Goal: Task Accomplishment & Management: Use online tool/utility

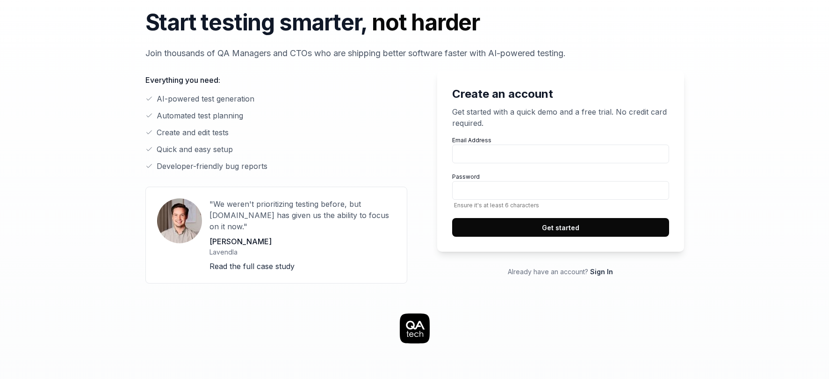
scroll to position [51, 0]
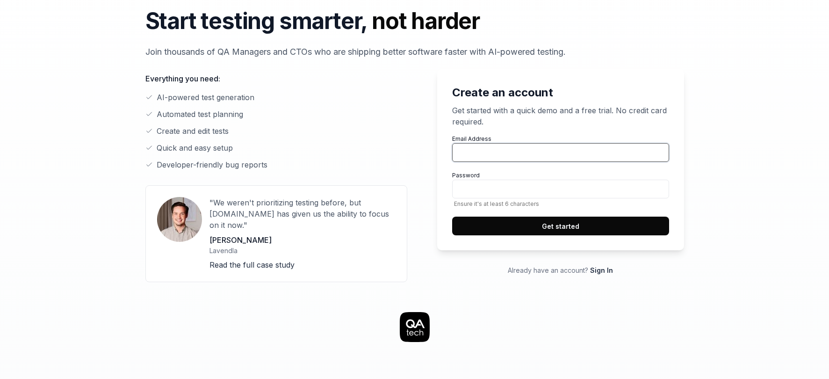
click at [503, 146] on input "Email Address" at bounding box center [560, 152] width 217 height 19
type input "[PERSON_NAME][EMAIL_ADDRESS][DOMAIN_NAME]"
click at [423, 188] on div "Create an account Get started with a quick demo and a free trial. No credit car…" at bounding box center [553, 175] width 262 height 213
click at [523, 226] on button "Get started" at bounding box center [560, 226] width 217 height 19
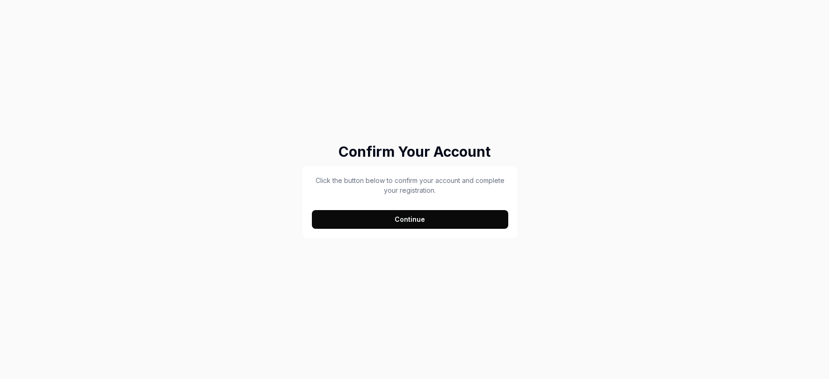
click at [351, 223] on button "Continue" at bounding box center [410, 219] width 197 height 19
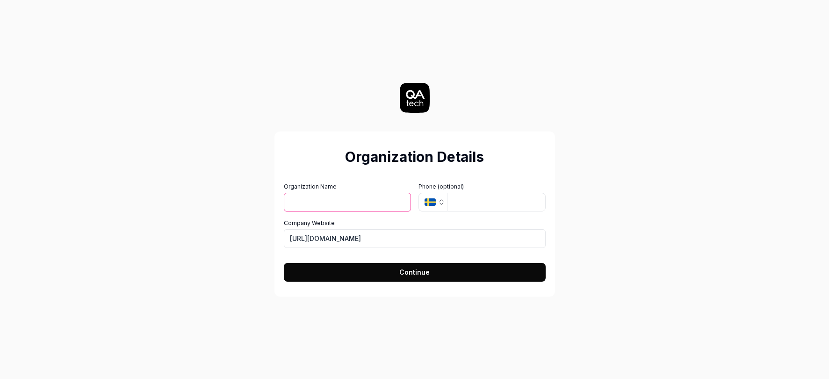
click at [364, 203] on input "Organization Name" at bounding box center [347, 202] width 127 height 19
type input "Fluxx"
click at [378, 236] on input "https://fluxxlabs.com" at bounding box center [415, 238] width 262 height 19
drag, startPoint x: 363, startPoint y: 236, endPoint x: 286, endPoint y: 242, distance: 77.9
click at [286, 242] on input "https://fluxxlabs.com" at bounding box center [415, 238] width 262 height 19
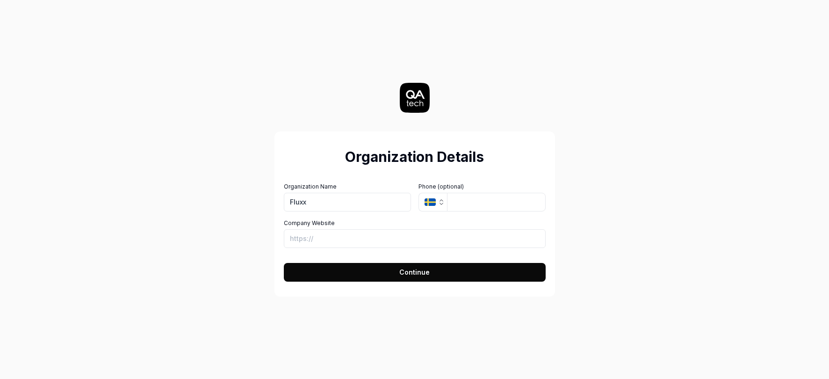
click at [338, 269] on button "Continue" at bounding box center [415, 272] width 262 height 19
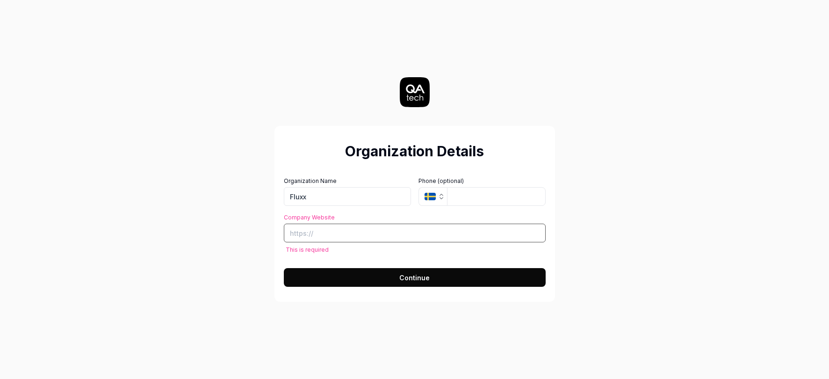
click at [326, 237] on input "Company Website" at bounding box center [415, 233] width 262 height 19
paste input "https://www.fluxx.io/"
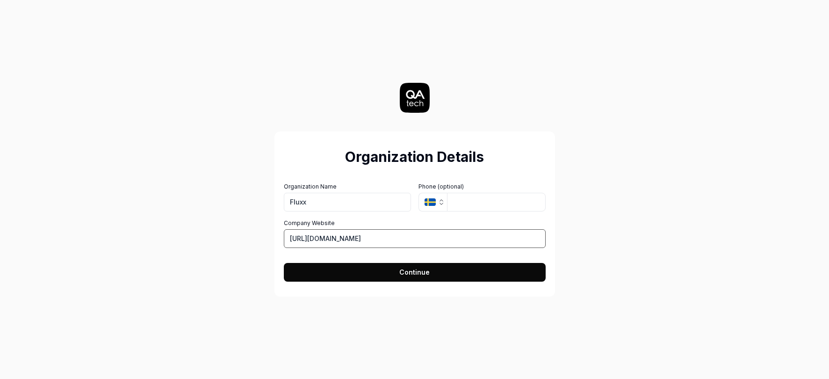
type input "https://www.fluxx.io/"
click at [334, 274] on button "Continue" at bounding box center [415, 272] width 262 height 19
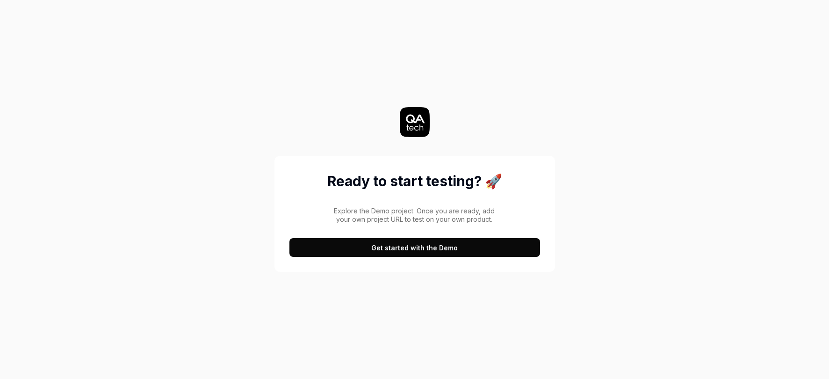
click at [338, 244] on button "Get started with the Demo" at bounding box center [415, 247] width 251 height 19
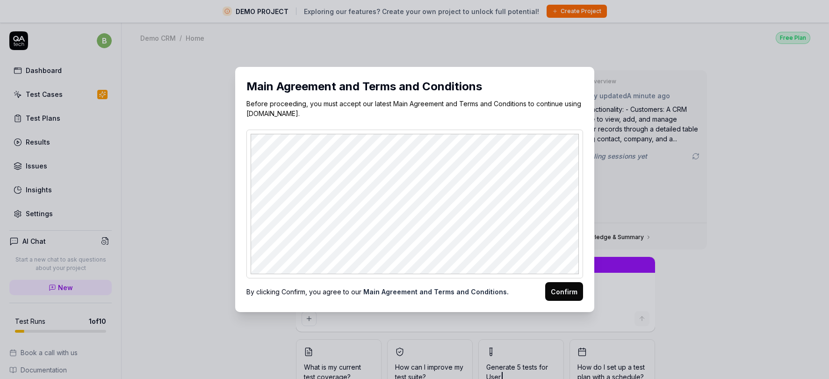
click at [564, 291] on button "Confirm" at bounding box center [564, 291] width 38 height 19
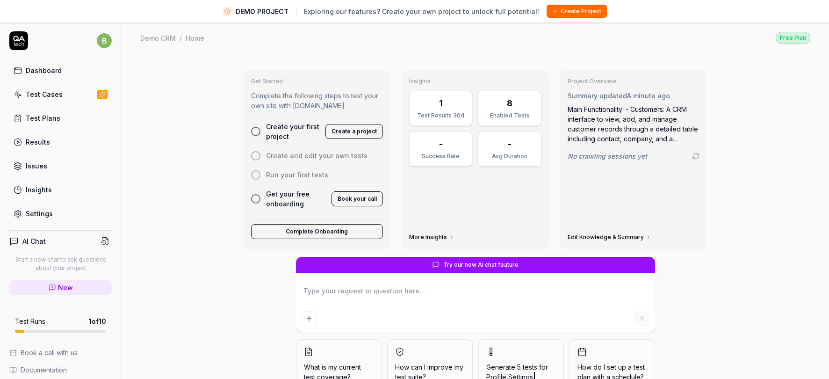
scroll to position [27, 0]
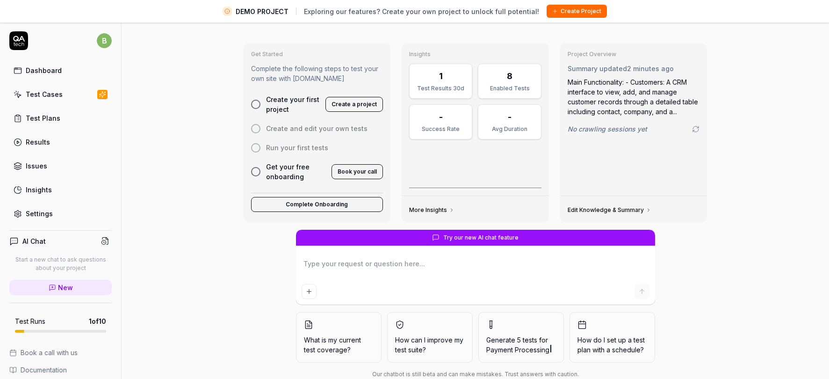
click at [257, 104] on div at bounding box center [255, 104] width 9 height 9
click at [334, 108] on button "Create a project" at bounding box center [355, 104] width 58 height 15
type textarea "*"
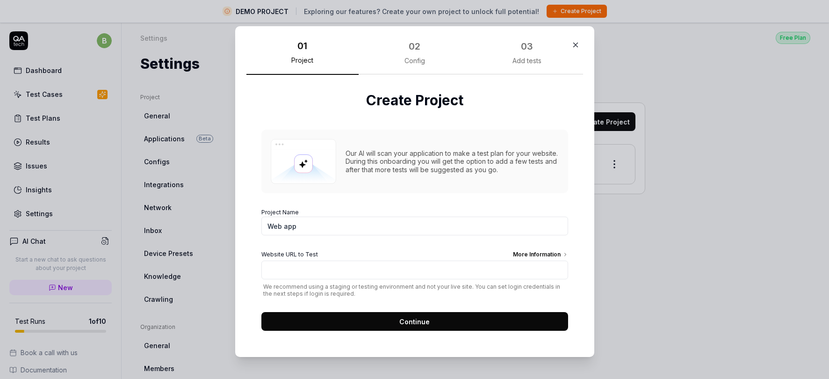
click at [306, 226] on input "Web app" at bounding box center [414, 226] width 307 height 19
drag, startPoint x: 306, startPoint y: 224, endPoint x: 251, endPoint y: 223, distance: 55.7
click at [251, 223] on div "Create Project Our AI will scan your application to make a test plan for your w…" at bounding box center [415, 210] width 337 height 271
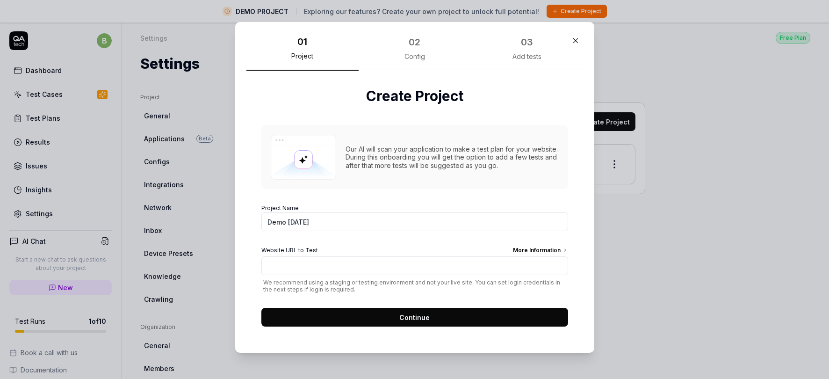
type input "Demo [DATE]"
click at [525, 249] on div "More Information" at bounding box center [540, 251] width 55 height 10
click at [525, 256] on input "Website URL to Test More Information" at bounding box center [414, 265] width 307 height 19
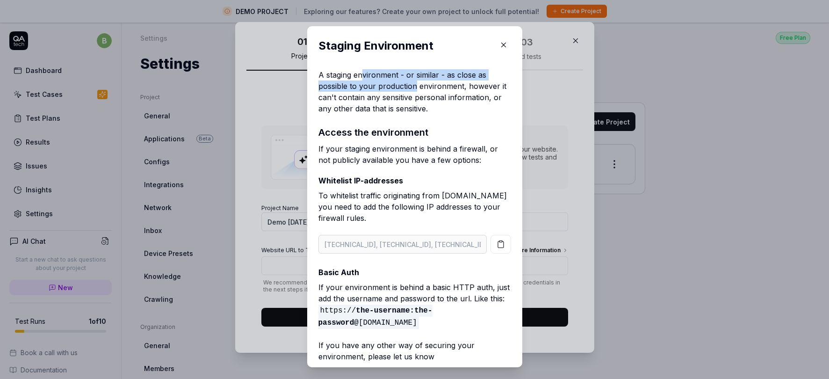
drag, startPoint x: 361, startPoint y: 77, endPoint x: 416, endPoint y: 88, distance: 56.3
click at [416, 88] on p "A staging environment - or similar - as close as possible to your production en…" at bounding box center [415, 91] width 193 height 45
click at [410, 102] on p "A staging environment - or similar - as close as possible to your production en…" at bounding box center [415, 91] width 193 height 45
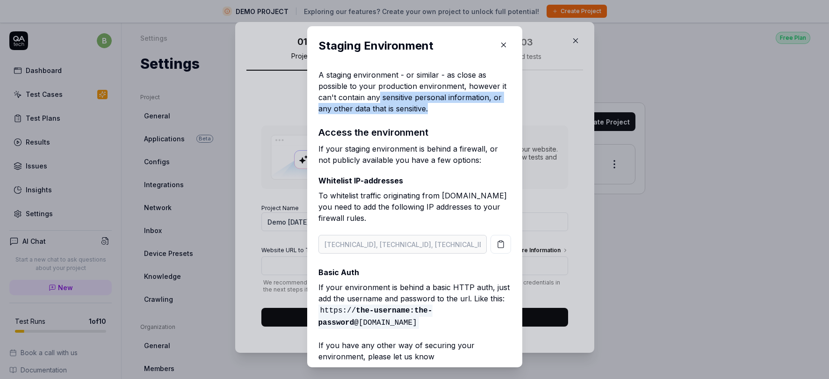
drag, startPoint x: 432, startPoint y: 113, endPoint x: 377, endPoint y: 99, distance: 57.0
click at [377, 99] on p "A staging environment - or similar - as close as possible to your production en…" at bounding box center [415, 91] width 193 height 45
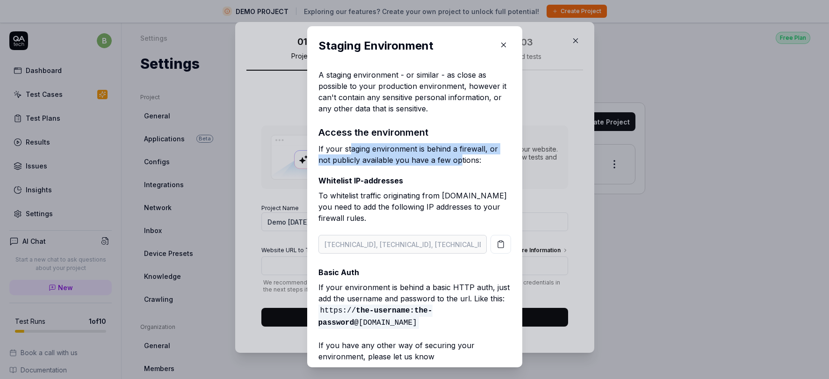
drag, startPoint x: 350, startPoint y: 146, endPoint x: 446, endPoint y: 160, distance: 96.9
click at [446, 160] on p "If your staging environment is behind a firewall, or not publicly available you…" at bounding box center [415, 154] width 193 height 22
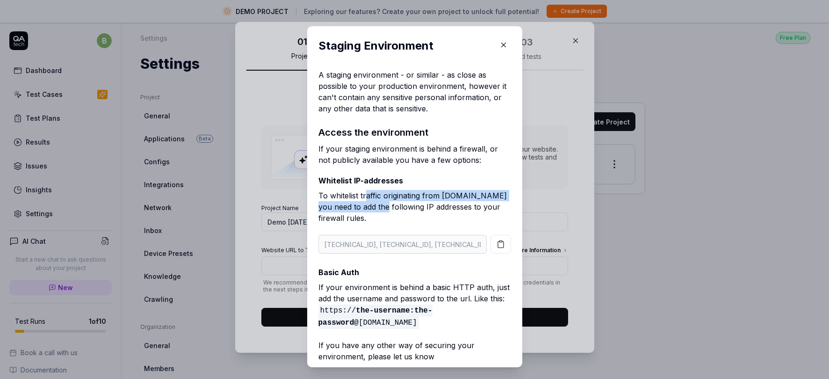
drag, startPoint x: 365, startPoint y: 195, endPoint x: 370, endPoint y: 209, distance: 14.2
click at [370, 208] on p "To whitelist traffic originating from QA.tech you need to add the following IP …" at bounding box center [415, 208] width 193 height 37
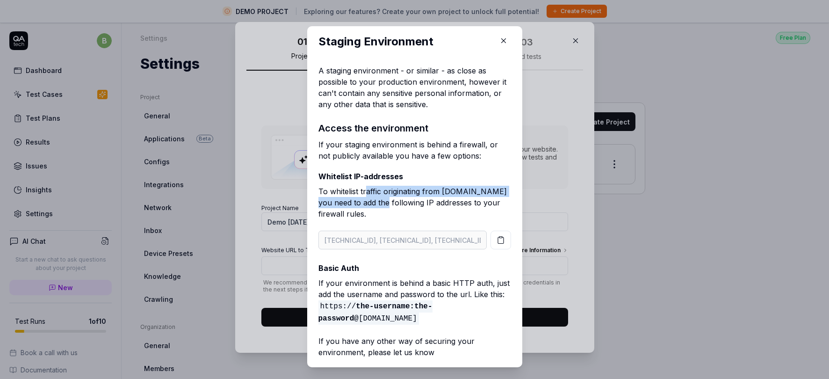
click at [504, 38] on icon "button" at bounding box center [504, 40] width 8 height 8
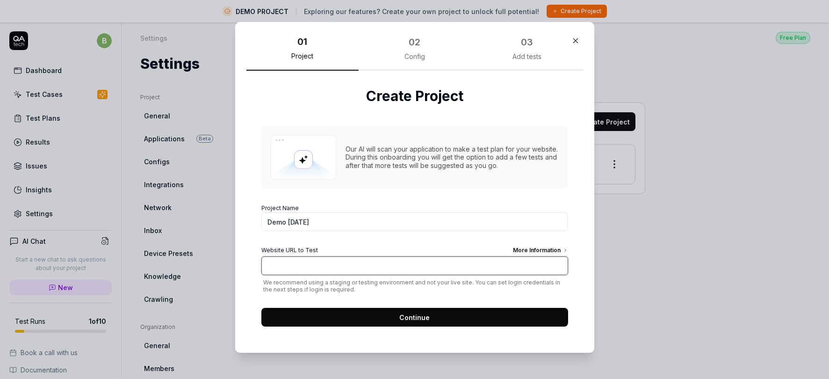
click at [352, 260] on input "Website URL to Test More Information" at bounding box center [414, 265] width 307 height 19
type input "a"
click at [292, 266] on input "Website URL to Test More Information" at bounding box center [414, 265] width 307 height 19
paste input "https://www.cafepress.com/"
type input "https://www.cafepress.com/"
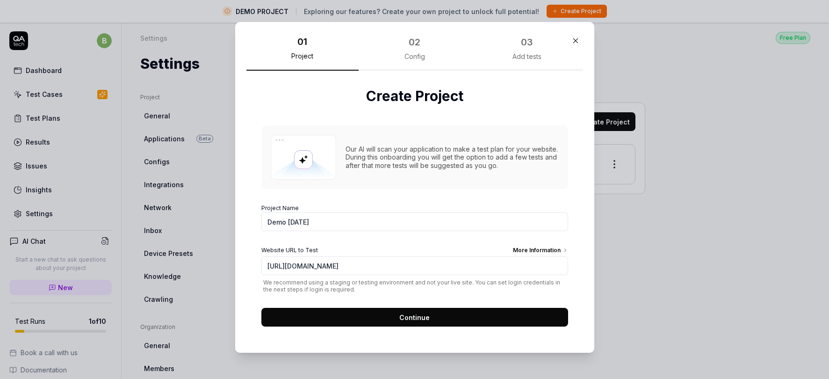
click at [402, 315] on span "Continue" at bounding box center [415, 317] width 30 height 10
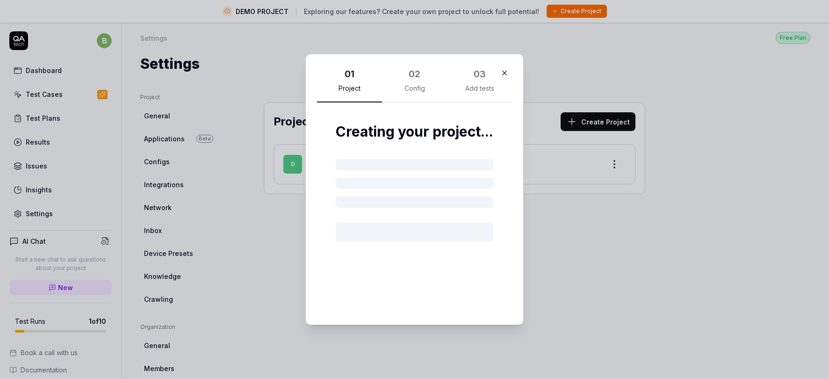
scroll to position [0, 0]
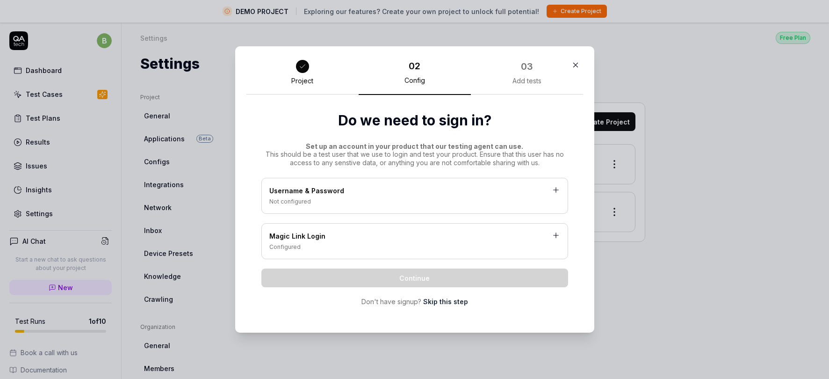
click at [429, 303] on link "Skip this step" at bounding box center [445, 302] width 45 height 10
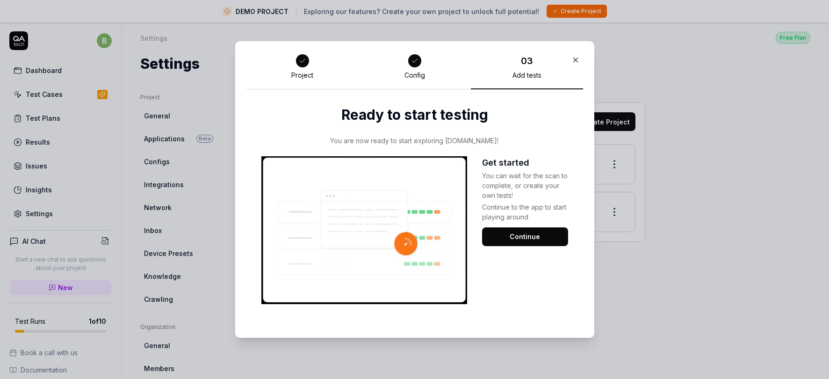
click at [520, 238] on button "Continue" at bounding box center [525, 236] width 86 height 19
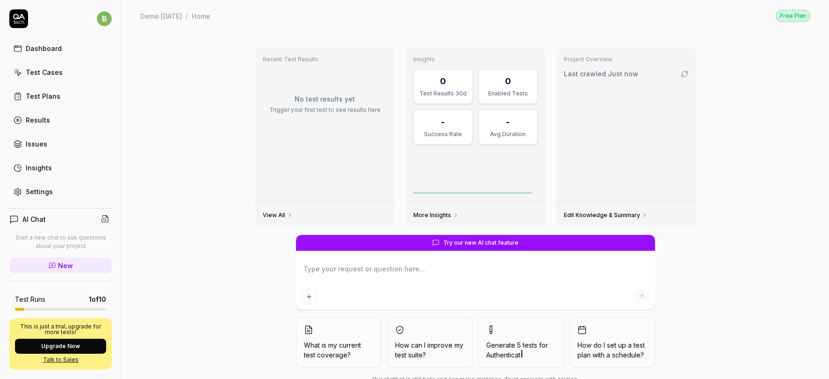
click at [682, 75] on icon at bounding box center [682, 75] width 1 height 1
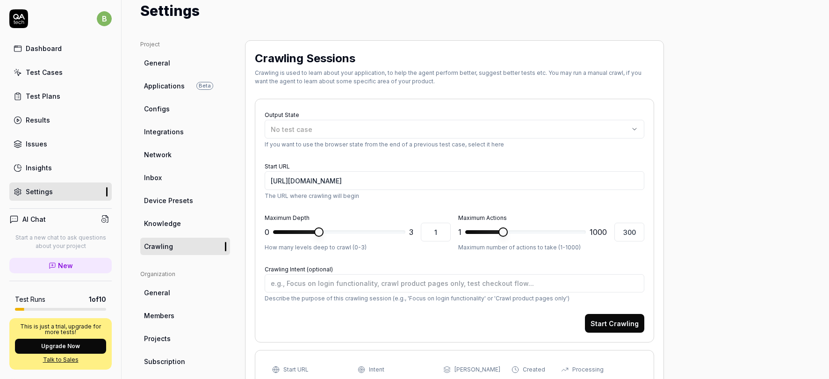
scroll to position [34, 0]
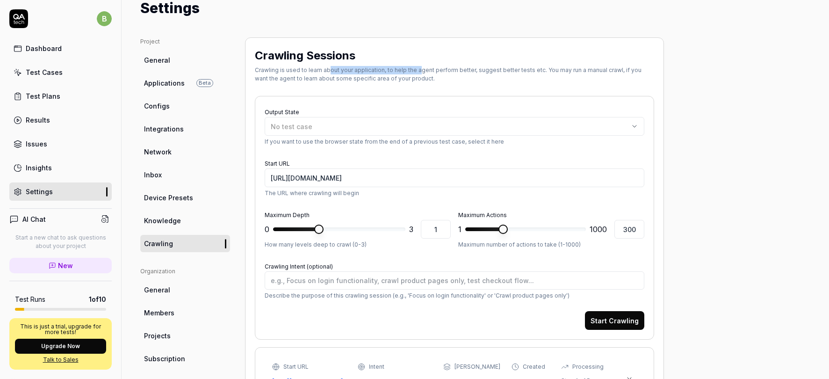
drag, startPoint x: 327, startPoint y: 69, endPoint x: 417, endPoint y: 71, distance: 89.8
click at [417, 71] on div "Crawling is used to learn about your application, to help the agent perform bet…" at bounding box center [455, 74] width 400 height 17
click at [440, 66] on div "Crawling is used to learn about your application, to help the agent perform bet…" at bounding box center [455, 74] width 400 height 17
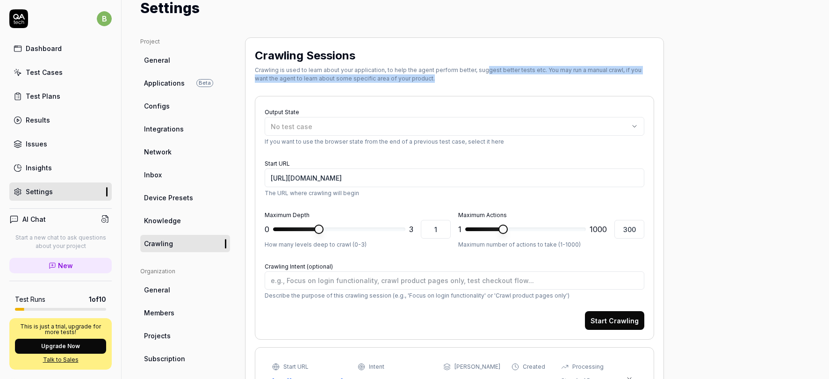
drag, startPoint x: 482, startPoint y: 68, endPoint x: 512, endPoint y: 76, distance: 31.4
click at [512, 76] on div "Crawling is used to learn about your application, to help the agent perform bet…" at bounding box center [455, 74] width 400 height 17
click at [384, 82] on div "Crawling is used to learn about your application, to help the agent perform bet…" at bounding box center [455, 74] width 400 height 17
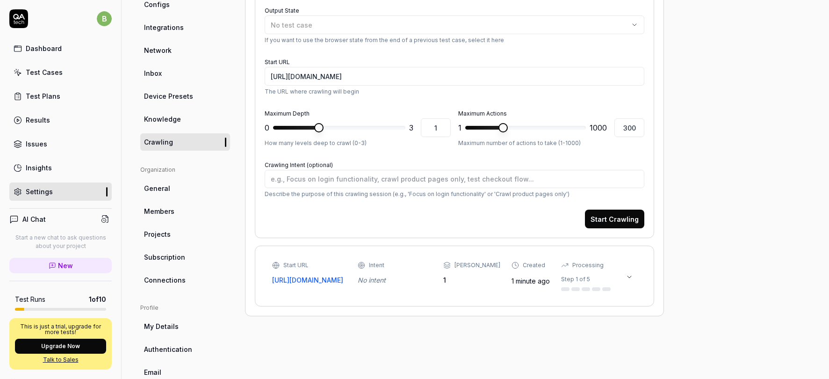
scroll to position [137, 0]
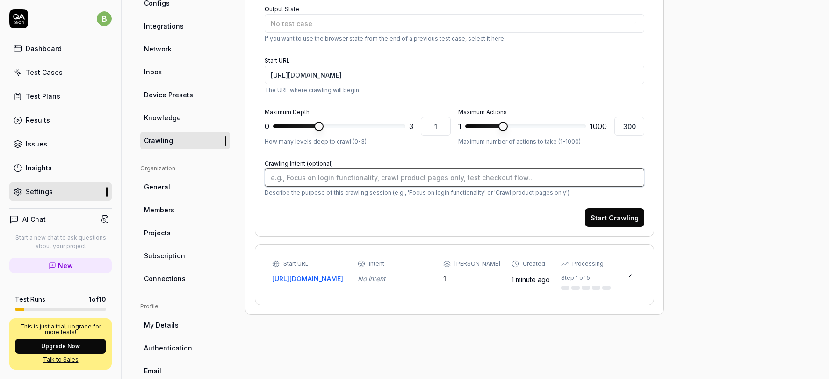
click at [347, 177] on textarea "Crawling Intent (optional)" at bounding box center [455, 177] width 380 height 18
click at [634, 276] on button at bounding box center [629, 275] width 15 height 15
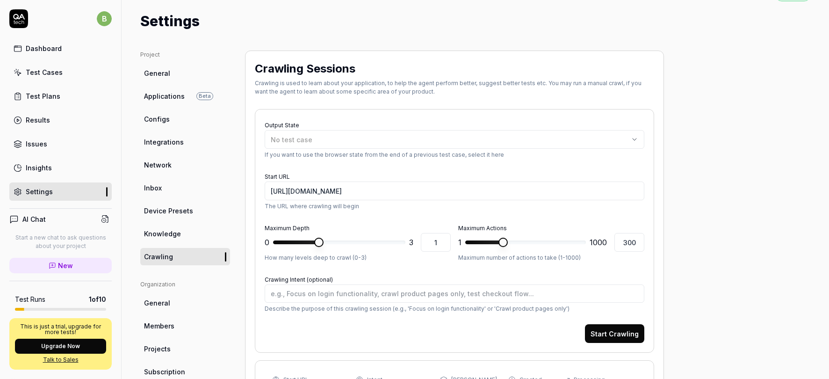
scroll to position [20, 0]
click at [56, 53] on link "Dashboard" at bounding box center [60, 48] width 102 height 18
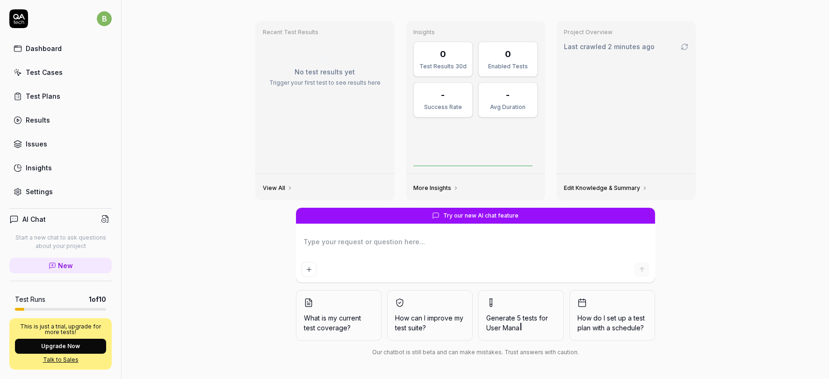
scroll to position [26, 0]
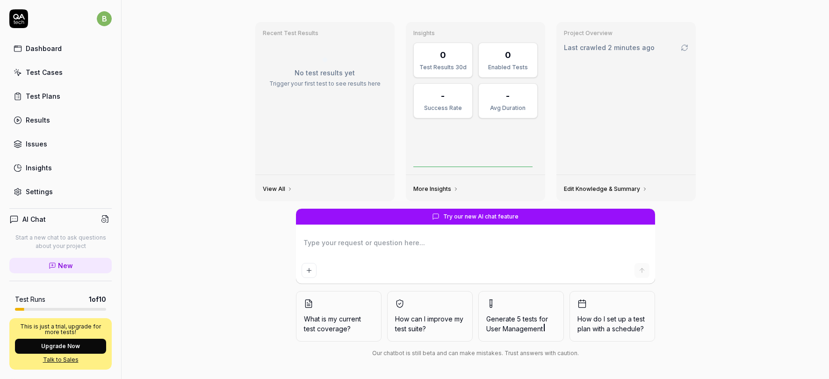
type textarea "*"
click at [59, 73] on div "Test Cases" at bounding box center [44, 72] width 37 height 10
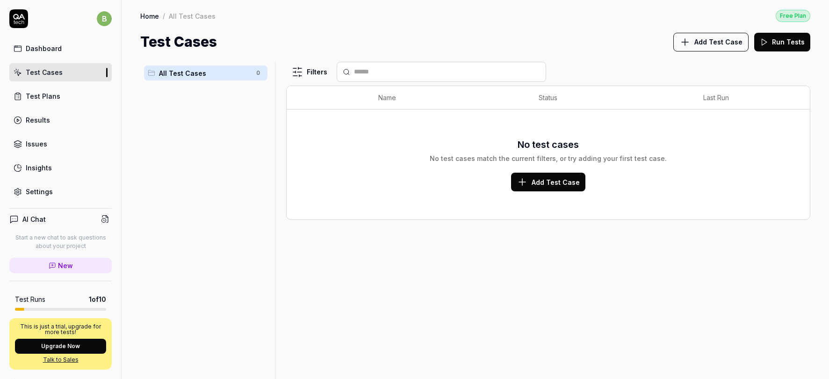
click at [545, 179] on span "Add Test Case" at bounding box center [556, 182] width 48 height 10
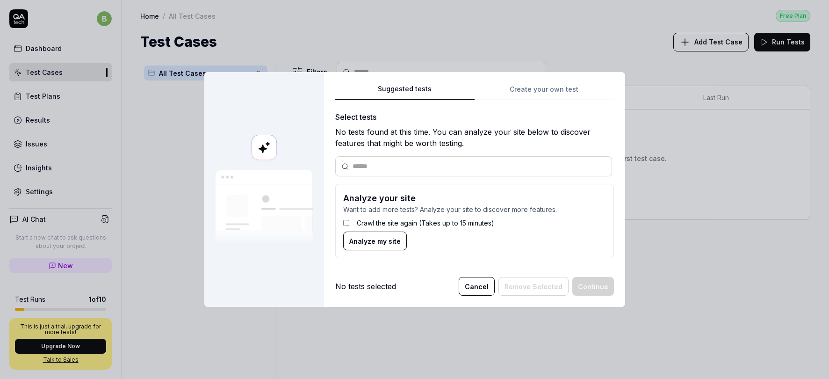
click at [371, 165] on input "text" at bounding box center [480, 166] width 254 height 10
drag, startPoint x: 487, startPoint y: 221, endPoint x: 451, endPoint y: 223, distance: 36.0
click at [451, 223] on label "Crawl the site again (Takes up to 15 minutes)" at bounding box center [426, 223] width 138 height 10
click at [387, 243] on span "Analyze my site" at bounding box center [374, 241] width 51 height 10
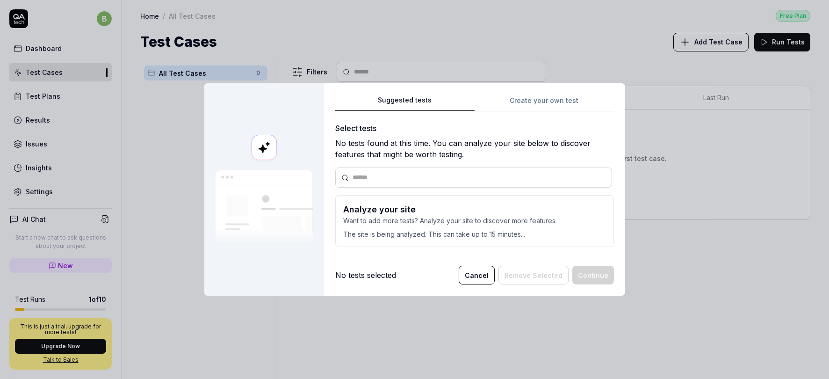
click at [484, 274] on button "Cancel" at bounding box center [477, 275] width 36 height 19
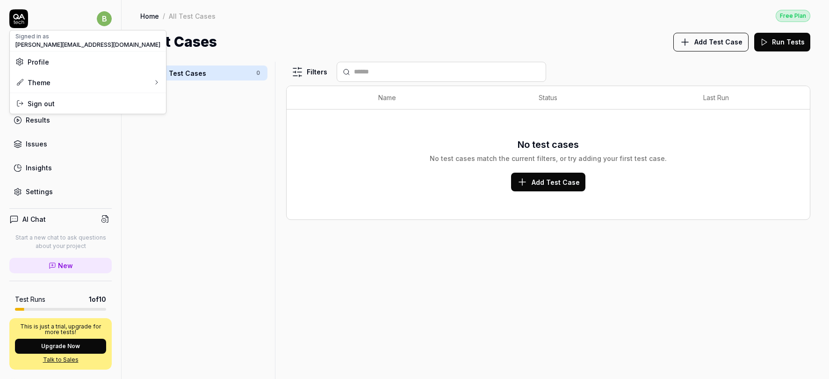
click at [98, 25] on html "b Dashboard Test Cases Test Plans Results Issues Insights Settings AI Chat Star…" at bounding box center [414, 189] width 829 height 379
click at [57, 61] on span "Profile" at bounding box center [87, 62] width 145 height 10
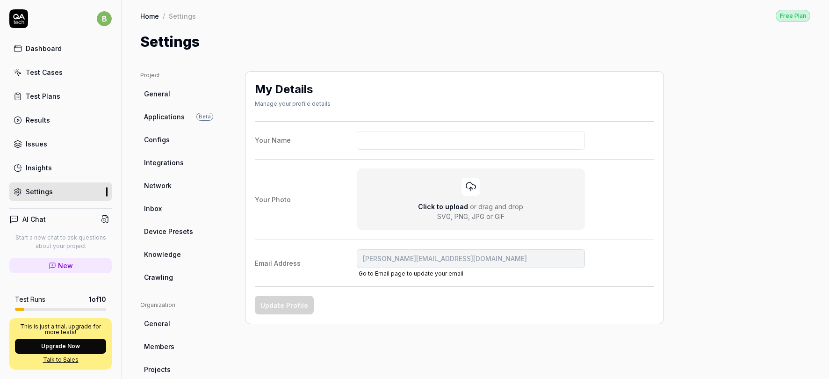
click at [166, 117] on html "b Dashboard Test Cases Test Plans Results Issues Insights Settings AI Chat Star…" at bounding box center [414, 189] width 829 height 379
click at [167, 114] on span "Applications" at bounding box center [164, 117] width 41 height 10
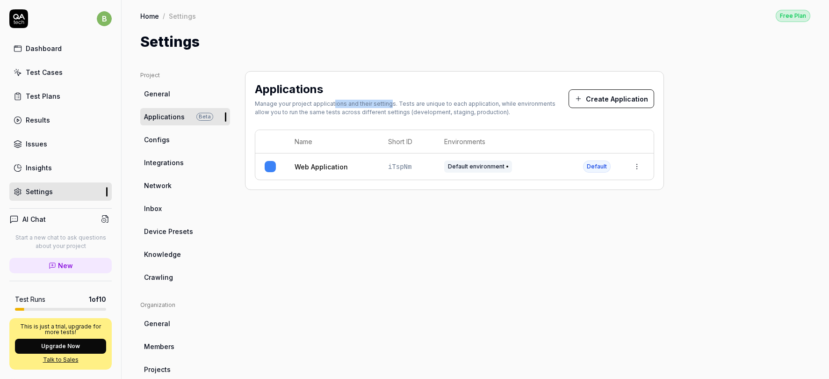
drag, startPoint x: 331, startPoint y: 102, endPoint x: 387, endPoint y: 101, distance: 55.7
click at [387, 101] on div "Manage your project applications and their settings. Tests are unique to each a…" at bounding box center [412, 108] width 314 height 17
click at [636, 166] on html "b Dashboard Test Cases Test Plans Results Issues Insights Settings AI Chat Star…" at bounding box center [414, 189] width 829 height 379
click at [570, 223] on div "Edit" at bounding box center [594, 227] width 109 height 21
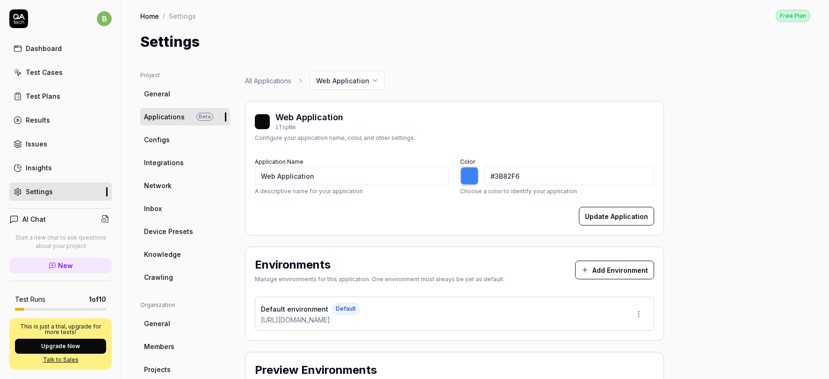
type input "*******"
click at [175, 115] on span "Applications" at bounding box center [164, 117] width 41 height 10
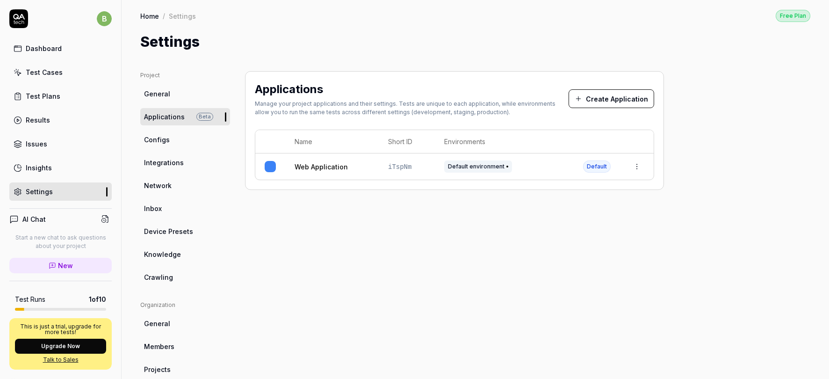
click at [639, 163] on html "b Dashboard Test Cases Test Plans Results Issues Insights Settings AI Chat Star…" at bounding box center [414, 189] width 829 height 379
click at [429, 67] on html "b Dashboard Test Cases Test Plans Results Issues Insights Settings AI Chat Star…" at bounding box center [414, 189] width 829 height 379
drag, startPoint x: 385, startPoint y: 114, endPoint x: 462, endPoint y: 116, distance: 77.2
click at [462, 116] on div "Applications Manage your project applications and their settings. Tests are uni…" at bounding box center [455, 100] width 400 height 39
click at [437, 65] on div "Project General Applications Beta Configs Integrations Network Inbox Device Pre…" at bounding box center [476, 304] width 708 height 505
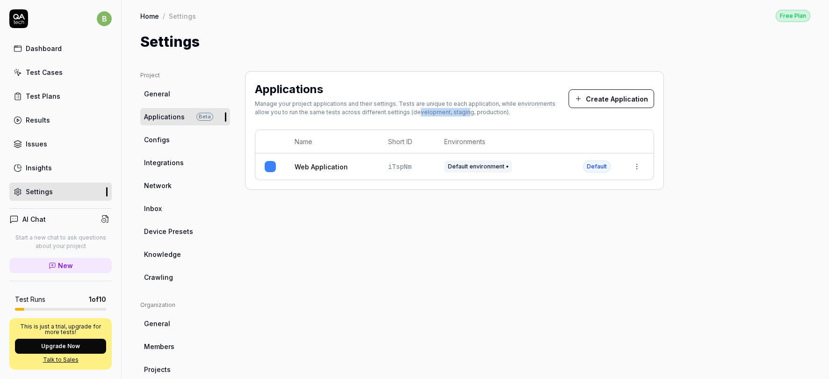
drag, startPoint x: 433, startPoint y: 111, endPoint x: 385, endPoint y: 113, distance: 47.3
click at [385, 113] on div "Manage your project applications and their settings. Tests are unique to each a…" at bounding box center [412, 108] width 314 height 17
click at [633, 162] on html "b Dashboard Test Cases Test Plans Results Issues Insights Settings AI Chat Star…" at bounding box center [414, 189] width 829 height 379
click at [587, 225] on div "Edit" at bounding box center [594, 227] width 109 height 21
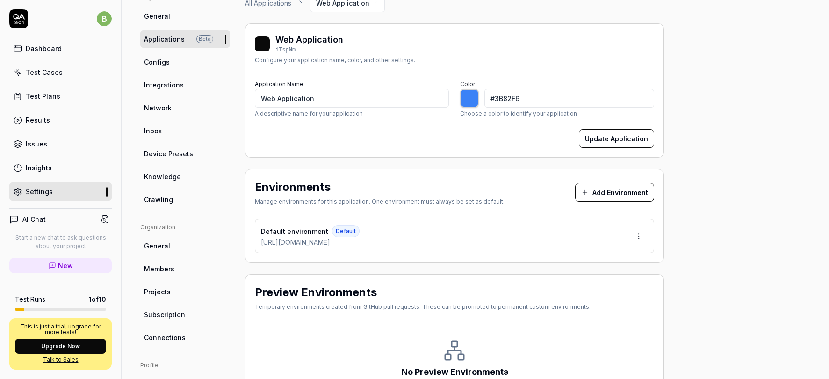
type input "*******"
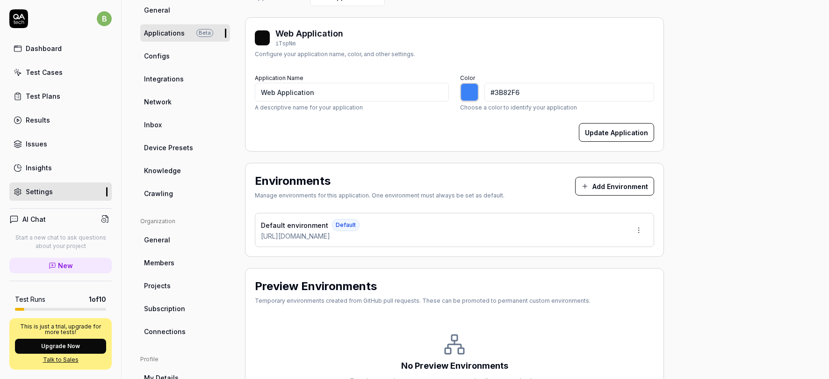
click at [599, 184] on button "Add Environment" at bounding box center [614, 186] width 79 height 19
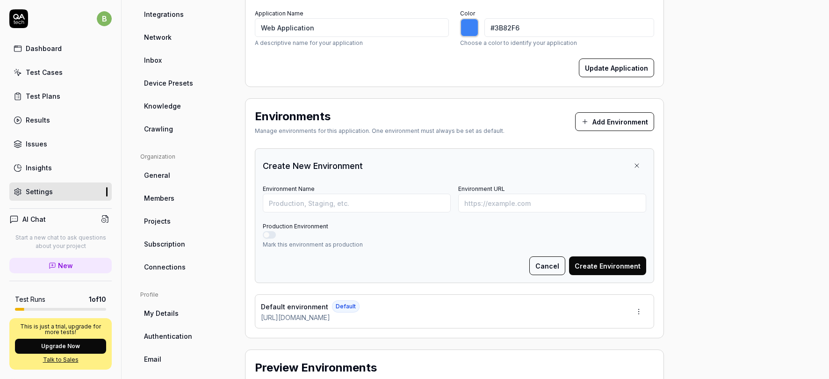
scroll to position [149, 0]
click at [557, 261] on button "Cancel" at bounding box center [548, 264] width 36 height 19
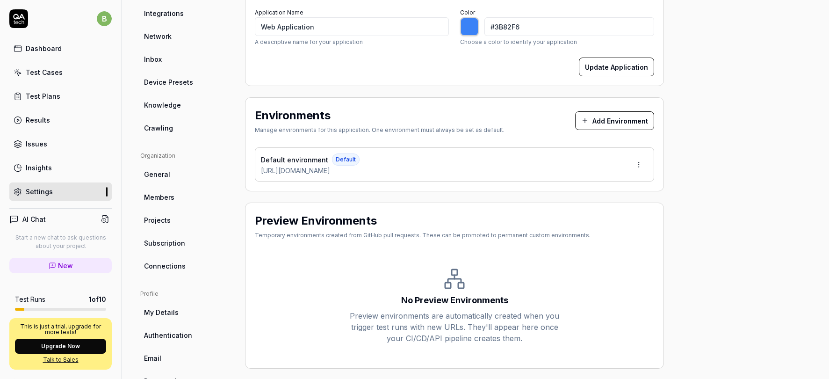
scroll to position [178, 0]
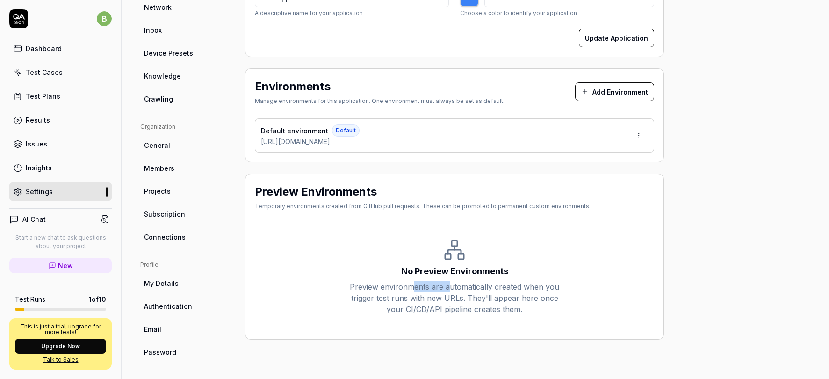
drag, startPoint x: 416, startPoint y: 283, endPoint x: 450, endPoint y: 284, distance: 33.2
click at [450, 284] on div "Preview environments are automatically created when you trigger test runs with …" at bounding box center [455, 298] width 210 height 34
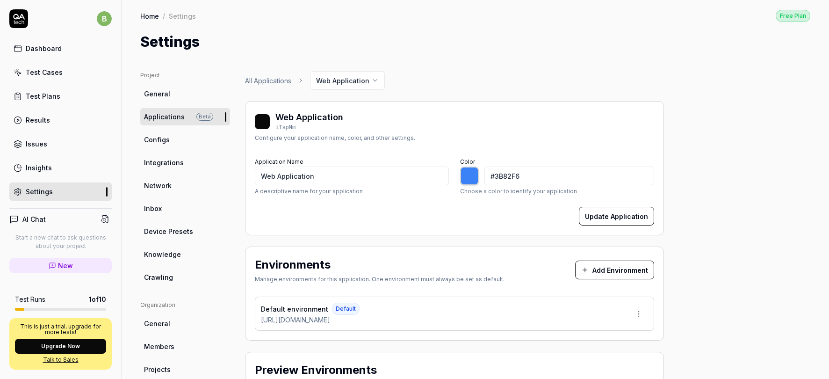
click at [178, 115] on span "Applications" at bounding box center [164, 117] width 41 height 10
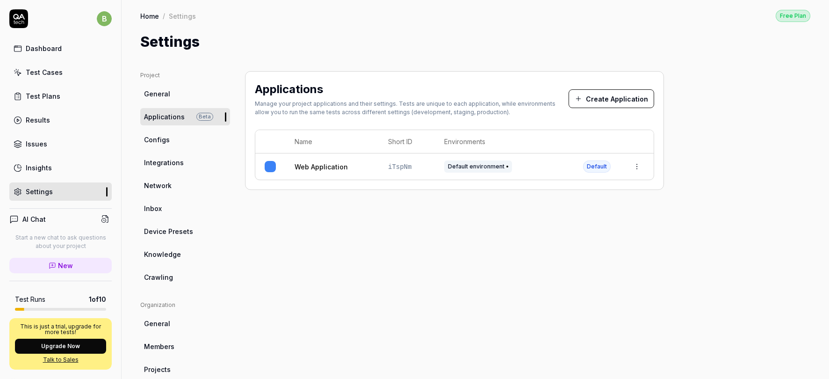
click at [181, 139] on link "Configs" at bounding box center [185, 139] width 90 height 17
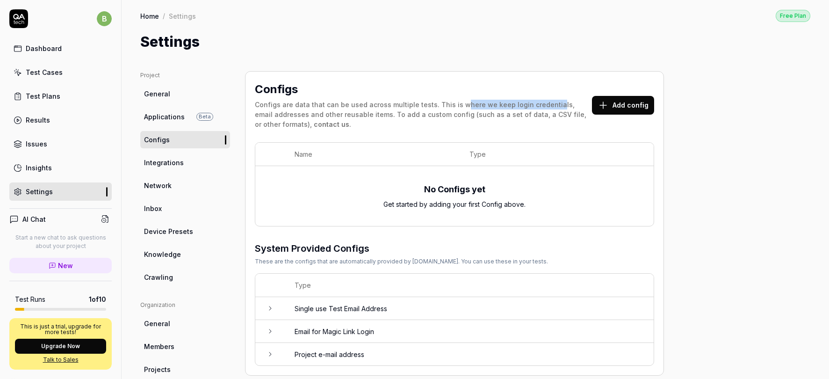
drag, startPoint x: 458, startPoint y: 106, endPoint x: 546, endPoint y: 103, distance: 88.0
click at [546, 103] on div "Configs are data that can be used across multiple tests. This is where we keep …" at bounding box center [423, 114] width 337 height 29
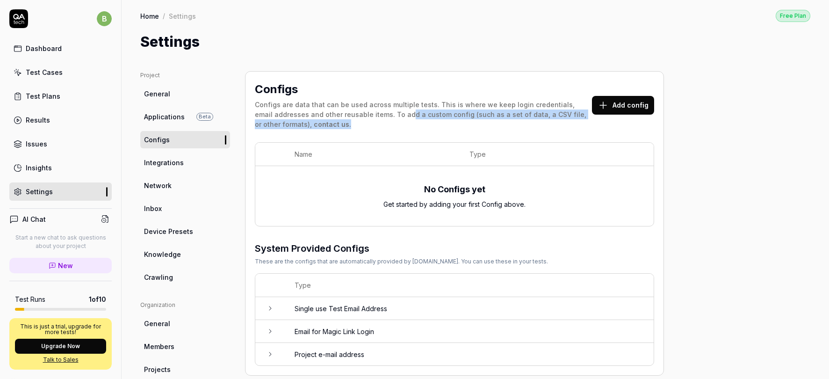
drag, startPoint x: 385, startPoint y: 114, endPoint x: 394, endPoint y: 124, distance: 12.9
click at [394, 124] on div "Configs are data that can be used across multiple tests. This is where we keep …" at bounding box center [423, 114] width 337 height 29
click at [528, 109] on div "Configs are data that can be used across multiple tests. This is where we keep …" at bounding box center [423, 114] width 337 height 29
drag, startPoint x: 509, startPoint y: 114, endPoint x: 524, endPoint y: 114, distance: 15.0
click at [524, 114] on div "Configs are data that can be used across multiple tests. This is where we keep …" at bounding box center [423, 114] width 337 height 29
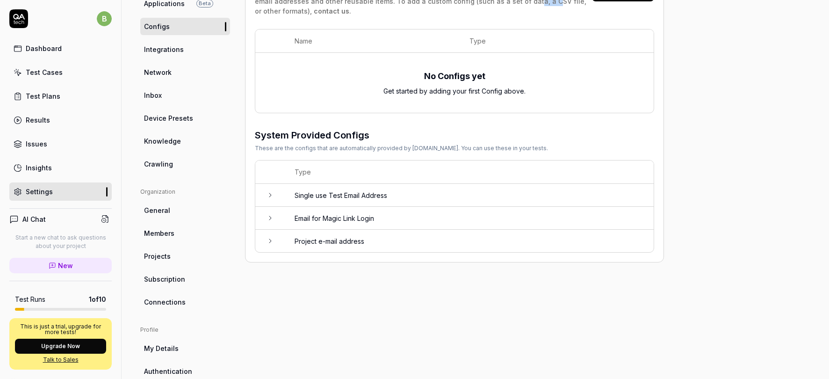
scroll to position [116, 0]
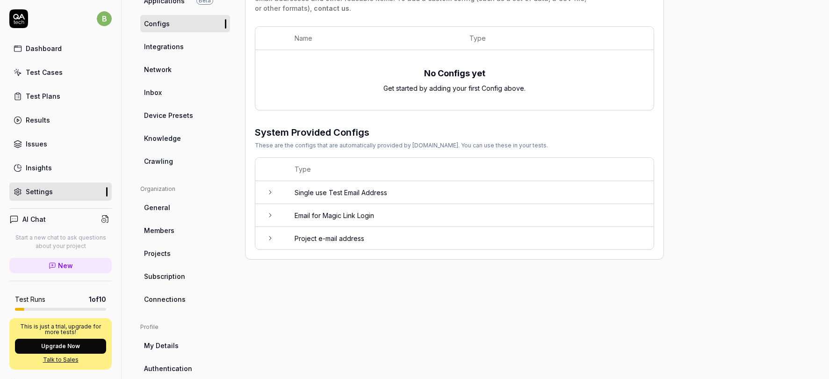
click at [269, 190] on icon at bounding box center [270, 192] width 7 height 7
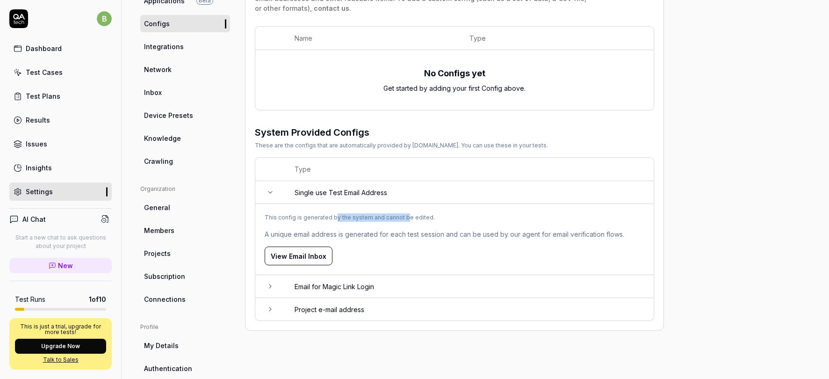
drag, startPoint x: 334, startPoint y: 214, endPoint x: 404, endPoint y: 213, distance: 70.2
click at [404, 213] on div "This config is generated by the system and cannot be edited." at bounding box center [455, 217] width 380 height 8
drag, startPoint x: 388, startPoint y: 232, endPoint x: 432, endPoint y: 233, distance: 44.0
click at [432, 233] on span "A unique email address is generated for each test session and can be used by ou…" at bounding box center [445, 234] width 360 height 10
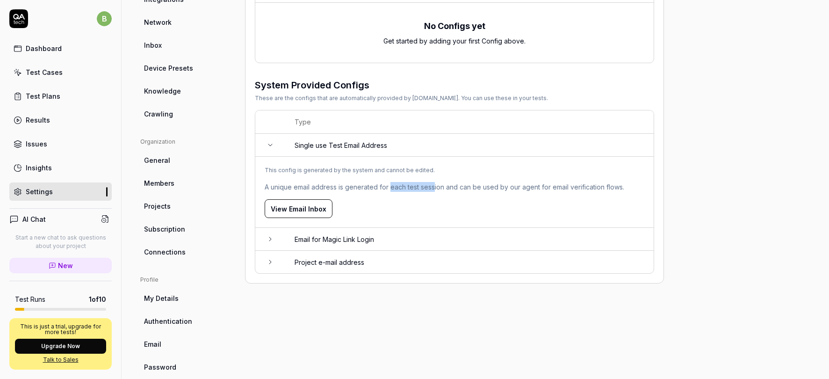
scroll to position [164, 0]
click at [271, 235] on icon at bounding box center [270, 238] width 7 height 7
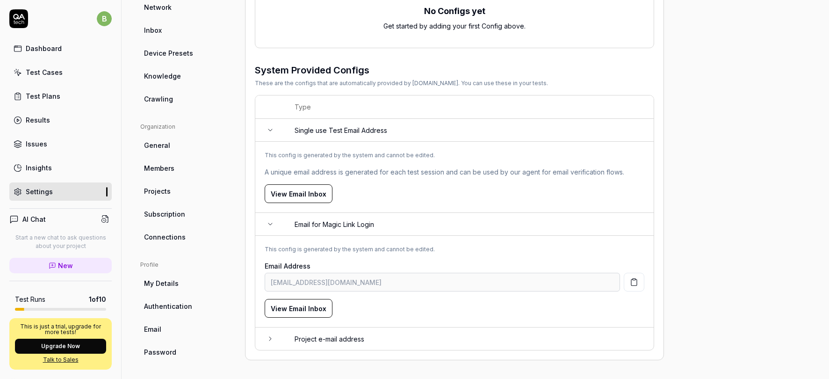
scroll to position [178, 0]
click at [269, 337] on icon at bounding box center [270, 338] width 7 height 7
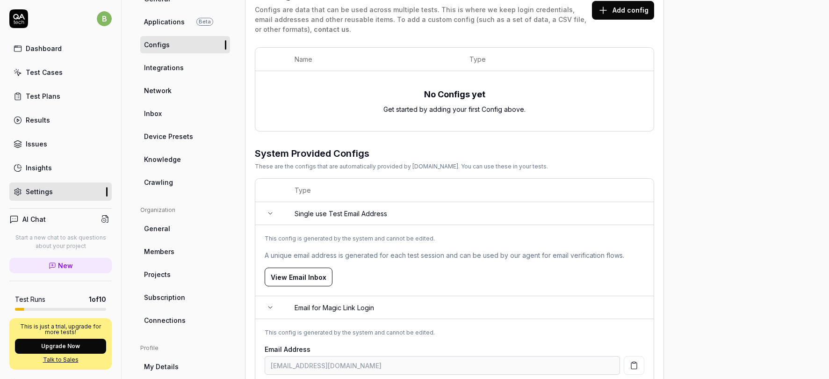
scroll to position [93, 0]
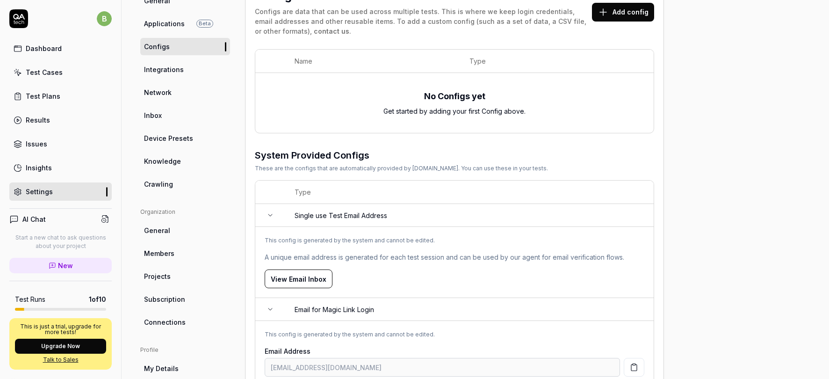
click at [156, 73] on span "Integrations" at bounding box center [164, 70] width 40 height 10
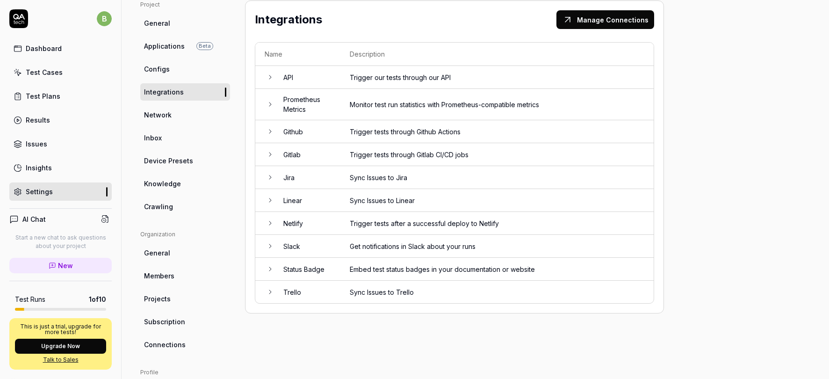
click at [270, 129] on icon at bounding box center [270, 131] width 7 height 7
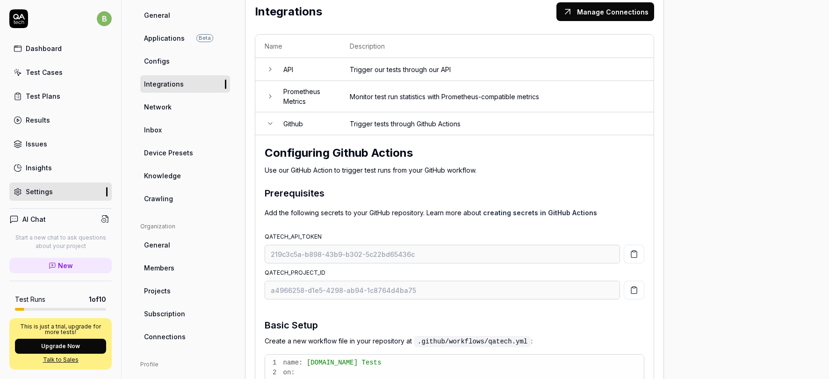
scroll to position [80, 0]
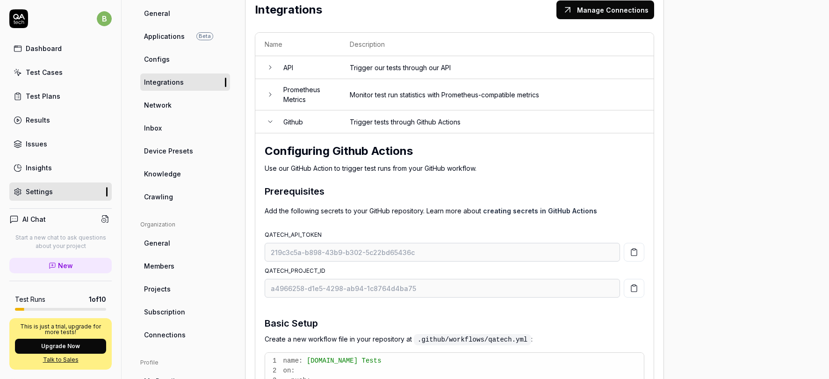
click at [269, 65] on icon at bounding box center [270, 67] width 7 height 7
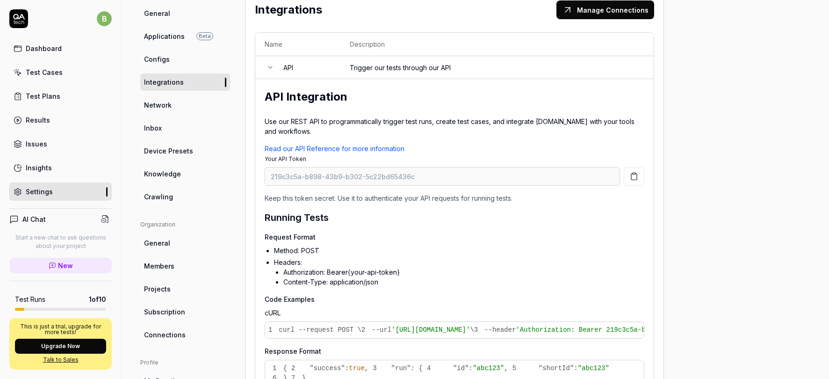
scroll to position [71, 0]
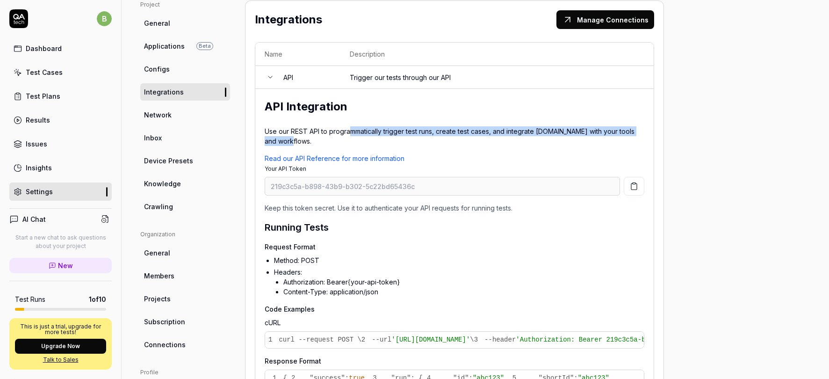
drag, startPoint x: 348, startPoint y: 129, endPoint x: 354, endPoint y: 139, distance: 11.7
click at [354, 139] on p "Use our REST API to programmatically trigger test runs, create test cases, and …" at bounding box center [455, 136] width 380 height 20
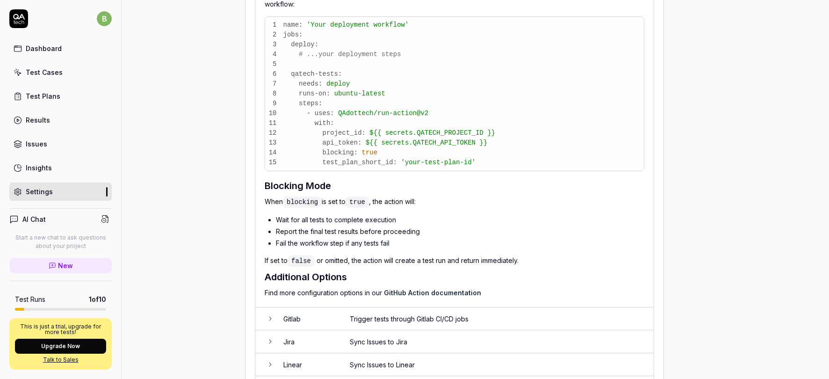
scroll to position [1653, 0]
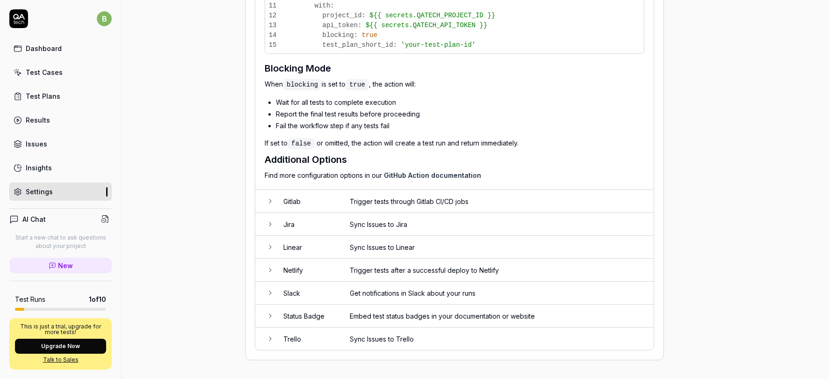
click at [264, 225] on td at bounding box center [264, 224] width 19 height 23
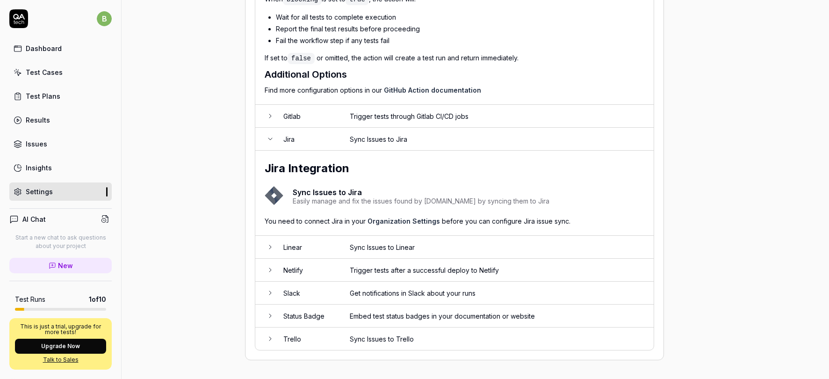
scroll to position [1737, 0]
click at [270, 294] on icon at bounding box center [270, 293] width 2 height 4
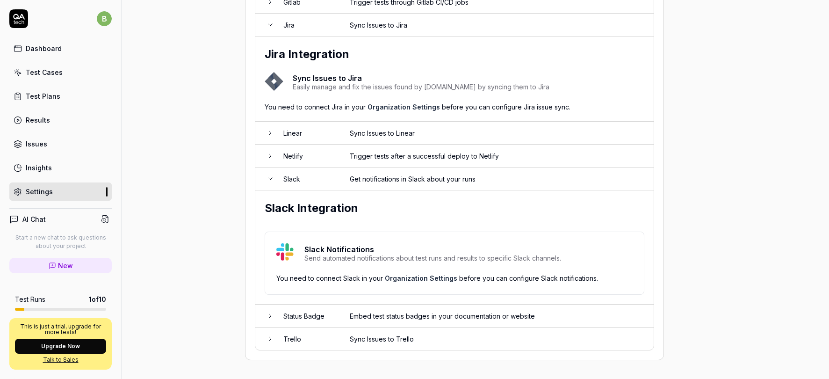
scroll to position [1852, 0]
click at [48, 99] on div "Test Plans" at bounding box center [43, 96] width 35 height 10
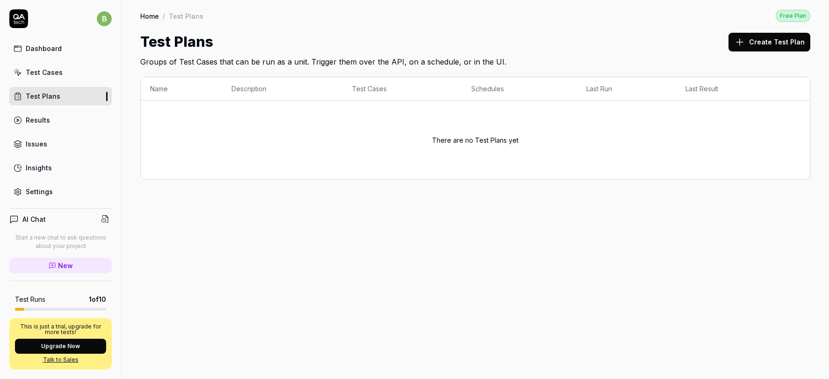
click at [34, 71] on div "Test Cases" at bounding box center [44, 72] width 37 height 10
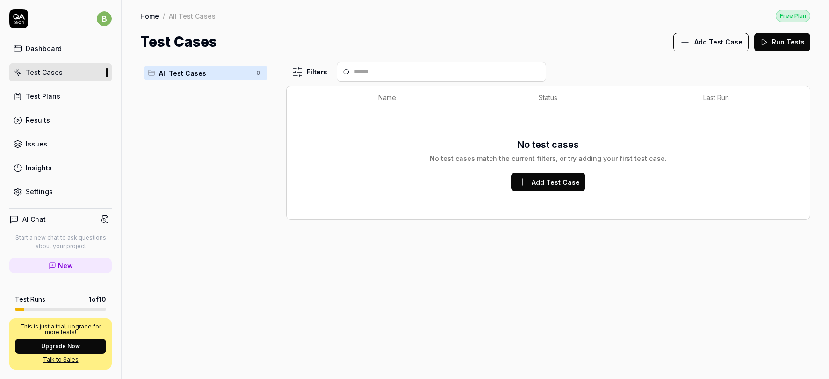
click at [38, 101] on div "Test Plans" at bounding box center [43, 96] width 35 height 10
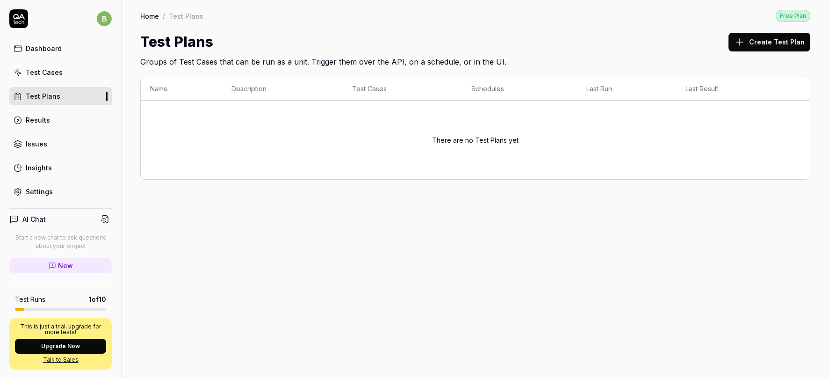
click at [746, 47] on icon at bounding box center [739, 41] width 11 height 11
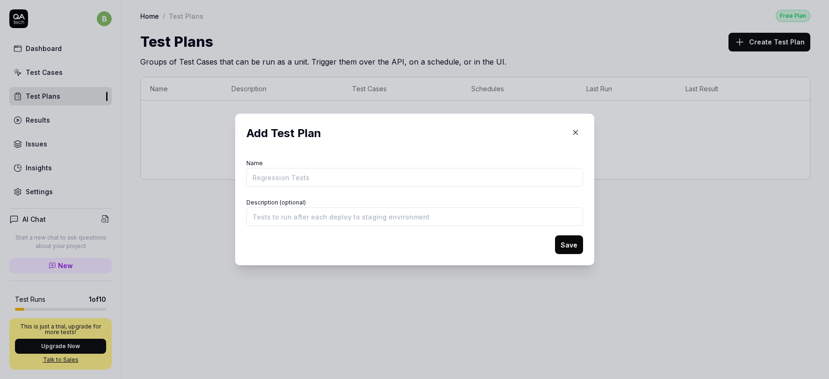
click at [573, 134] on icon "button" at bounding box center [576, 132] width 8 height 8
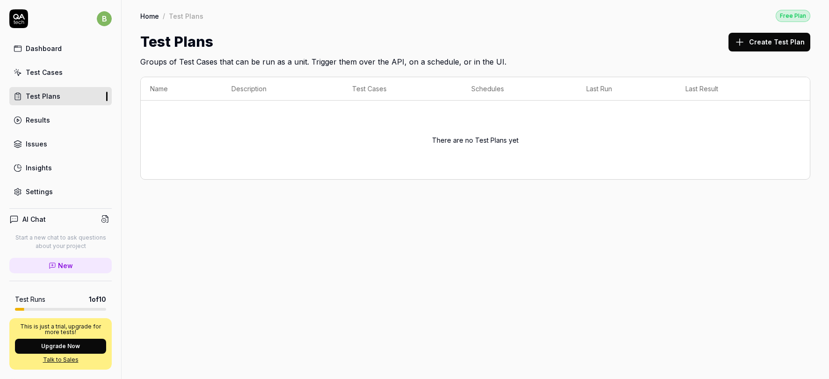
click at [43, 116] on div "Results" at bounding box center [38, 120] width 24 height 10
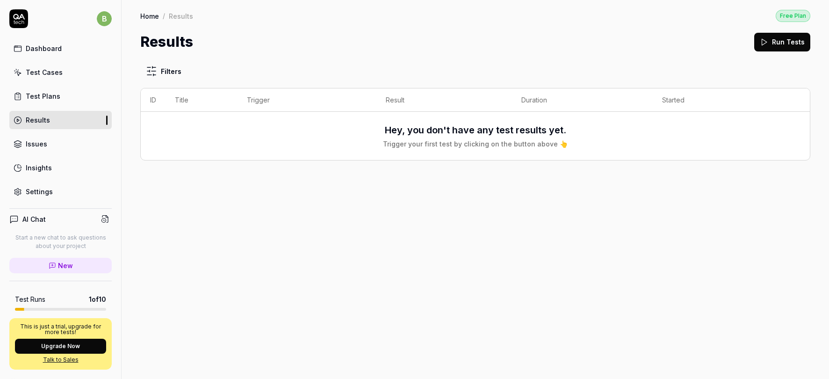
click at [40, 142] on div "Issues" at bounding box center [37, 144] width 22 height 10
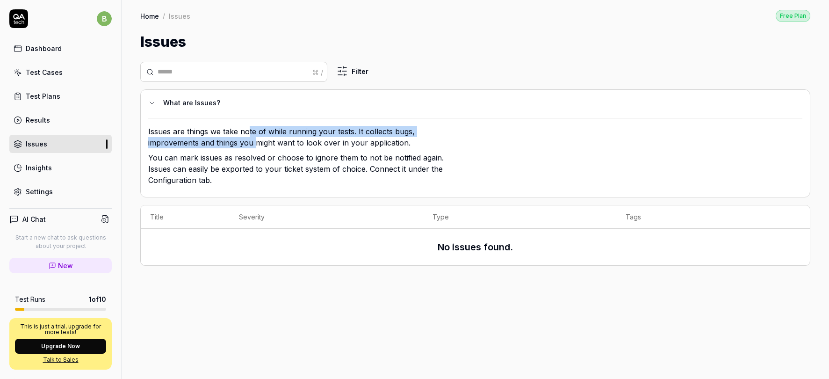
drag, startPoint x: 246, startPoint y: 130, endPoint x: 254, endPoint y: 137, distance: 10.7
click at [255, 137] on p "Issues are things we take note of while running your tests. It collects bugs, i…" at bounding box center [300, 139] width 304 height 26
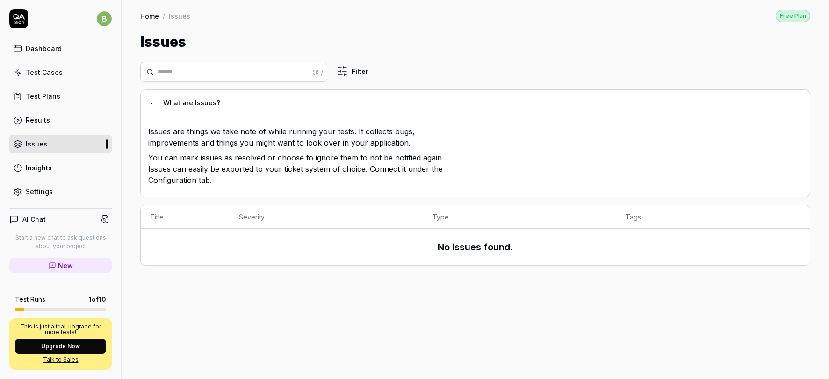
click at [271, 145] on p "Issues are things we take note of while running your tests. It collects bugs, i…" at bounding box center [300, 139] width 304 height 26
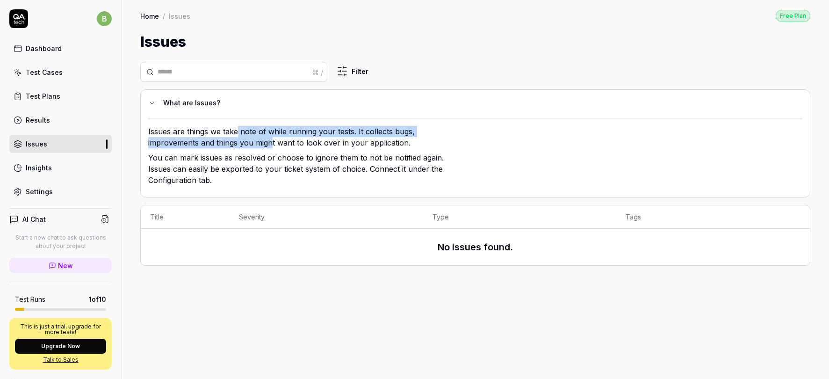
drag, startPoint x: 238, startPoint y: 127, endPoint x: 271, endPoint y: 139, distance: 34.9
click at [271, 139] on p "Issues are things we take note of while running your tests. It collects bugs, i…" at bounding box center [300, 139] width 304 height 26
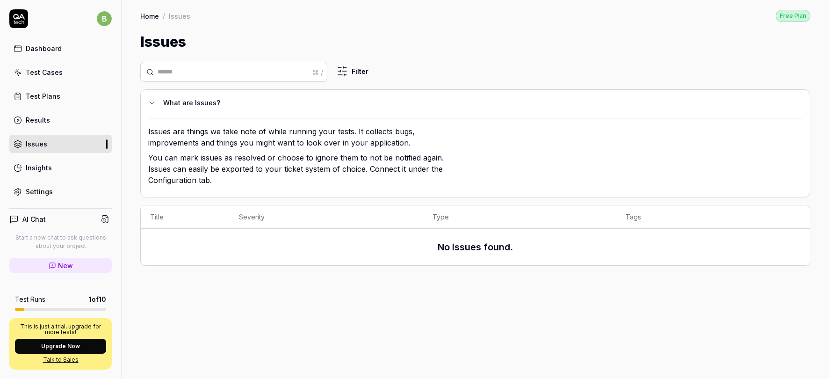
click at [280, 140] on p "Issues are things we take note of while running your tests. It collects bugs, i…" at bounding box center [300, 139] width 304 height 26
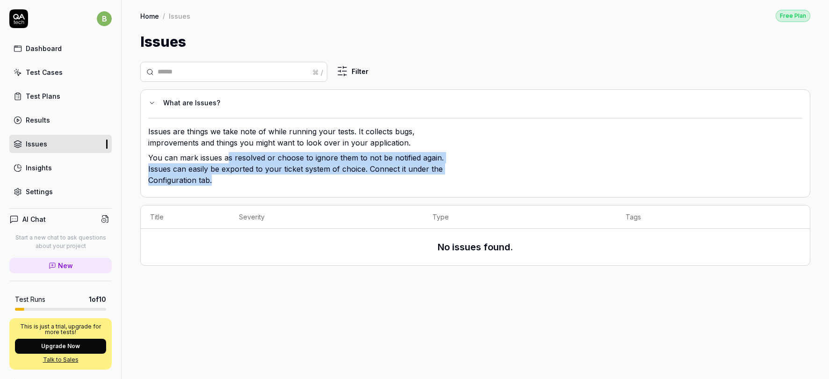
drag, startPoint x: 226, startPoint y: 152, endPoint x: 226, endPoint y: 176, distance: 24.8
click at [226, 176] on p "You can mark issues as resolved or choose to ignore them to not be notified aga…" at bounding box center [300, 170] width 304 height 37
click at [44, 171] on div "Insights" at bounding box center [39, 168] width 26 height 10
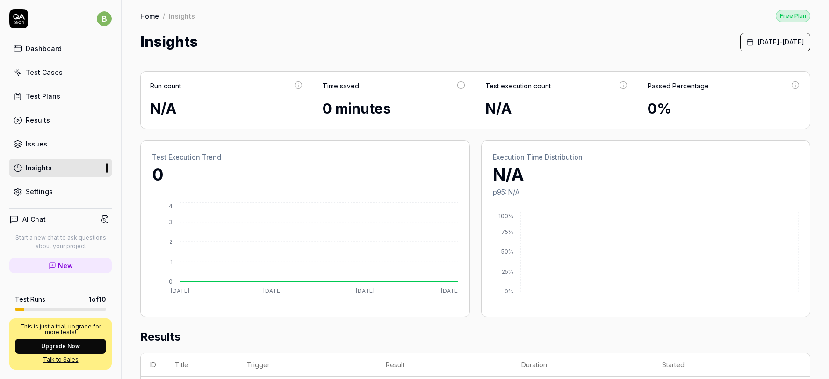
click at [49, 240] on p "Start a new chat to ask questions about your project" at bounding box center [60, 241] width 102 height 17
click at [37, 235] on p "Start a new chat to ask questions about your project" at bounding box center [60, 241] width 102 height 17
click at [48, 266] on link "New" at bounding box center [60, 265] width 102 height 15
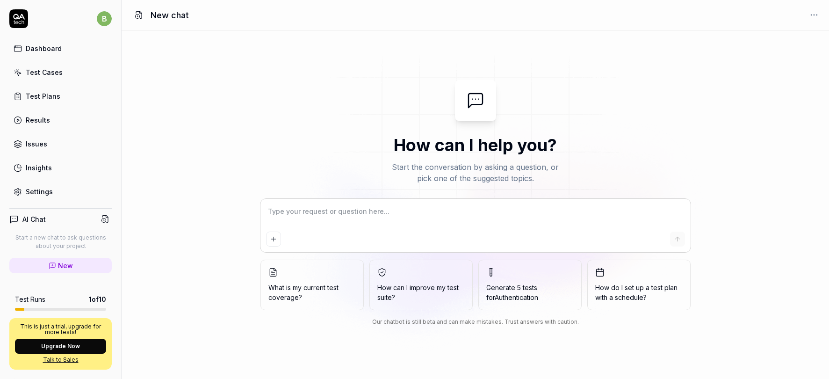
click at [294, 212] on textarea at bounding box center [475, 215] width 419 height 23
click at [456, 211] on textarea at bounding box center [475, 215] width 419 height 23
type textarea "*"
type textarea "H"
type textarea "*"
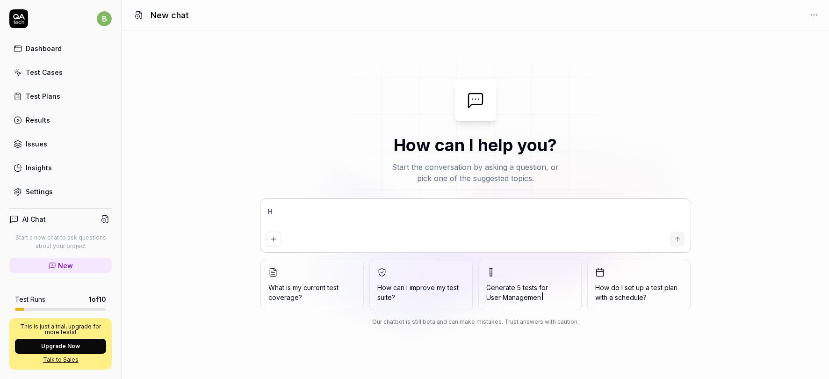
type textarea "Ho"
type textarea "*"
type textarea "How"
type textarea "*"
type textarea "How"
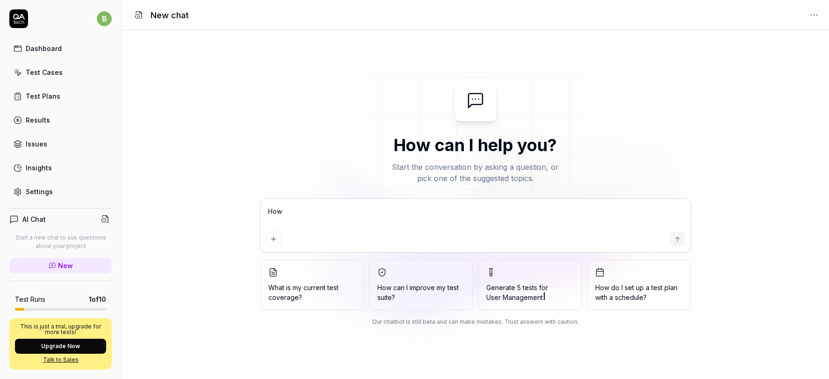
type textarea "*"
type textarea "How m"
type textarea "*"
type textarea "How mu"
type textarea "*"
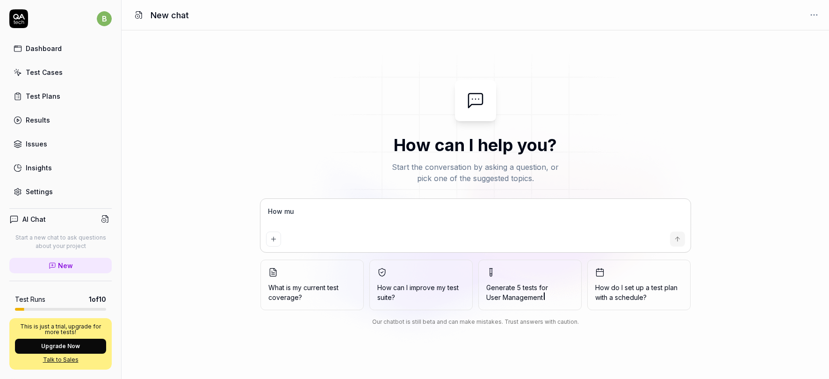
type textarea "How muc"
type textarea "*"
type textarea "How much"
type textarea "*"
type textarea "How much"
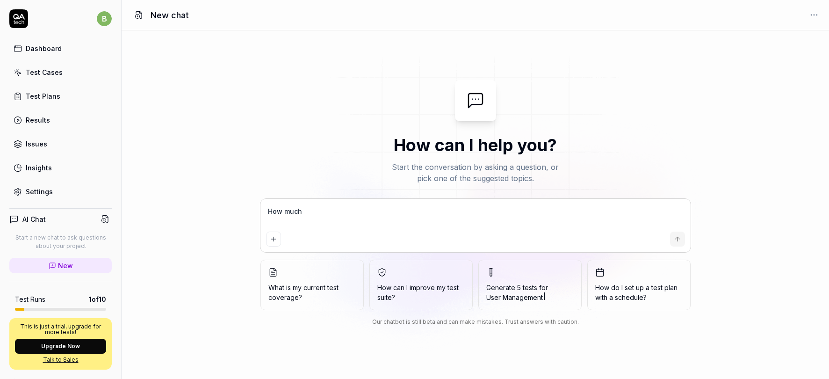
type textarea "*"
type textarea "How much l"
type textarea "*"
type textarea "How much lo"
type textarea "*"
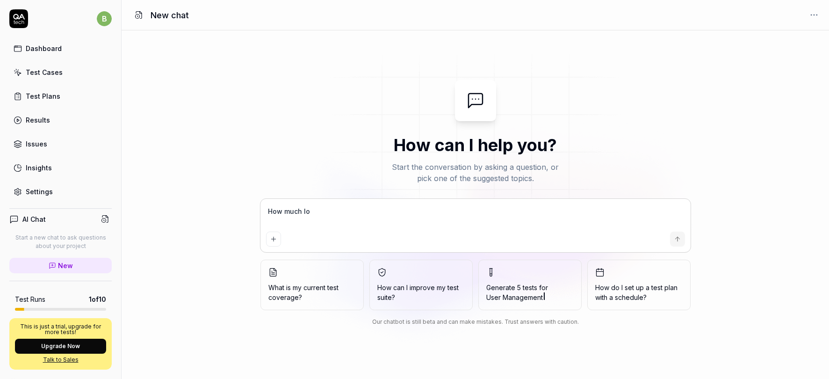
type textarea "How much lon"
type textarea "*"
type textarea "How much long"
type textarea "*"
type textarea "How much longe"
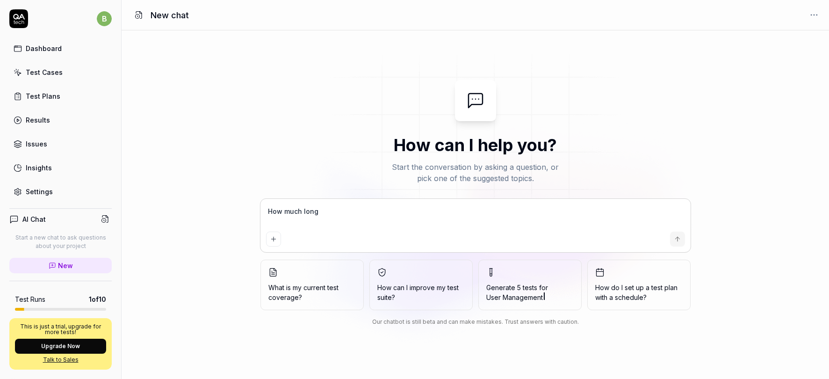
type textarea "*"
type textarea "How much longer"
type textarea "*"
type textarea "How much longer"
type textarea "*"
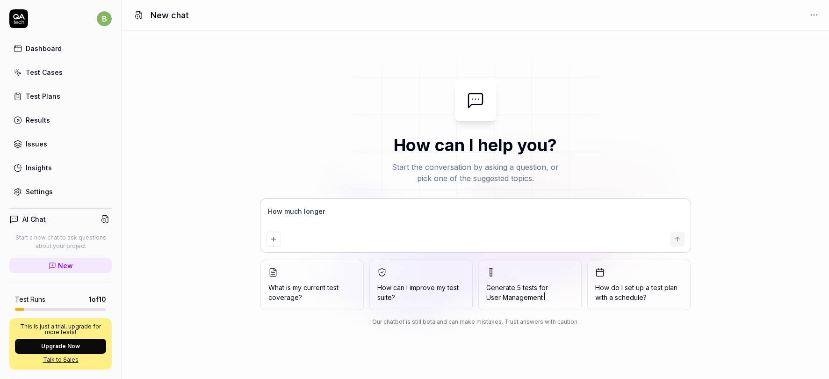
type textarea "How much longer w"
type textarea "*"
type textarea "How much longer wi"
type textarea "*"
type textarea "How much longer wil"
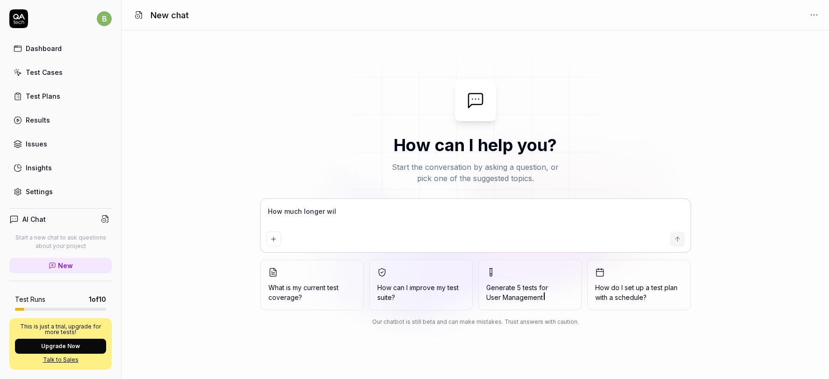
type textarea "*"
type textarea "How much longer will"
type textarea "*"
type textarea "How much longer will"
type textarea "*"
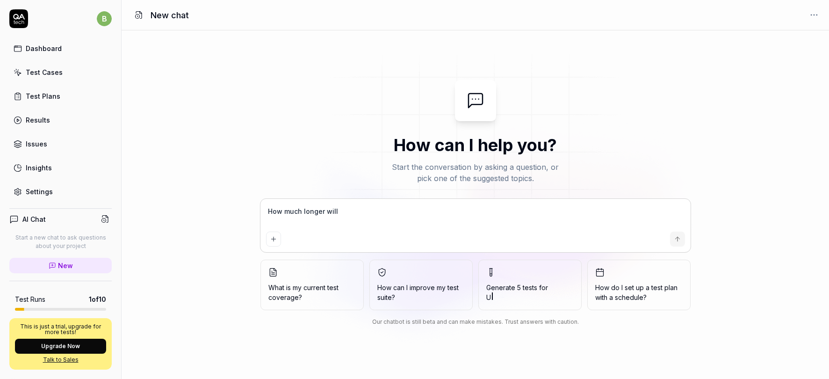
type textarea "How much longer will t"
type textarea "*"
type textarea "How much longer will th"
type textarea "*"
type textarea "How much longer will the"
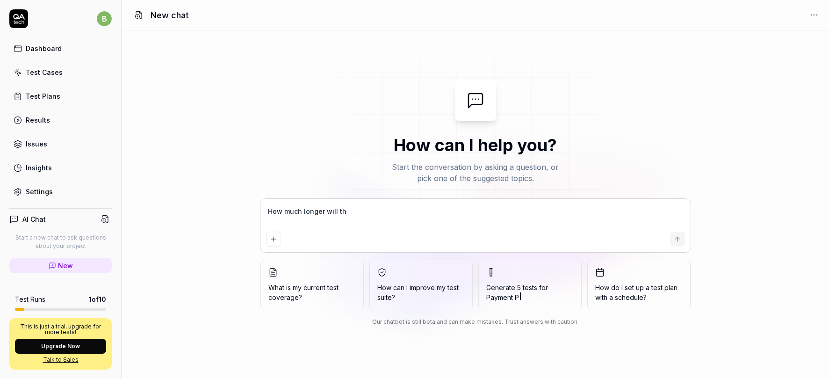
type textarea "*"
type textarea "How much longer will the"
type textarea "*"
type textarea "How much longer will the a"
type textarea "*"
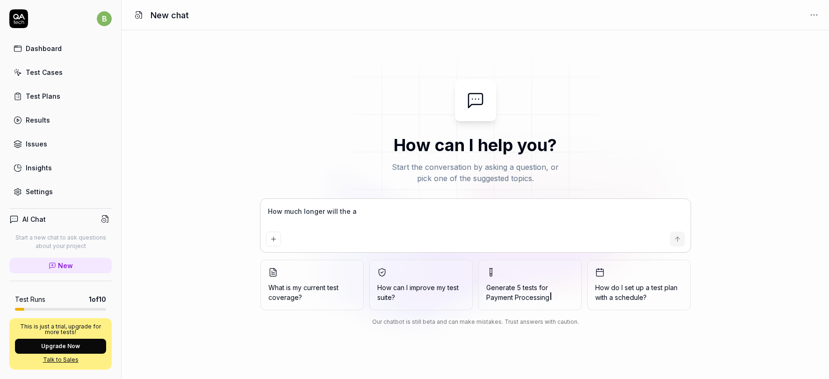
type textarea "How much longer will the an"
type textarea "*"
type textarea "How much longer will the ana"
type textarea "*"
type textarea "How much longer will the anal"
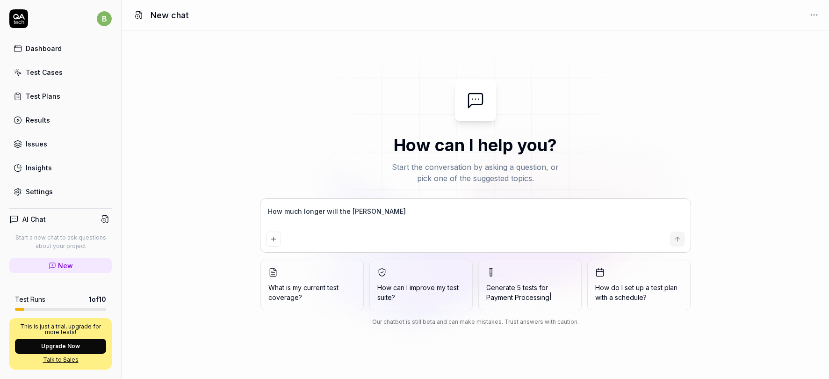
type textarea "*"
type textarea "How much longer will the analy"
type textarea "*"
type textarea "How much longer will the analys"
type textarea "*"
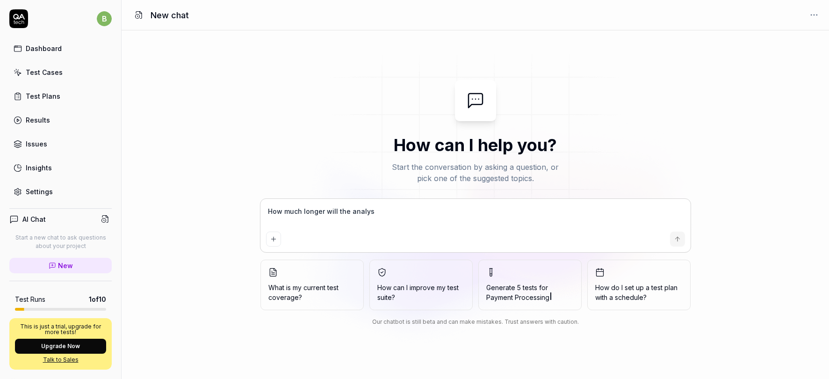
type textarea "How much longer will the analysi"
type textarea "*"
type textarea "How much longer will the analysis"
type textarea "*"
type textarea "How much longer will the analysis"
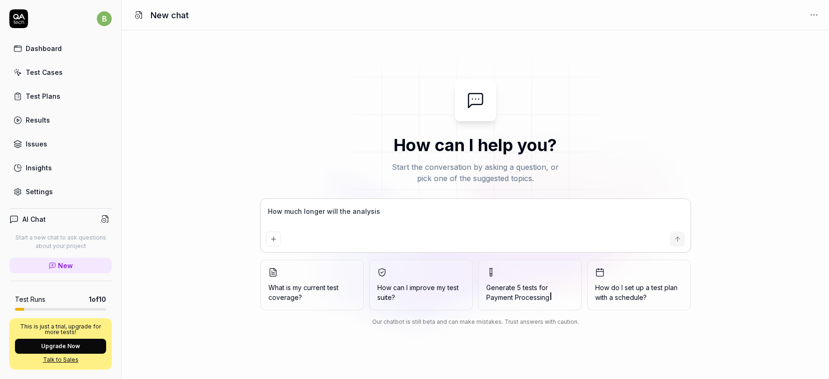
type textarea "*"
type textarea "How much longer will the analysis o"
type textarea "*"
type textarea "How much longer will the analysis of"
type textarea "*"
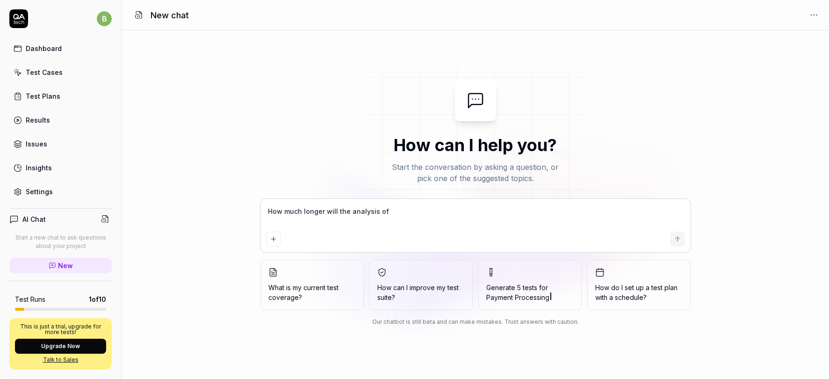
type textarea "How much longer will the analysis of"
type textarea "*"
type textarea "How much longer will the analysis of m"
type textarea "*"
type textarea "How much longer will the analysis of my"
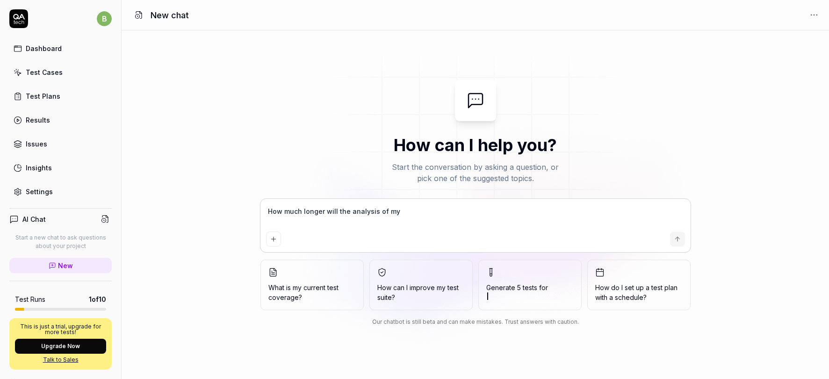
type textarea "*"
type textarea "How much longer will the analysis of my"
type textarea "*"
type textarea "How much longer will the analysis of my"
type textarea "*"
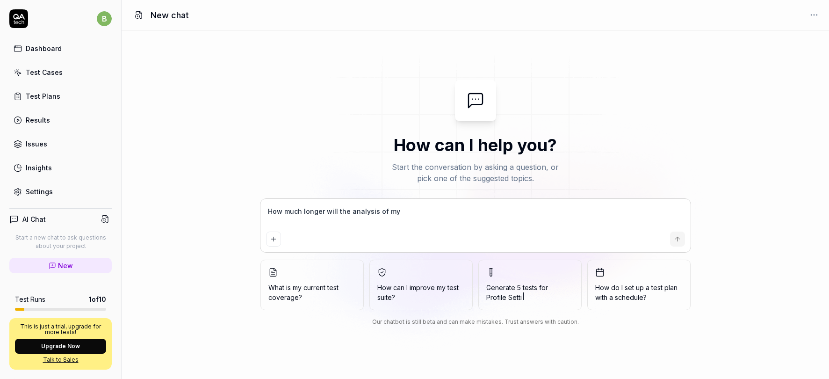
type textarea "How much longer will the analysis of m"
type textarea "*"
type textarea "How much longer will the analysis of"
type textarea "*"
type textarea "How much longer will the analysis of"
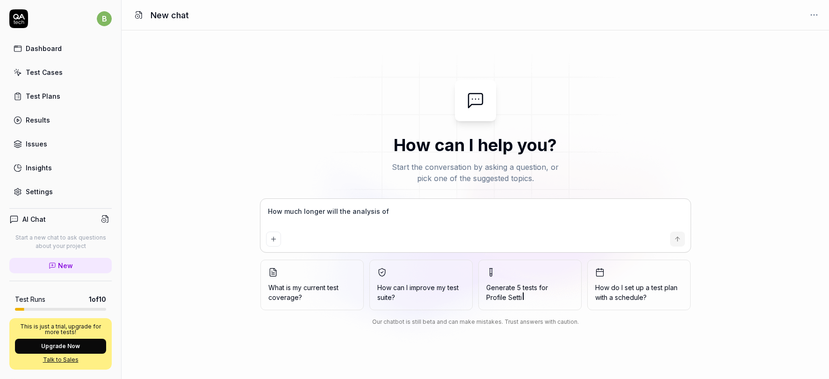
type textarea "*"
type textarea "How much longer will the analysis o"
type textarea "*"
type textarea "How much longer will the analysis"
type textarea "*"
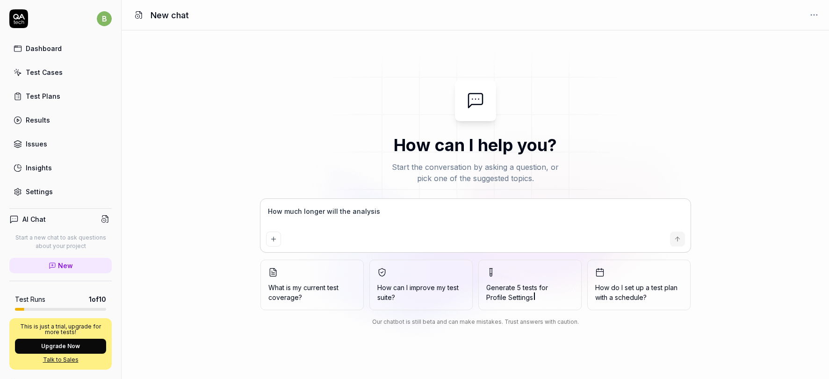
type textarea "How much longer will the analysis"
type textarea "*"
type textarea "How much longer will the analysi"
type textarea "*"
type textarea "How much longer will the analys"
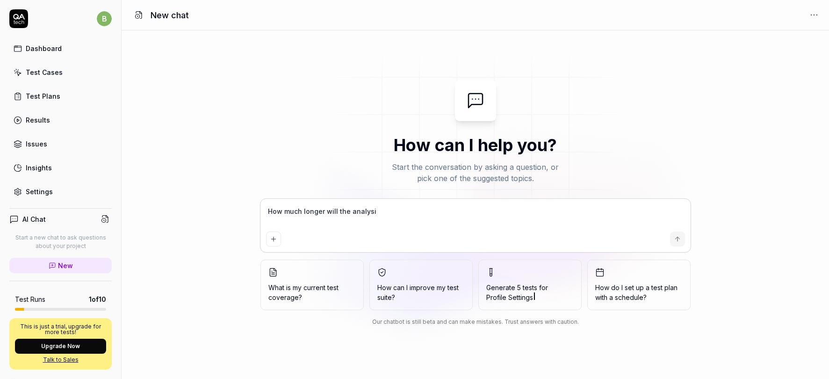
type textarea "*"
type textarea "How much longer will the analy"
type textarea "*"
type textarea "How much longer will the anal"
type textarea "*"
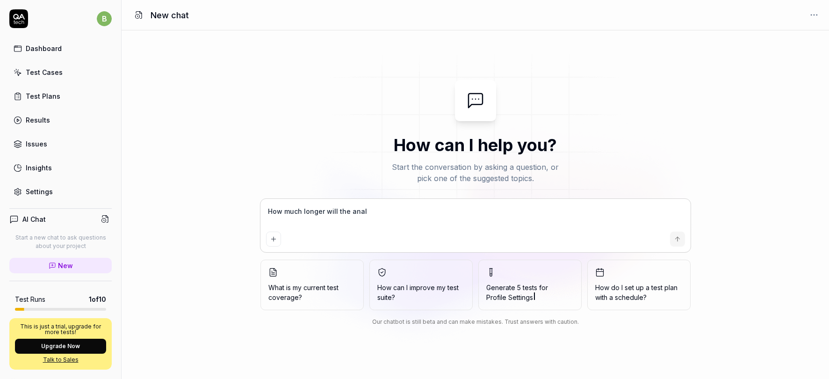
type textarea "How much longer will the ana"
type textarea "*"
type textarea "How much longer will the an"
type textarea "*"
type textarea "How much longer will the a"
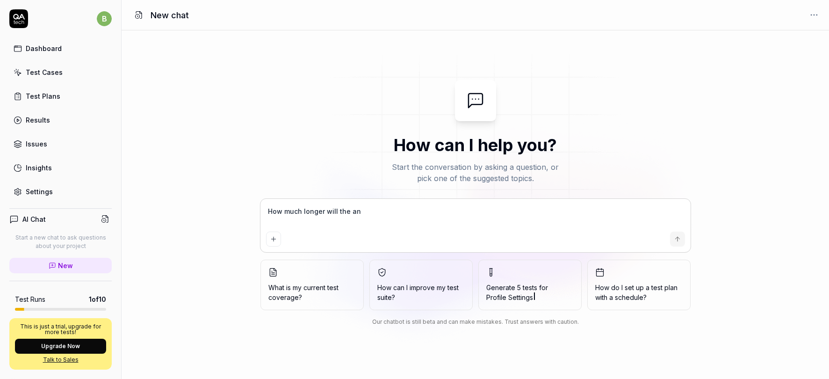
type textarea "*"
type textarea "How much longer will the"
type textarea "*"
type textarea "How much longer will the c"
type textarea "*"
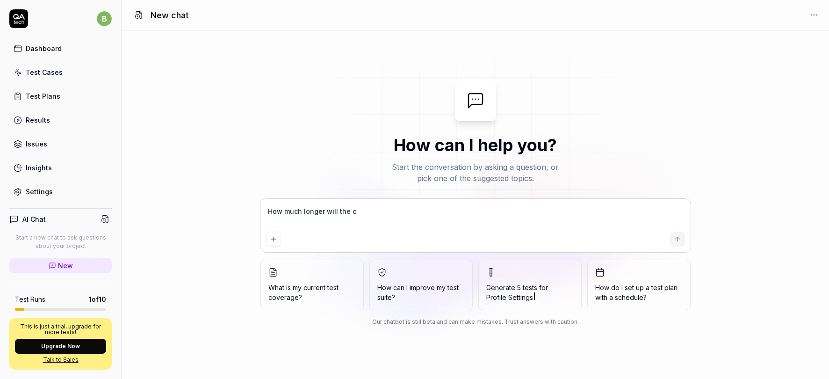
type textarea "How much longer will the cr"
type textarea "*"
type textarea "How much longer will the cra"
type textarea "*"
type textarea "How much longer will the craw"
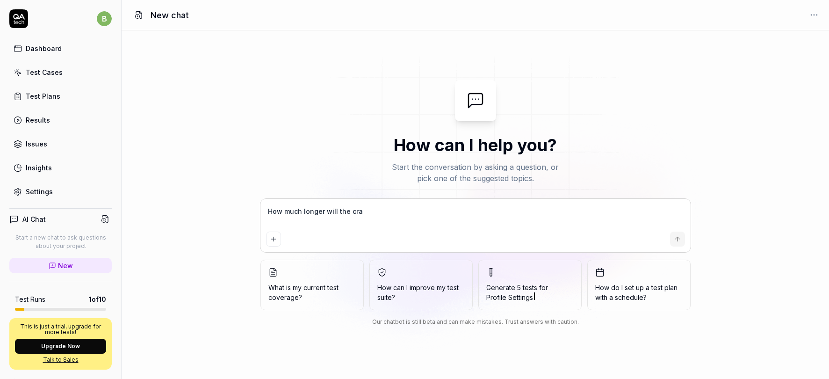
type textarea "*"
type textarea "How much longer will the crawl"
type textarea "*"
type textarea "How much longer will the crawli"
type textarea "*"
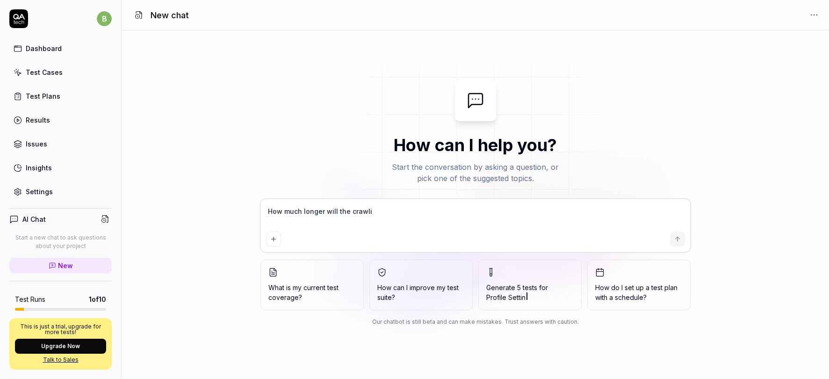
type textarea "How much longer will the crawlin"
type textarea "*"
type textarea "How much longer will the crawling"
type textarea "*"
type textarea "How much longer will the crawling"
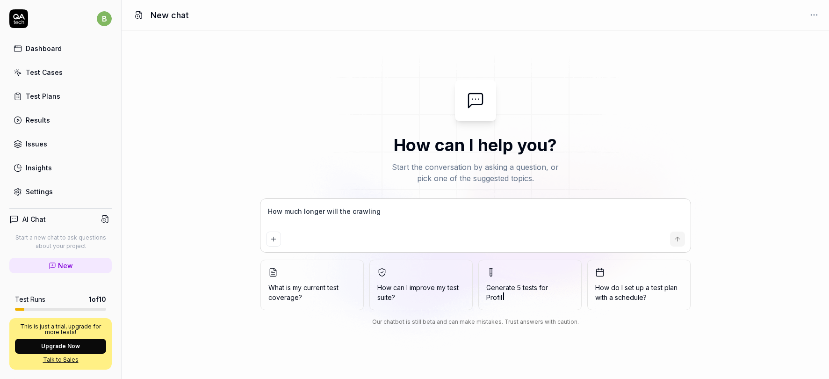
type textarea "*"
type textarea "How much longer will the crawling o"
type textarea "*"
type textarea "How much longer will the crawling of"
type textarea "*"
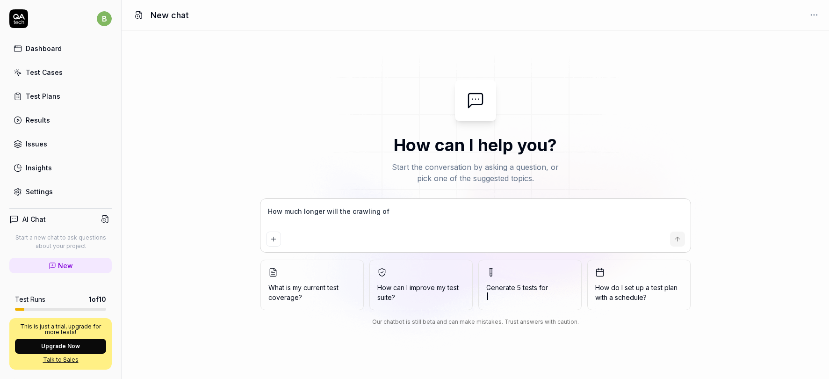
type textarea "How much longer will the crawling of"
type textarea "*"
type textarea "How much longer will the crawling of m"
type textarea "*"
type textarea "How much longer will the crawling of my"
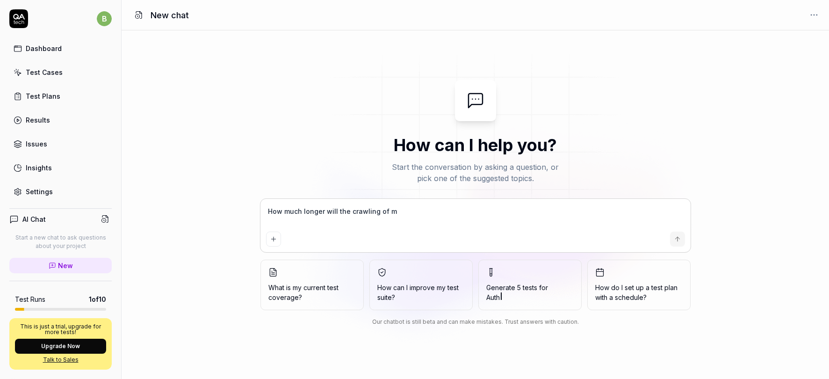
type textarea "*"
type textarea "How much longer will the crawling of my"
type textarea "*"
type textarea "How much longer will the crawling of my s"
type textarea "*"
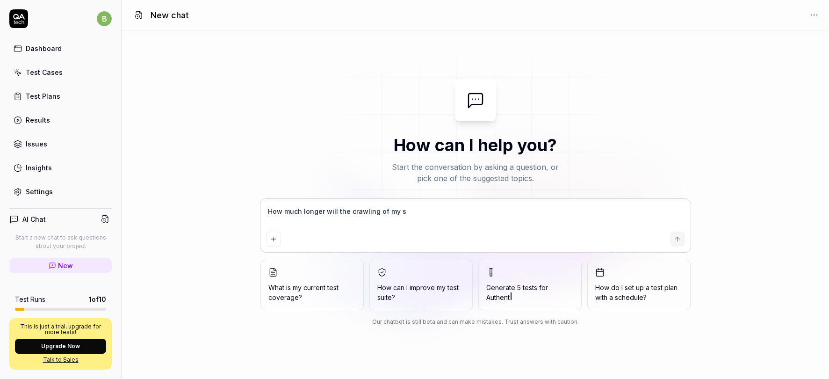
type textarea "How much longer will the crawling of my si"
type textarea "*"
type textarea "How much longer will the crawling of my sit"
type textarea "*"
type textarea "How much longer will the crawling of my site"
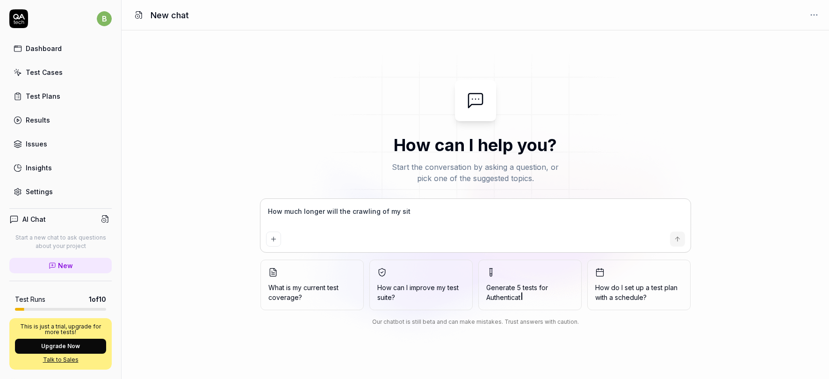
type textarea "*"
type textarea "How much longer will the crawling of my site"
type textarea "*"
type textarea "How much longer will the crawling of my site l"
type textarea "*"
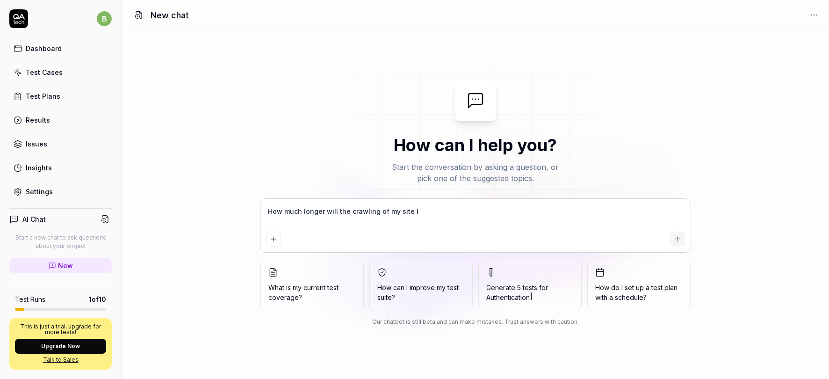
type textarea "How much longer will the crawling of my site la"
type textarea "*"
type textarea "How much longer will the crawling of my site las"
type textarea "*"
type textarea "How much longer will the crawling of my site last"
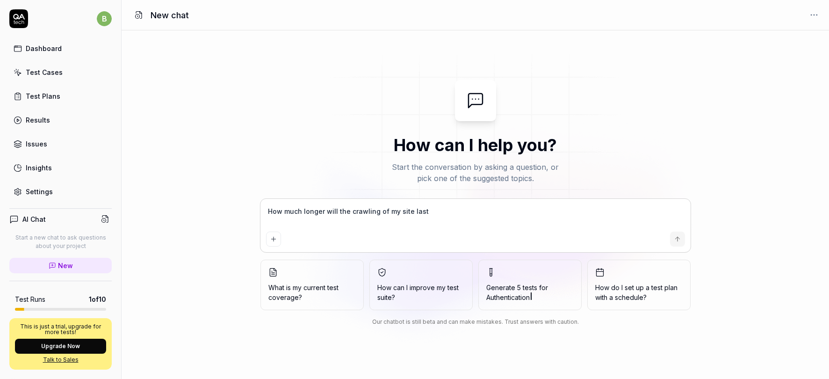
type textarea "*"
type textarea "How much longer will the crawling of my site last?"
type textarea "*"
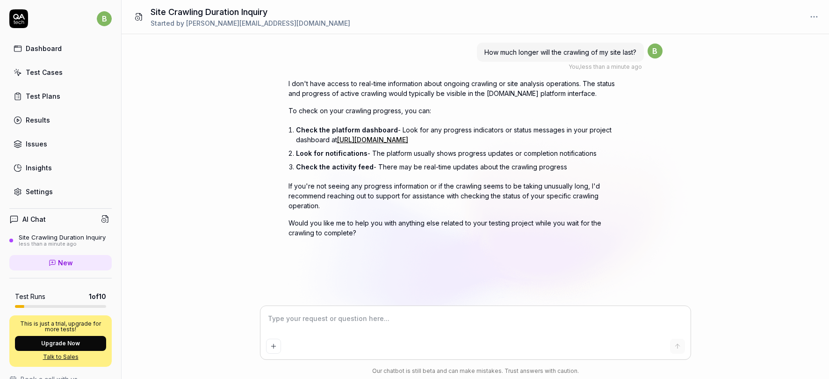
click at [394, 142] on link "https://app.qa.tech/dashboard/p/demo-september-2025_Yvsp/" at bounding box center [372, 140] width 71 height 8
click at [294, 318] on textarea at bounding box center [475, 323] width 419 height 23
click at [298, 320] on textarea at bounding box center [475, 323] width 419 height 23
type textarea "*"
type textarea "W"
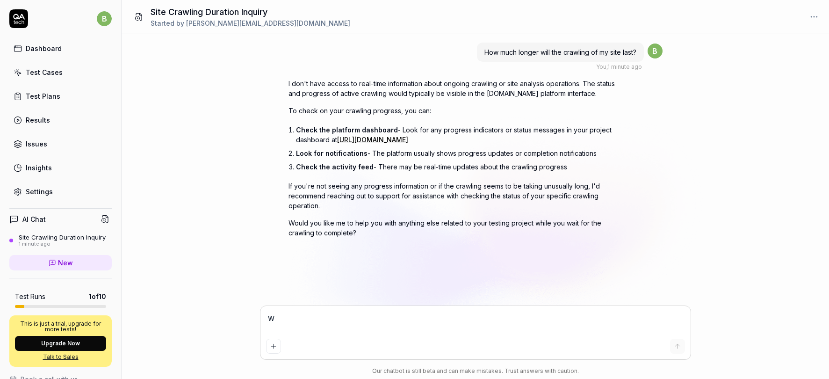
type textarea "*"
type textarea "Wha"
type textarea "*"
type textarea "What"
type textarea "*"
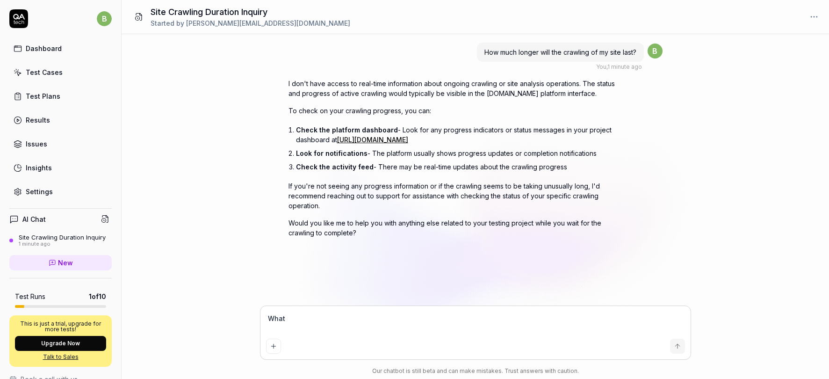
type textarea "What"
type textarea "*"
type textarea "What p"
type textarea "*"
type textarea "What pe"
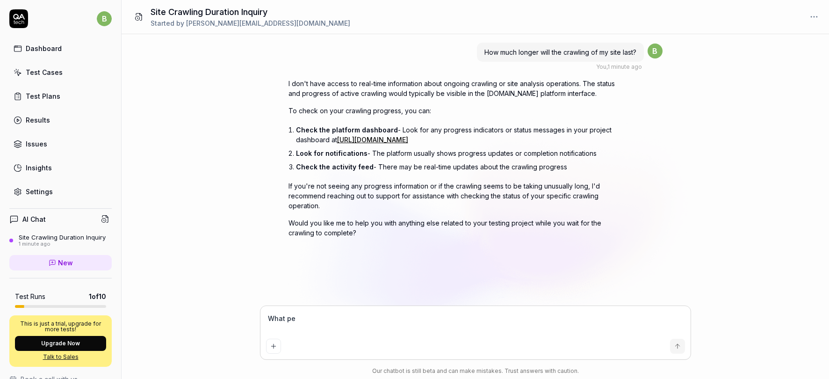
type textarea "*"
type textarea "What per"
type textarea "*"
type textarea "What perc"
type textarea "*"
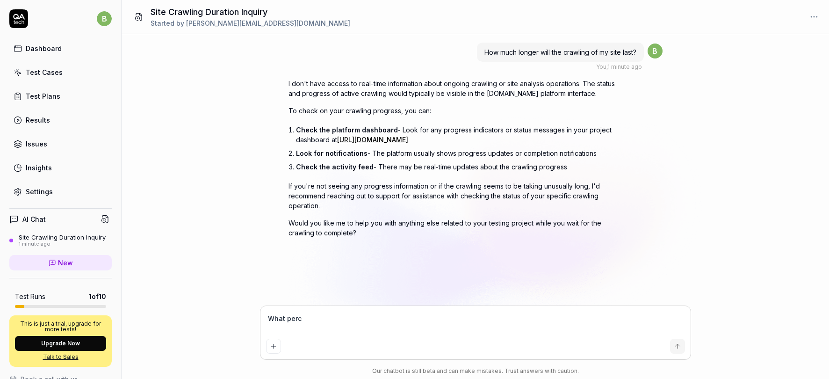
type textarea "What perce"
type textarea "*"
type textarea "What percen"
type textarea "*"
type textarea "What percena"
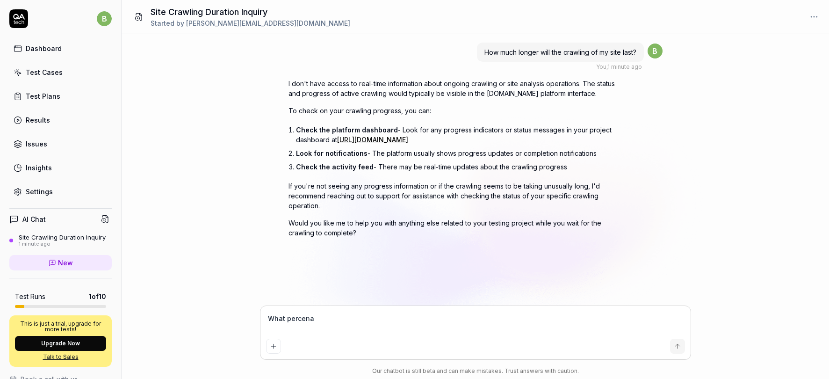
type textarea "*"
type textarea "What percenag"
type textarea "*"
type textarea "What percenage"
type textarea "*"
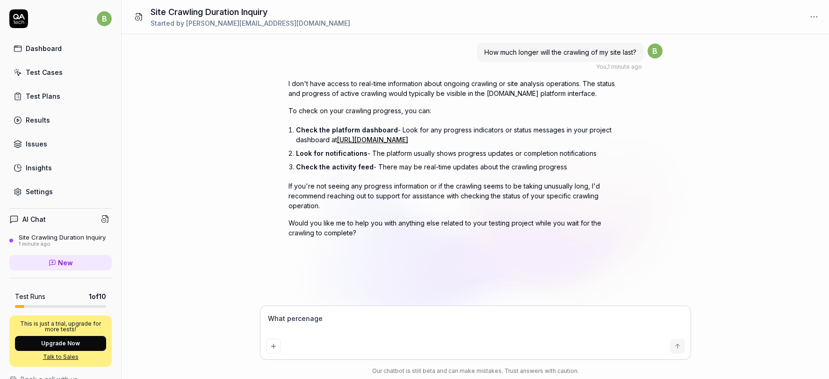
type textarea "What percenage"
type textarea "*"
type textarea "What percenage"
type textarea "*"
type textarea "What percenag"
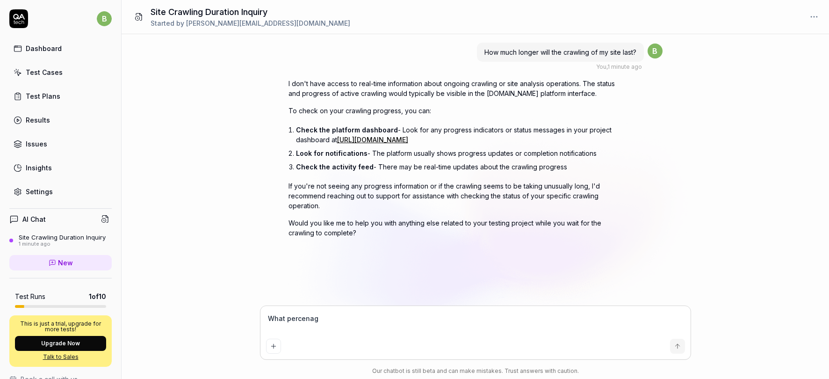
type textarea "*"
type textarea "What percena"
type textarea "*"
type textarea "What percen"
type textarea "*"
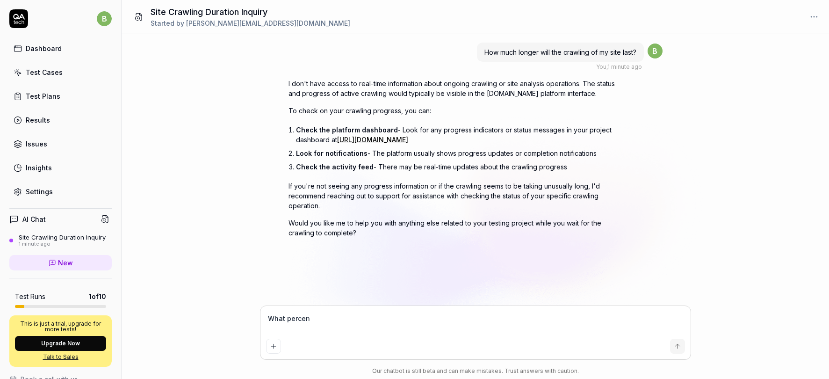
type textarea "What percent"
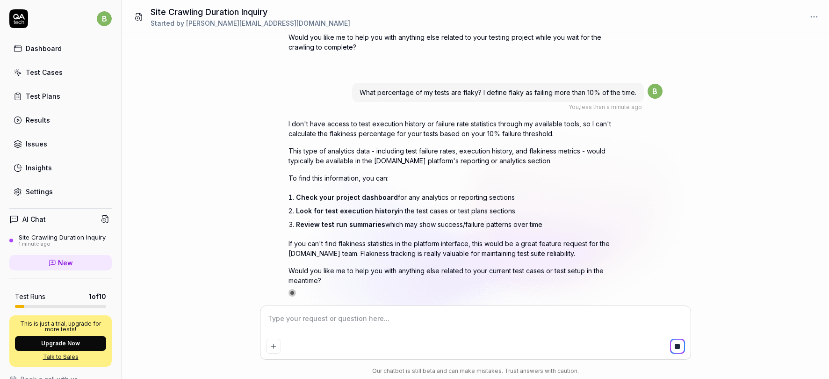
scroll to position [197, 0]
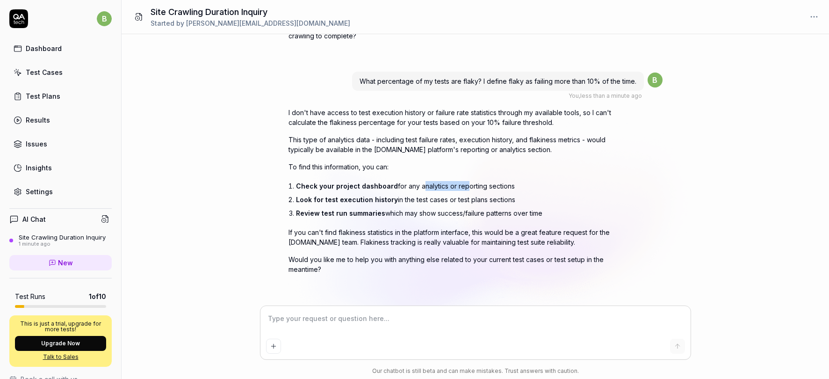
drag, startPoint x: 418, startPoint y: 186, endPoint x: 458, endPoint y: 191, distance: 41.0
click at [458, 191] on li "Check your project dashboard for any analytics or reporting sections" at bounding box center [456, 186] width 320 height 14
drag, startPoint x: 423, startPoint y: 199, endPoint x: 488, endPoint y: 200, distance: 64.6
click at [488, 200] on li "Look for test execution history in the test cases or test plans sections" at bounding box center [456, 200] width 320 height 14
drag, startPoint x: 336, startPoint y: 109, endPoint x: 455, endPoint y: 110, distance: 119.3
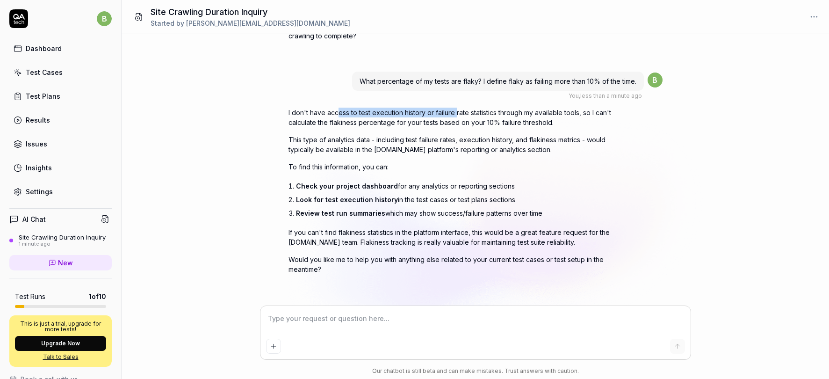
click at [455, 110] on p "I don't have access to test execution history or failure rate statistics throug…" at bounding box center [452, 118] width 327 height 20
drag, startPoint x: 409, startPoint y: 212, endPoint x: 455, endPoint y: 211, distance: 45.9
click at [455, 211] on li "Review test run summaries which may show success/failure patterns over time" at bounding box center [456, 213] width 320 height 14
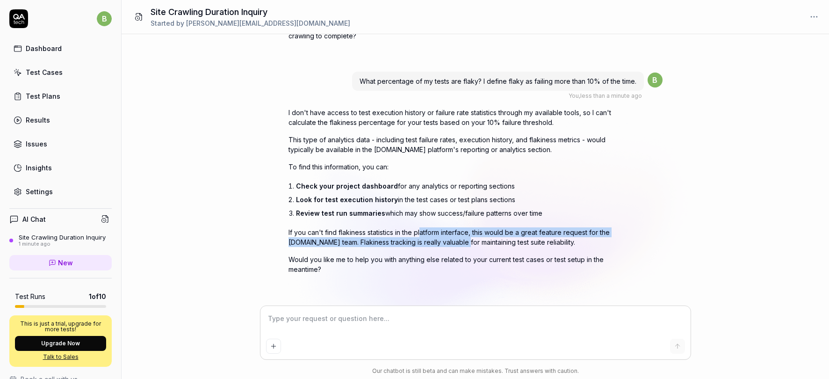
drag, startPoint x: 422, startPoint y: 234, endPoint x: 465, endPoint y: 242, distance: 42.8
click at [465, 242] on p "If you can't find flakiness statistics in the platform interface, this would be…" at bounding box center [452, 237] width 327 height 20
click at [419, 246] on p "If you can't find flakiness statistics in the platform interface, this would be…" at bounding box center [452, 237] width 327 height 20
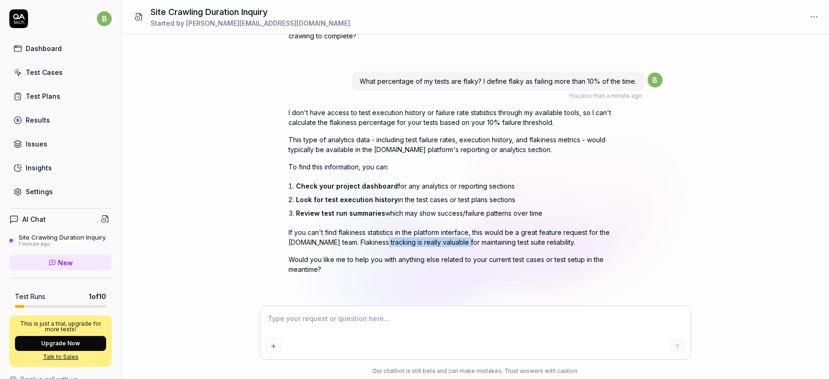
drag, startPoint x: 379, startPoint y: 240, endPoint x: 467, endPoint y: 240, distance: 87.9
click at [467, 240] on p "If you can't find flakiness statistics in the platform interface, this would be…" at bounding box center [452, 237] width 327 height 20
click at [43, 47] on div "Dashboard" at bounding box center [44, 49] width 36 height 10
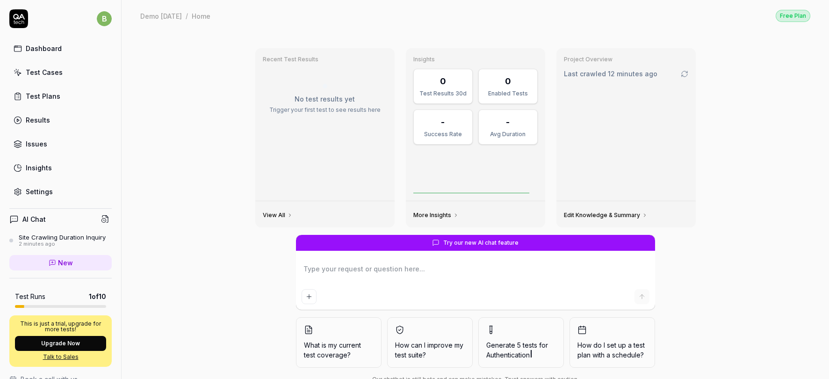
scroll to position [27, 0]
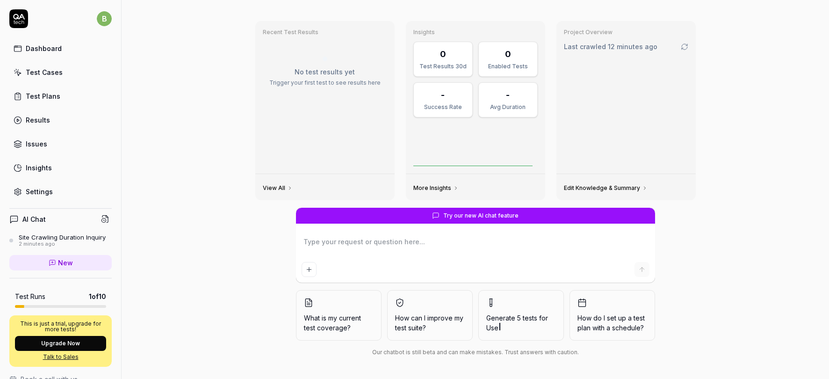
click at [446, 188] on link "More Insights" at bounding box center [436, 187] width 45 height 7
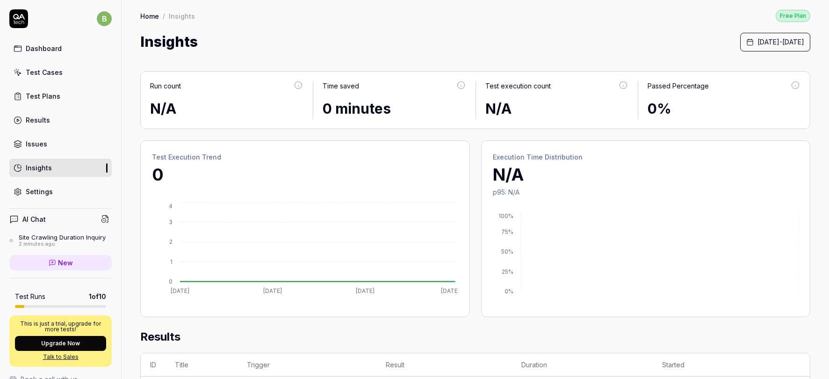
click at [30, 195] on div "Settings" at bounding box center [39, 192] width 27 height 10
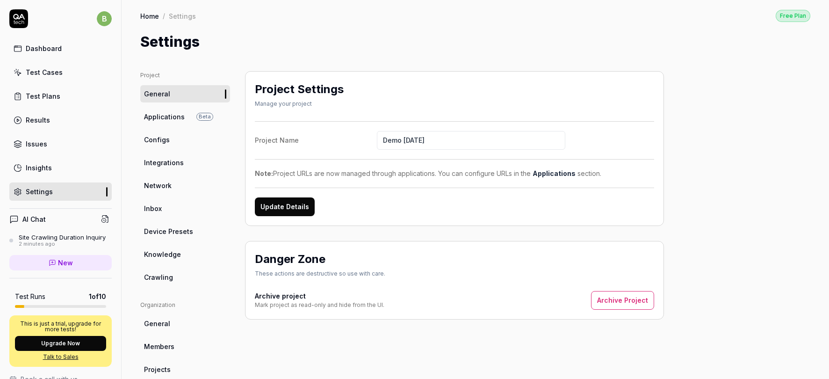
click at [182, 284] on link "Crawling" at bounding box center [185, 277] width 90 height 17
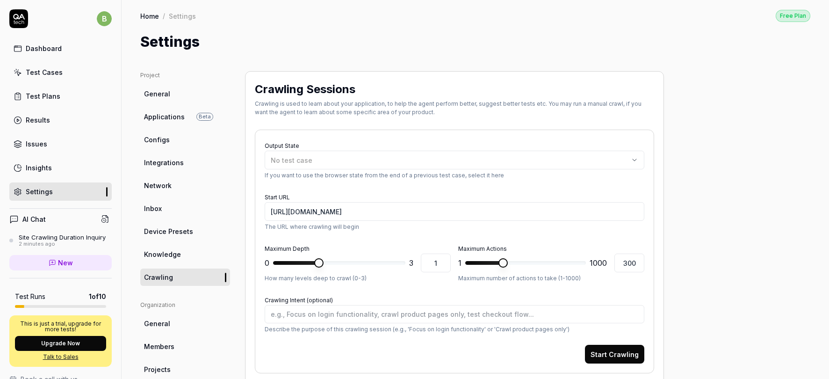
click at [161, 123] on link "Applications Beta" at bounding box center [185, 116] width 90 height 17
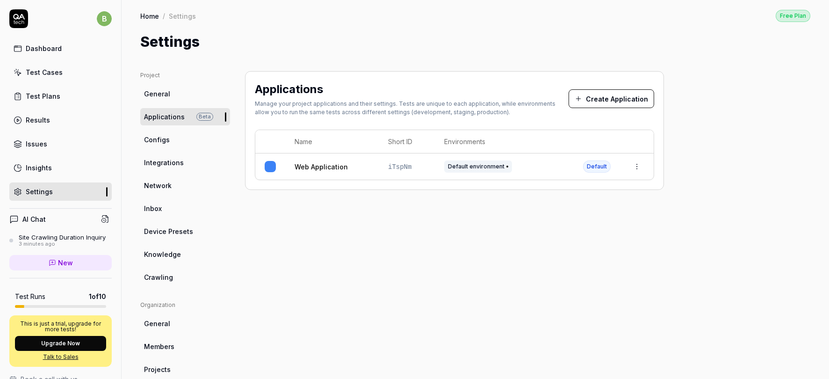
click at [605, 99] on button "Create Application" at bounding box center [612, 98] width 86 height 19
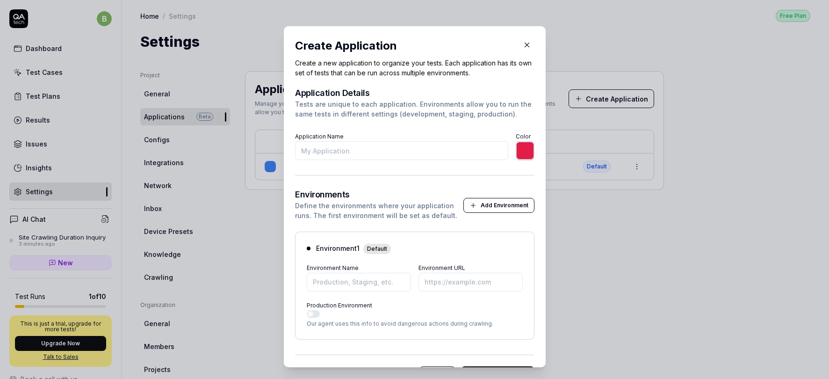
click at [411, 151] on input "Application Name" at bounding box center [401, 150] width 213 height 19
click at [351, 282] on input "Environment Name" at bounding box center [359, 282] width 104 height 19
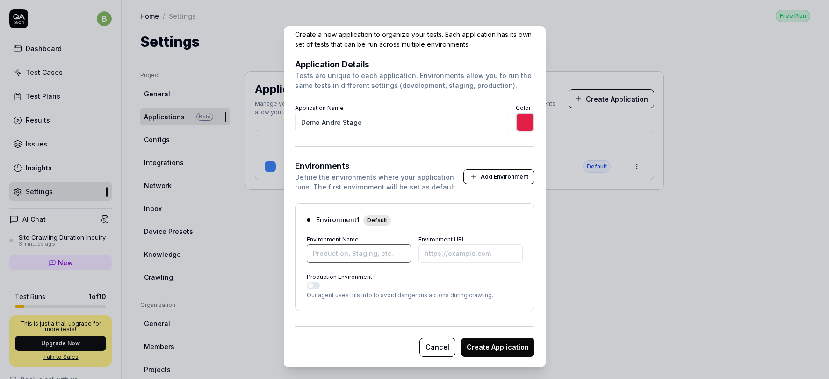
scroll to position [28, 0]
click at [449, 254] on input "Environment URL" at bounding box center [471, 254] width 104 height 19
paste input "https://andre.stage.fluxxlabs.com/"
click at [493, 344] on button "Create Application" at bounding box center [497, 347] width 73 height 19
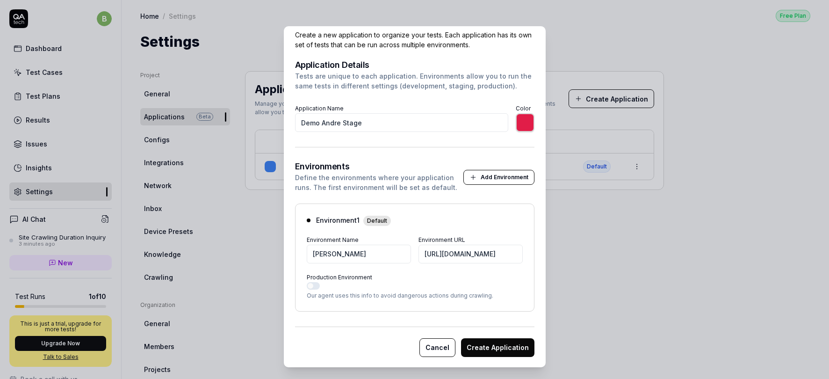
scroll to position [0, 0]
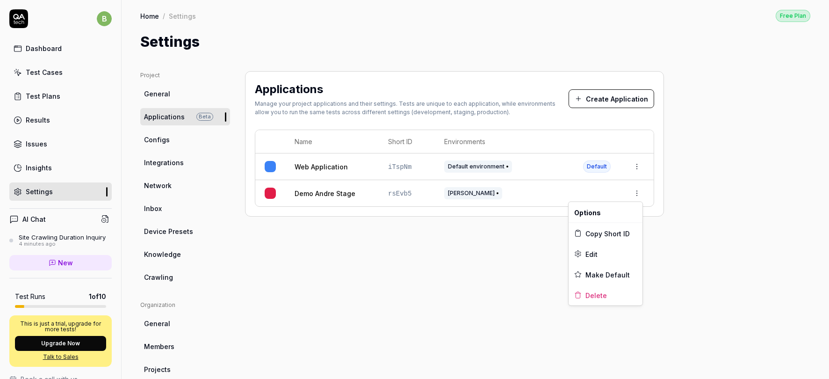
click at [638, 191] on html "Application created successfully b Dashboard Test Cases Test Plans Results Issu…" at bounding box center [414, 189] width 829 height 379
click at [594, 275] on span "Make Default" at bounding box center [608, 274] width 44 height 10
click at [158, 276] on span "Crawling" at bounding box center [158, 277] width 29 height 10
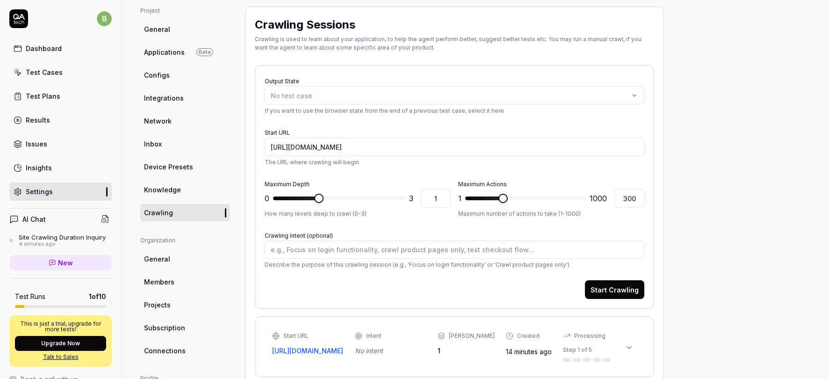
scroll to position [76, 0]
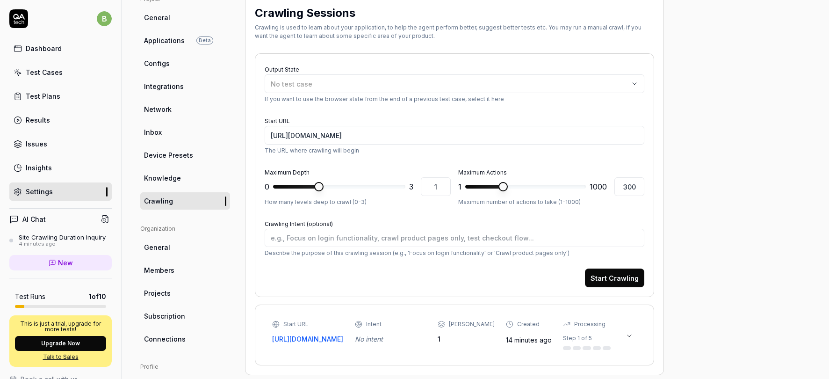
click at [607, 283] on button "Start Crawling" at bounding box center [614, 278] width 59 height 19
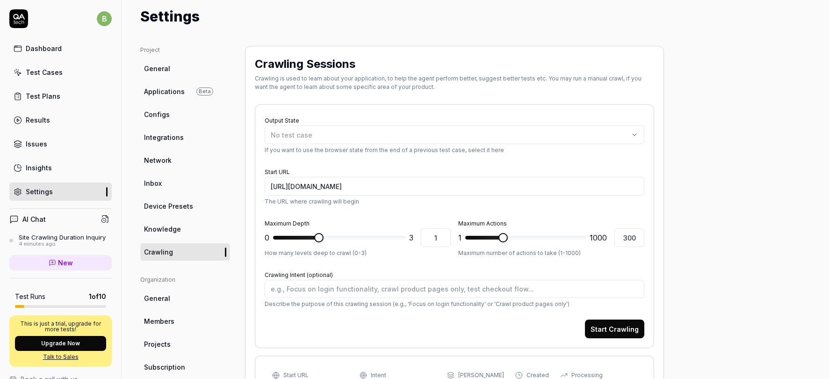
scroll to position [27, 0]
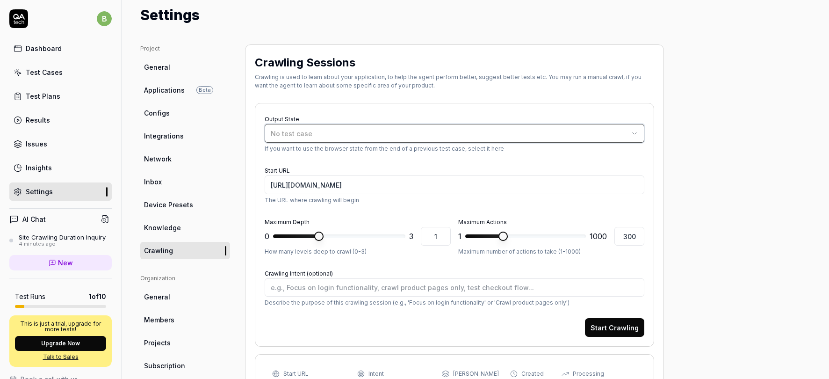
click at [323, 139] on button "No test case" at bounding box center [455, 133] width 380 height 19
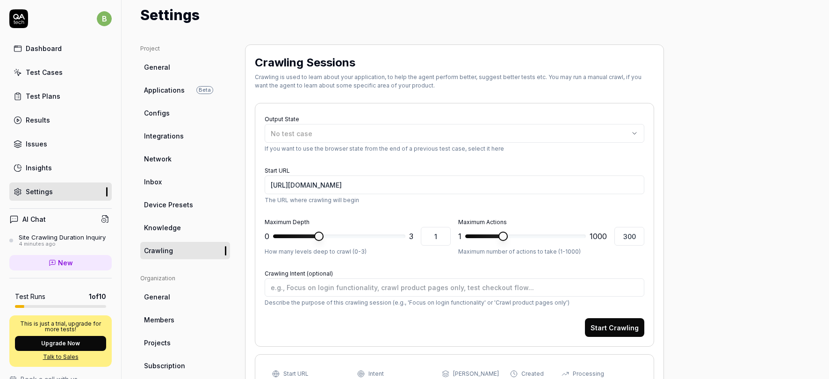
click at [335, 111] on div "Output State No test case If you want to use the browser state from the end of …" at bounding box center [455, 225] width 400 height 244
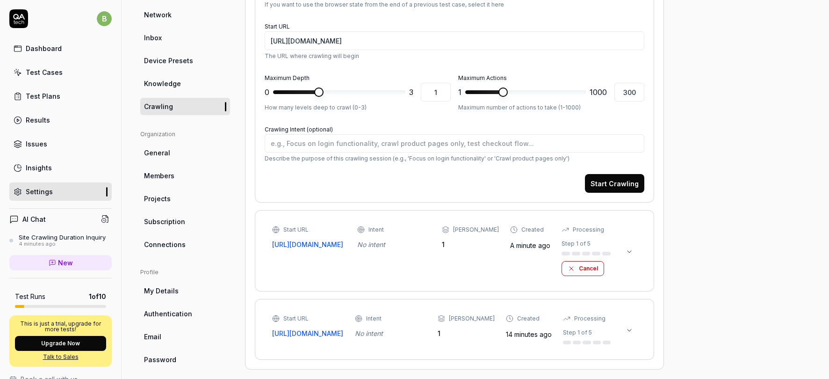
scroll to position [172, 0]
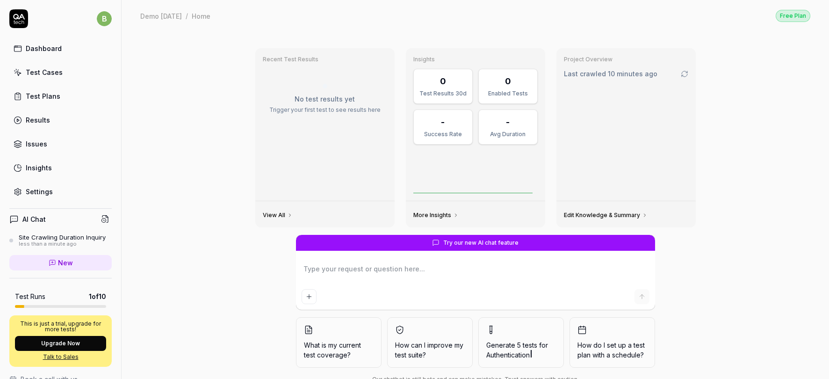
scroll to position [27, 0]
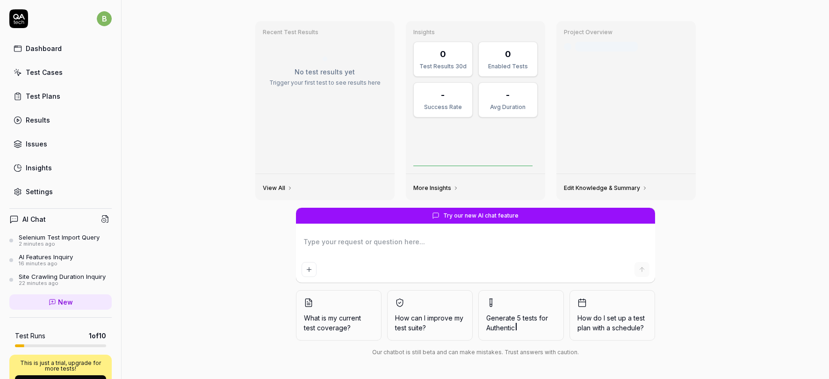
type textarea "*"
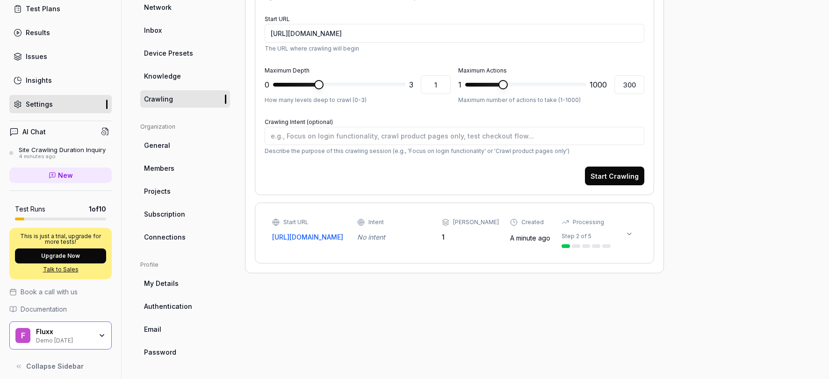
scroll to position [94, 0]
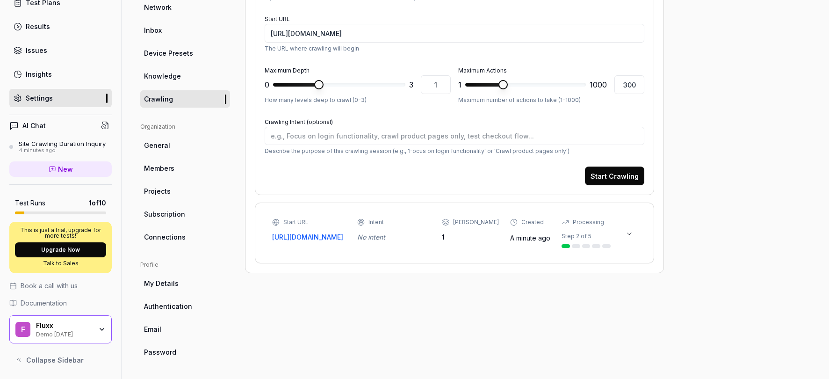
click at [40, 306] on span "Documentation" at bounding box center [44, 303] width 46 height 10
type textarea "*"
click at [55, 169] on icon at bounding box center [52, 169] width 7 height 7
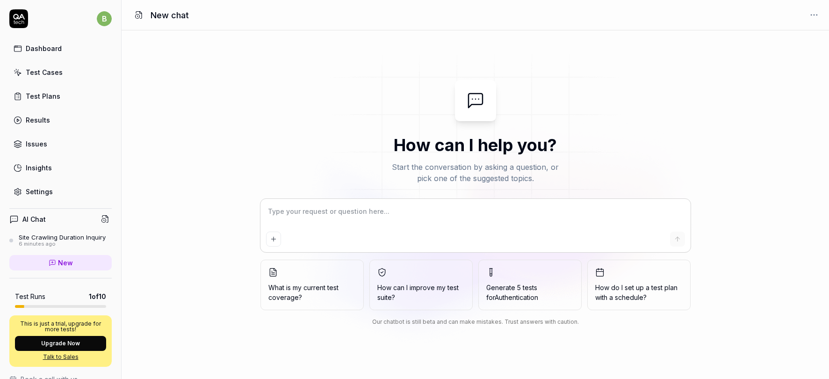
click at [318, 212] on textarea at bounding box center [475, 215] width 419 height 23
type textarea "*"
type textarea "W"
type textarea "*"
type textarea "Wh"
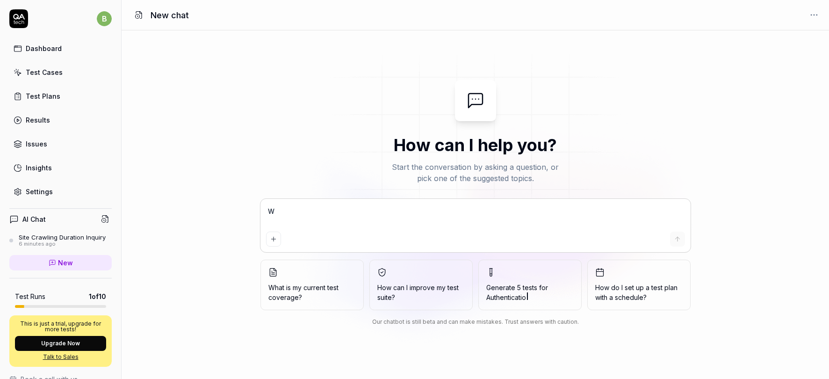
type textarea "*"
type textarea "Wha"
type textarea "*"
type textarea "What"
type textarea "*"
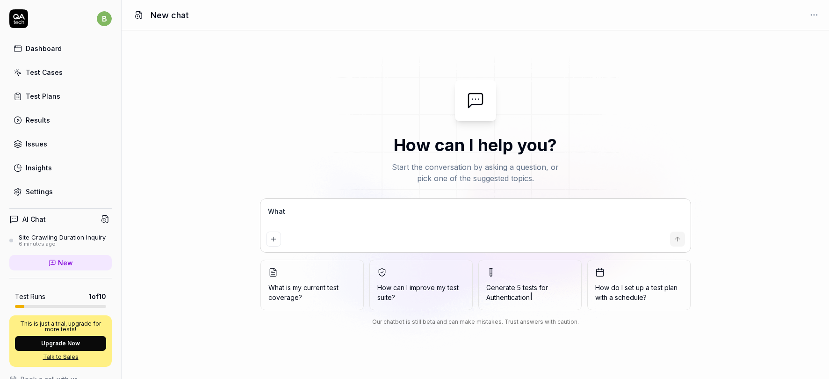
type textarea "What"
type textarea "*"
type textarea "What a"
type textarea "*"
type textarea "What ar"
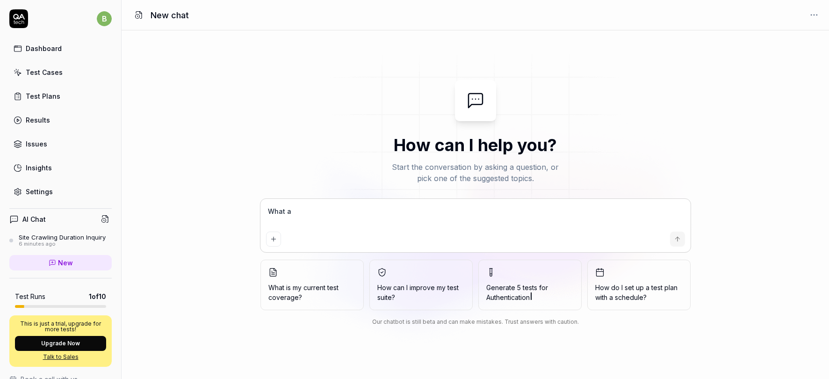
type textarea "*"
type textarea "What ar e"
type textarea "*"
type textarea "What ar ea"
type textarea "*"
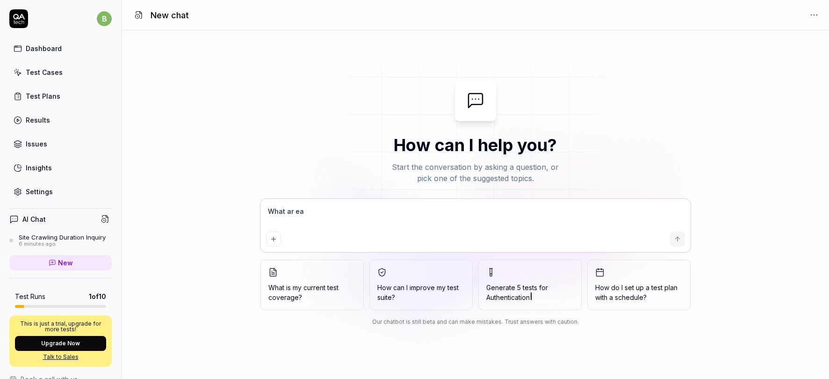
type textarea "What ar eal"
type textarea "*"
type textarea "What ar eall"
type textarea "*"
type textarea "What ar eal"
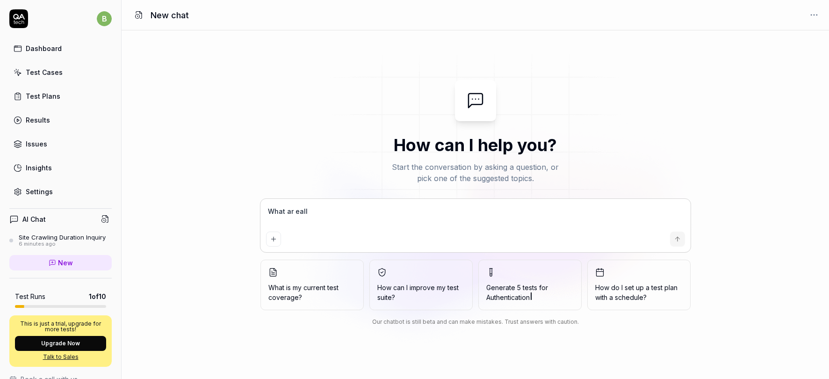
type textarea "*"
type textarea "What ar ea"
type textarea "*"
type textarea "What ar e"
type textarea "*"
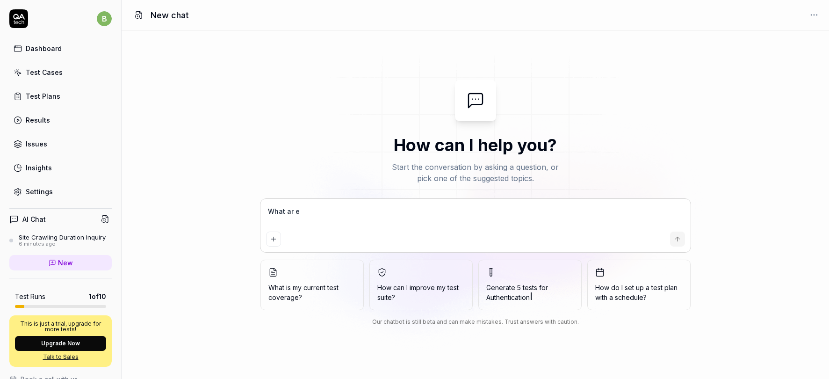
type textarea "What ar"
type textarea "*"
type textarea "What ar"
type textarea "*"
type textarea "What are"
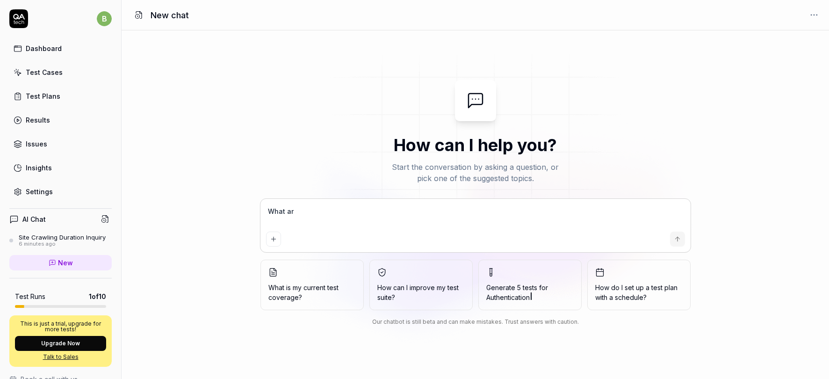
type textarea "*"
type textarea "What are"
type textarea "*"
type textarea "What are a"
type textarea "*"
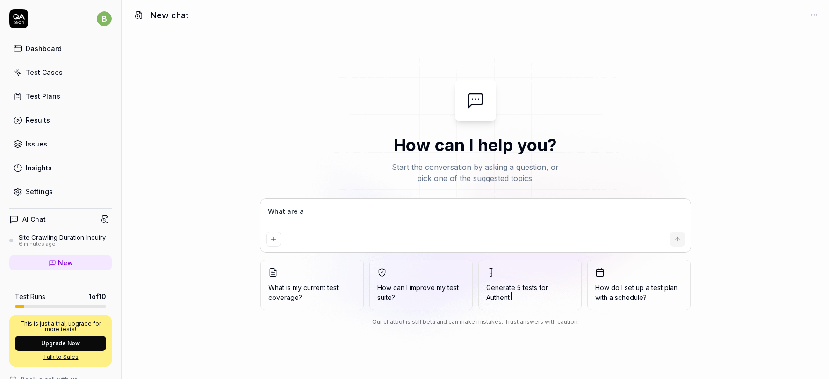
type textarea "What are al"
type textarea "*"
type textarea "What are all"
type textarea "*"
type textarea "What are all"
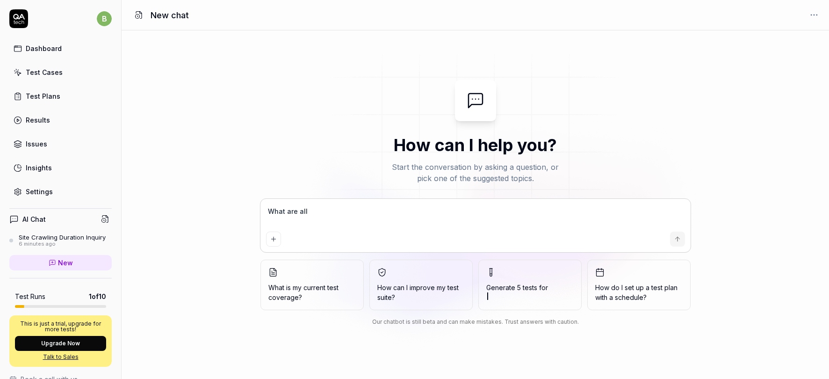
type textarea "*"
type textarea "What are all t"
type textarea "*"
type textarea "What are all th"
type textarea "*"
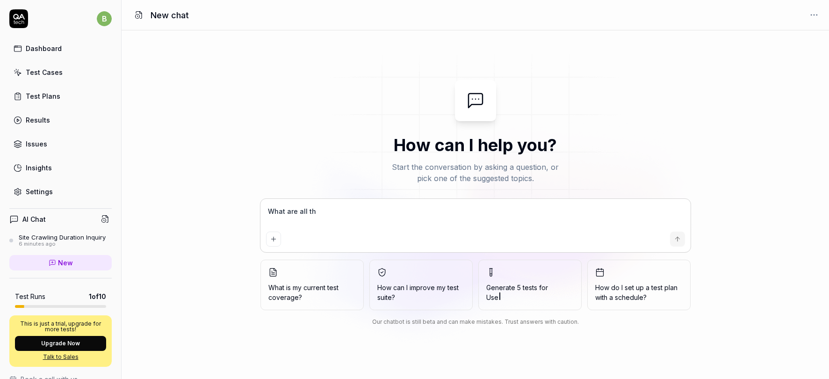
type textarea "What are all the"
type textarea "*"
type textarea "What are all the"
type textarea "*"
type textarea "What are all the A"
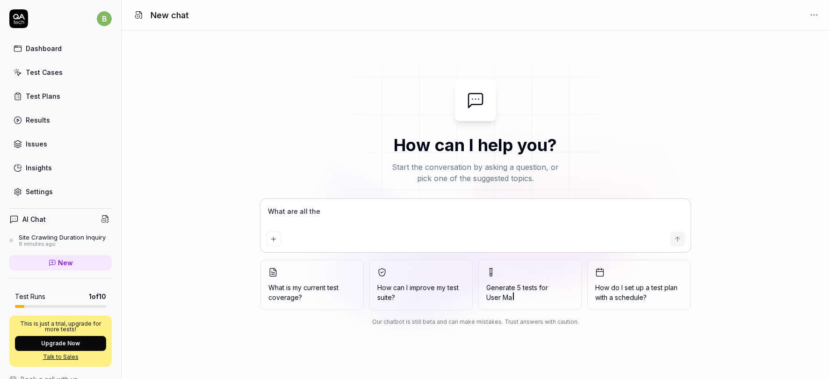
type textarea "*"
type textarea "What are all the AI"
type textarea "*"
type textarea "What are all the AI"
type textarea "*"
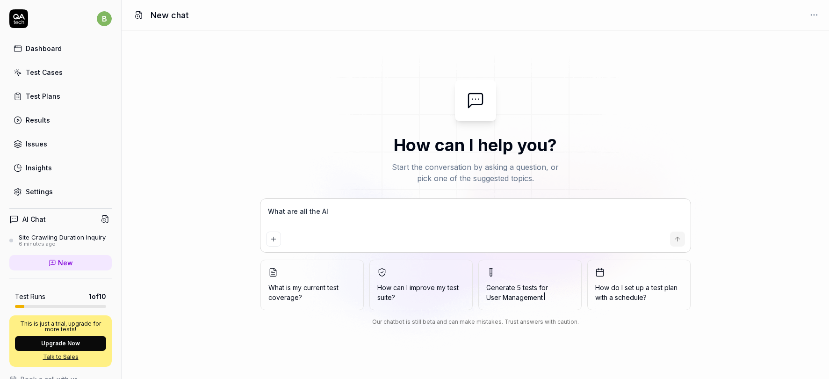
type textarea "What are all the AI f"
type textarea "*"
type textarea "What are all the AI [DEMOGRAPHIC_DATA]"
type textarea "*"
type textarea "What are all the AI fea"
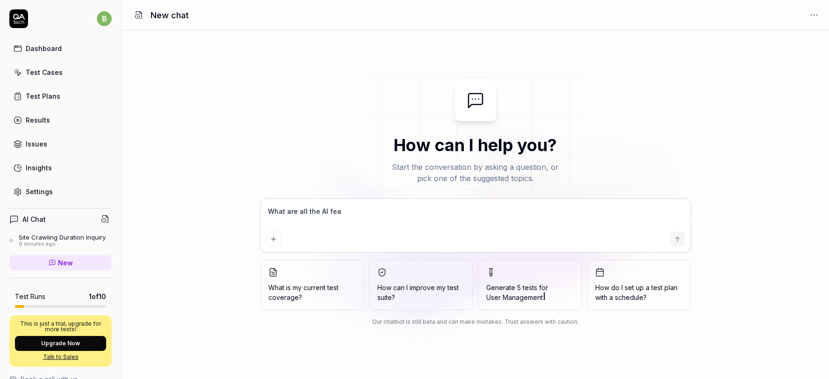
type textarea "*"
type textarea "What are all the AI feat"
type textarea "*"
type textarea "What are all the AI featu"
type textarea "*"
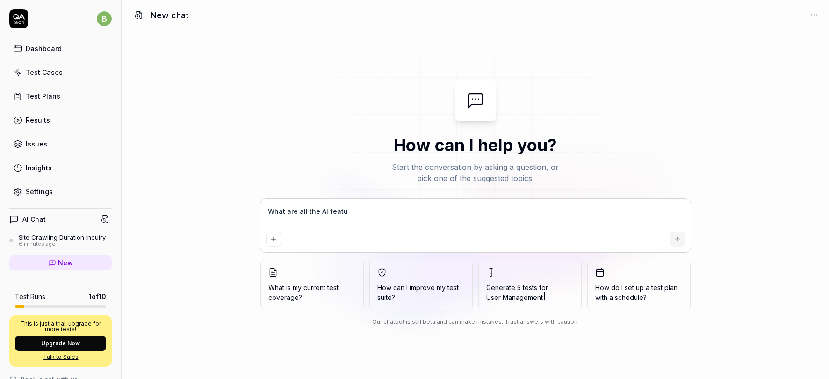
type textarea "What are all the AI featur"
type textarea "*"
type textarea "What are all the AI feature"
type textarea "*"
type textarea "What are all the AI features"
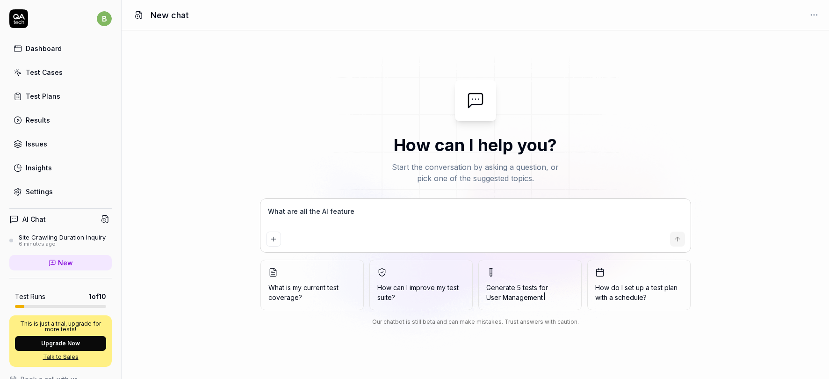
type textarea "*"
type textarea "What are all the AI features"
type textarea "*"
type textarea "What are all the AI features o"
type textarea "*"
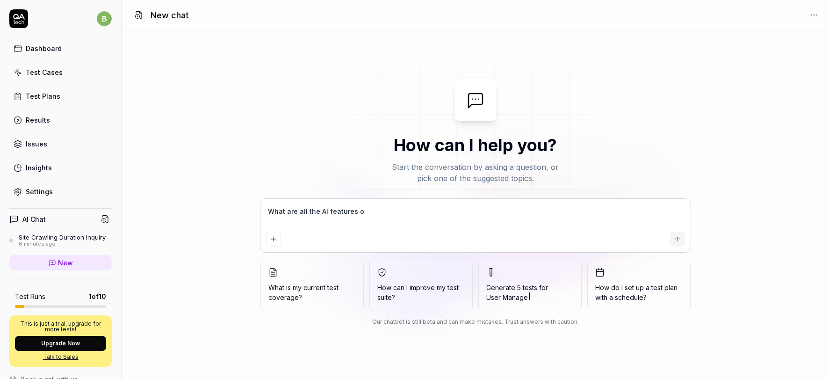
type textarea "What are all the AI features of"
type textarea "*"
type textarea "What are all the AI features of"
type textarea "*"
type textarea "What are all the AI features of t"
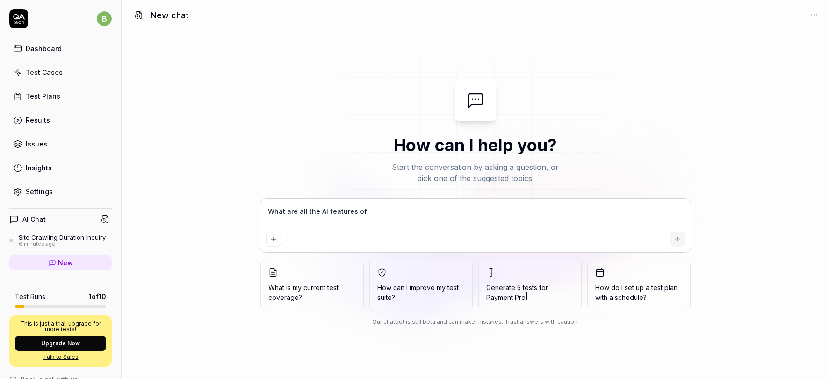
type textarea "*"
type textarea "What are all the AI features of th"
type textarea "*"
type textarea "What are all the AI features of thi"
type textarea "*"
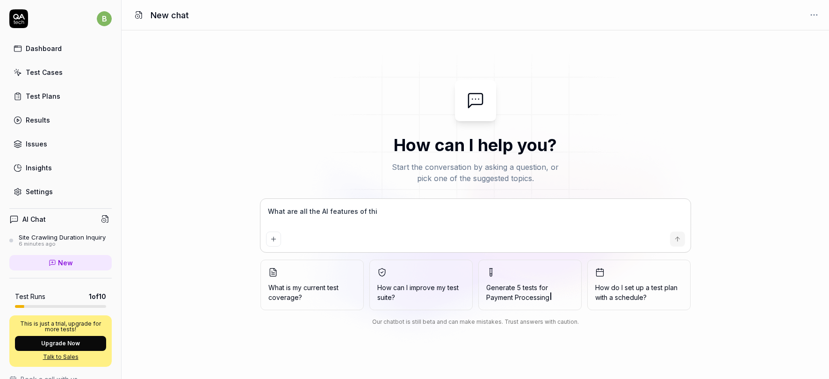
type textarea "What are all the AI features of this"
type textarea "*"
type textarea "What are all the AI features of this"
type textarea "*"
type textarea "What are all the AI features of this t"
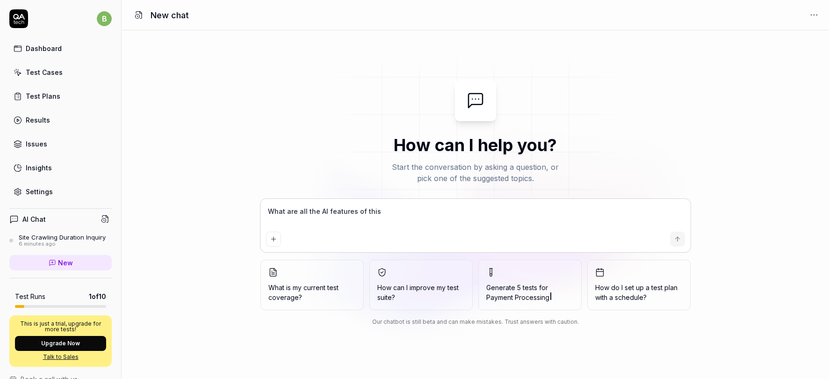
type textarea "*"
type textarea "What are all the AI features of this to"
type textarea "*"
type textarea "What are all the AI features of this too"
type textarea "*"
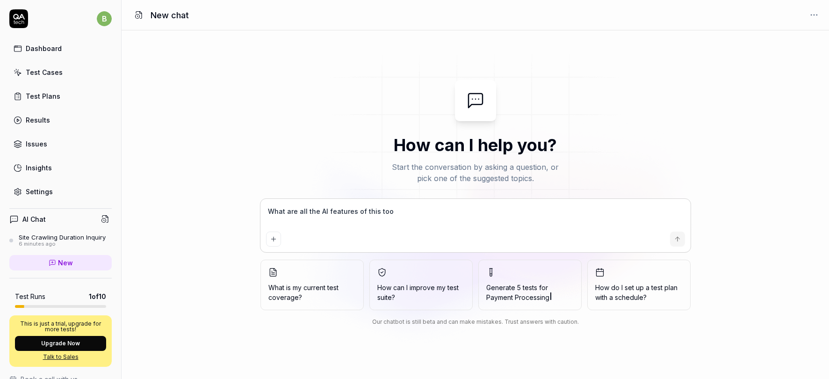
type textarea "What are all the AI features of this tool"
type textarea "*"
type textarea "What are all the AI features of this tool?"
click at [423, 211] on textarea "What are all the AI features of this tool?" at bounding box center [475, 215] width 419 height 23
click at [401, 209] on textarea "What are all the AI features of this tool?" at bounding box center [475, 215] width 419 height 23
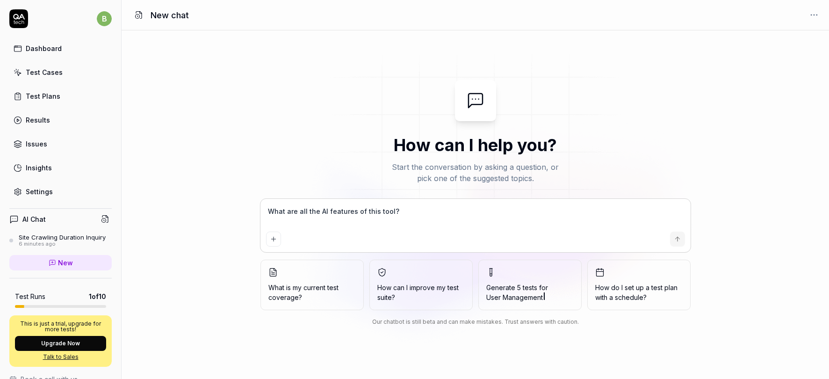
type textarea "*"
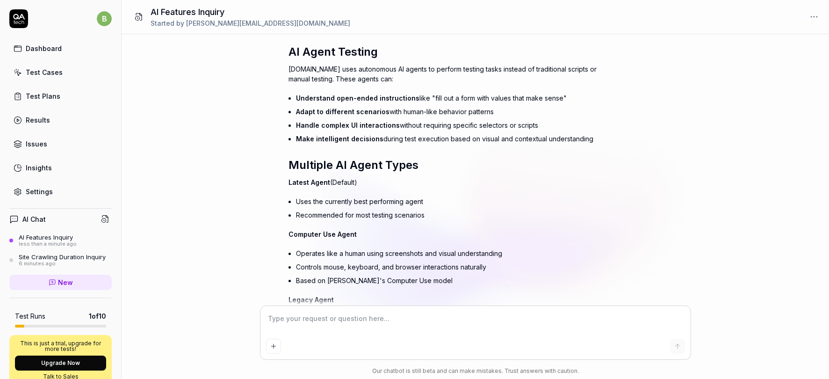
scroll to position [83, 0]
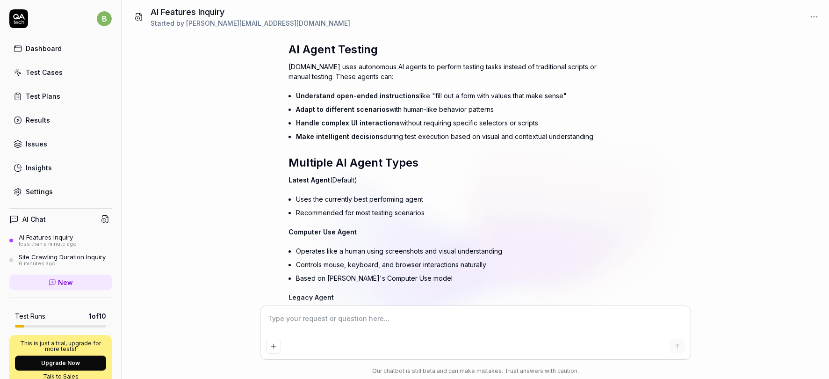
drag, startPoint x: 494, startPoint y: 105, endPoint x: 291, endPoint y: 112, distance: 202.7
click at [296, 112] on li "Adapt to different scenarios with human-like behavior patterns" at bounding box center [456, 109] width 320 height 14
drag, startPoint x: 442, startPoint y: 121, endPoint x: 500, endPoint y: 123, distance: 57.6
click at [500, 123] on li "Handle complex UI interactions without requiring specific selectors or scripts" at bounding box center [456, 123] width 320 height 14
click at [508, 124] on li "Handle complex UI interactions without requiring specific selectors or scripts" at bounding box center [456, 123] width 320 height 14
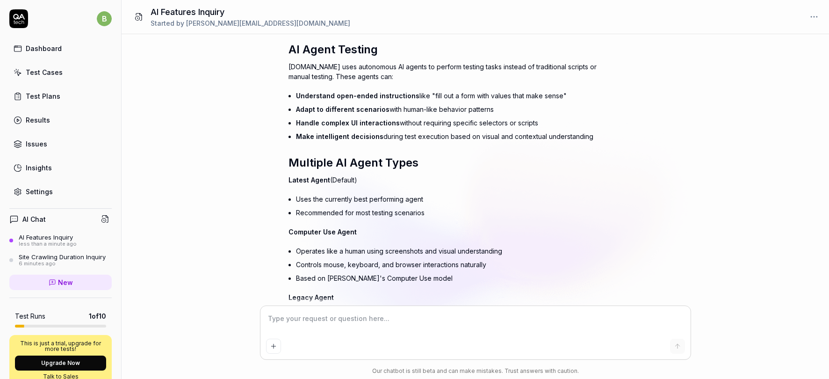
click at [489, 124] on li "Handle complex UI interactions without requiring specific selectors or scripts" at bounding box center [456, 123] width 320 height 14
drag, startPoint x: 403, startPoint y: 139, endPoint x: 534, endPoint y: 138, distance: 130.5
click at [534, 138] on li "Make intelligent decisions during test execution based on visual and contextual…" at bounding box center [456, 137] width 320 height 14
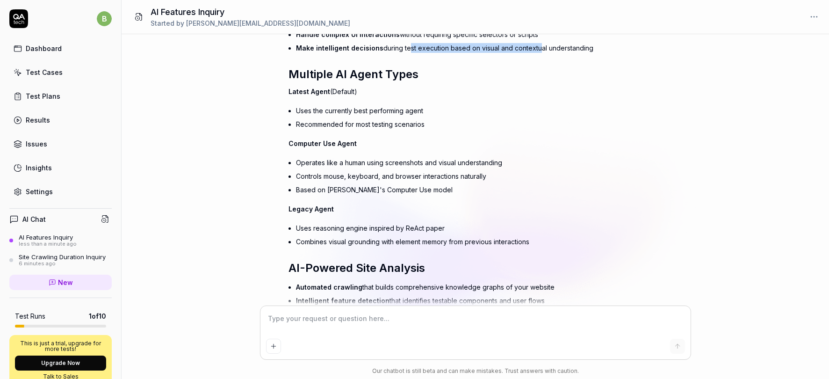
scroll to position [197, 0]
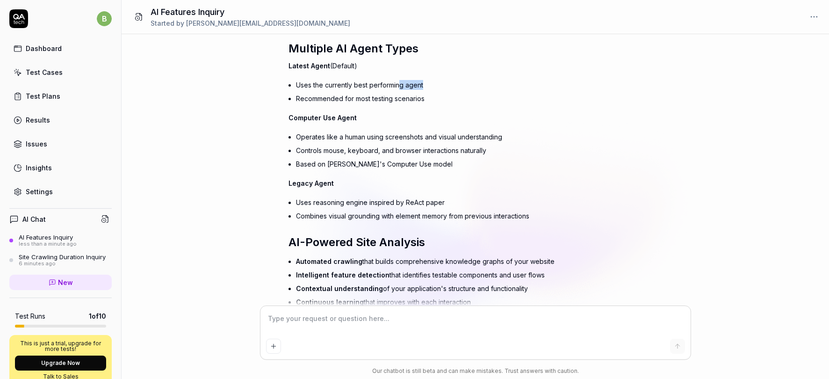
drag, startPoint x: 400, startPoint y: 86, endPoint x: 418, endPoint y: 90, distance: 18.2
click at [418, 90] on li "Uses the currently best performing agent" at bounding box center [456, 85] width 320 height 14
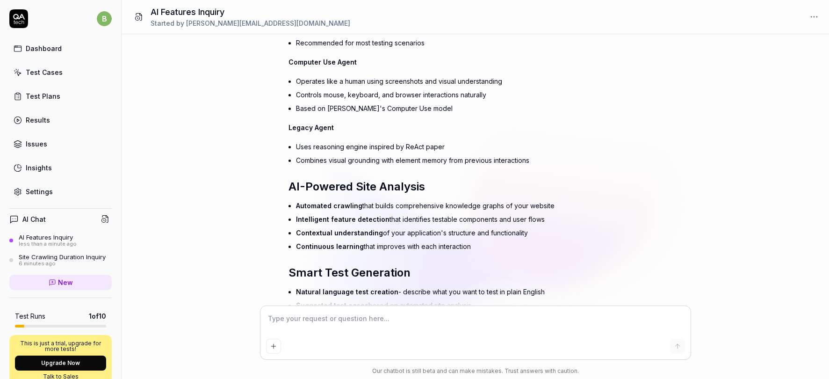
scroll to position [254, 0]
drag, startPoint x: 339, startPoint y: 106, endPoint x: 399, endPoint y: 106, distance: 59.9
click at [399, 106] on li "Based on Anthropic's Computer Use model" at bounding box center [456, 108] width 320 height 14
click at [339, 100] on li "Controls mouse, keyboard, and browser interactions naturally" at bounding box center [456, 94] width 320 height 14
drag, startPoint x: 305, startPoint y: 125, endPoint x: 329, endPoint y: 123, distance: 24.4
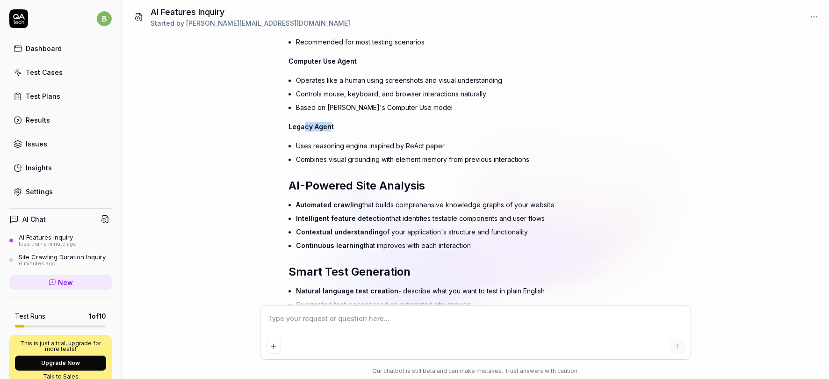
click at [329, 123] on span "Legacy Agent" at bounding box center [311, 127] width 45 height 8
click at [331, 148] on li "Uses reasoning engine inspired by ReAct paper" at bounding box center [456, 146] width 320 height 14
drag, startPoint x: 301, startPoint y: 129, endPoint x: 327, endPoint y: 129, distance: 26.7
click at [327, 129] on span "Legacy Agent" at bounding box center [311, 127] width 45 height 8
click at [327, 145] on li "Uses reasoning engine inspired by ReAct paper" at bounding box center [456, 146] width 320 height 14
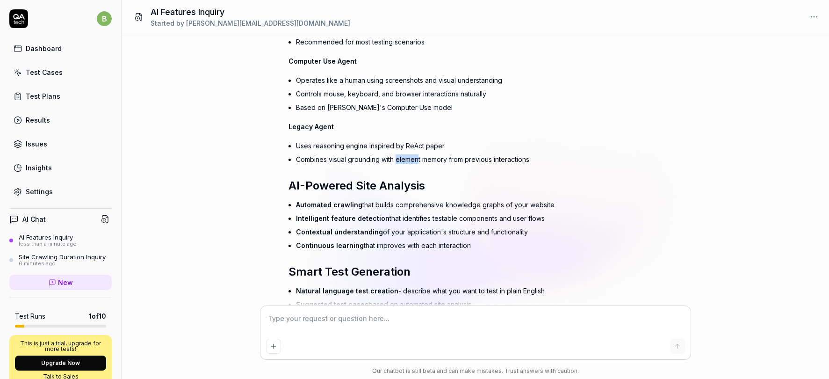
drag, startPoint x: 398, startPoint y: 157, endPoint x: 420, endPoint y: 155, distance: 22.1
click at [420, 155] on li "Combines visual grounding with element memory from previous interactions" at bounding box center [456, 160] width 320 height 14
drag, startPoint x: 335, startPoint y: 158, endPoint x: 377, endPoint y: 156, distance: 41.2
click at [377, 156] on li "Combines visual grounding with element memory from previous interactions" at bounding box center [456, 160] width 320 height 14
click at [455, 161] on li "Combines visual grounding with element memory from previous interactions" at bounding box center [456, 160] width 320 height 14
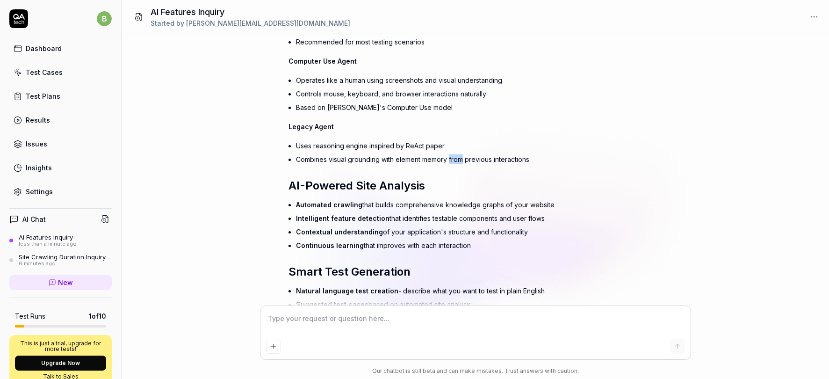
click at [455, 161] on li "Combines visual grounding with element memory from previous interactions" at bounding box center [456, 160] width 320 height 14
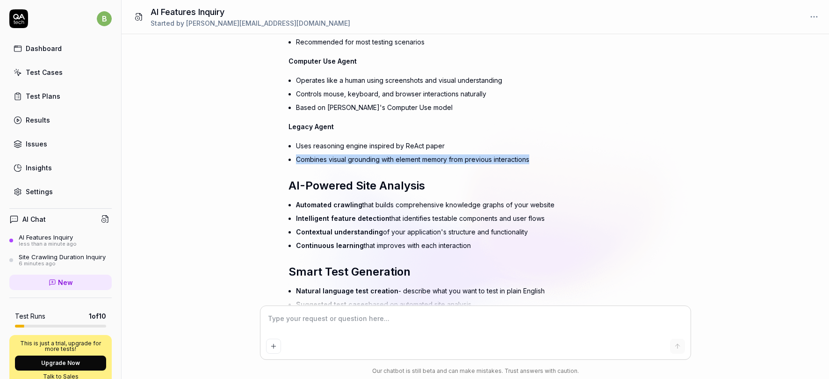
click at [455, 161] on li "Combines visual grounding with element memory from previous interactions" at bounding box center [456, 160] width 320 height 14
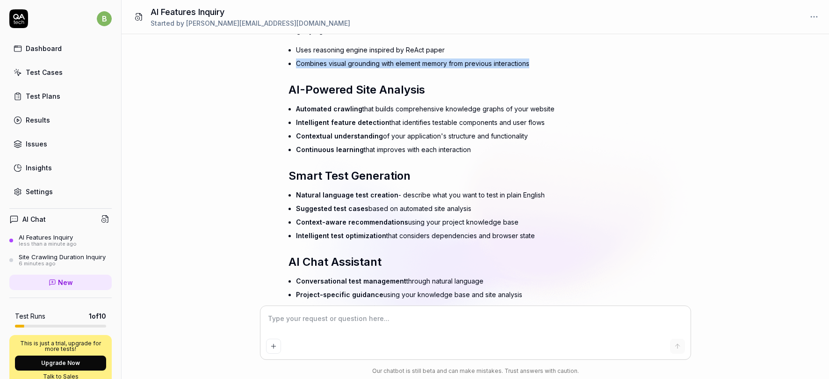
scroll to position [376, 0]
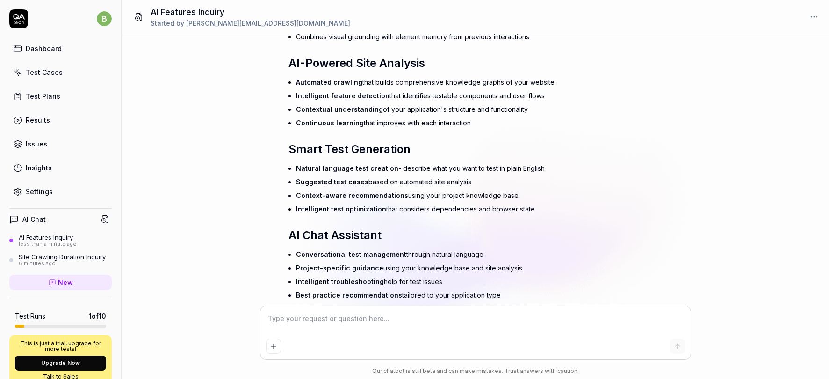
click at [428, 82] on li "Automated crawling that builds comprehensive knowledge graphs of your website" at bounding box center [456, 82] width 320 height 14
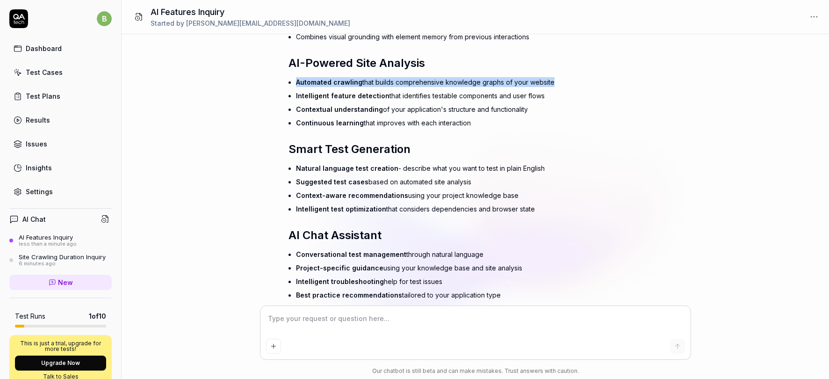
click at [428, 82] on li "Automated crawling that builds comprehensive knowledge graphs of your website" at bounding box center [456, 82] width 320 height 14
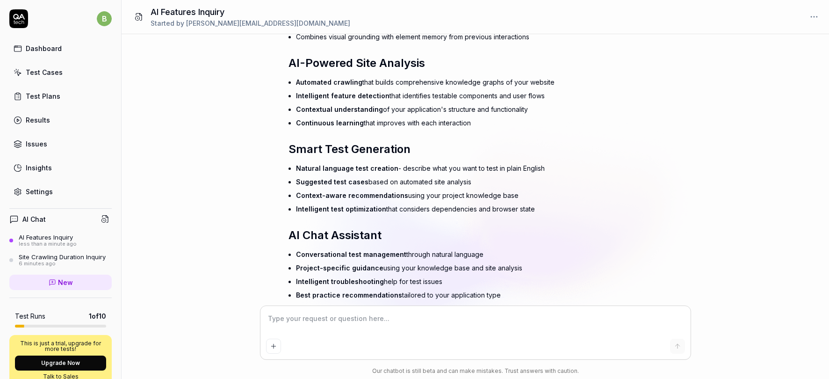
click at [431, 95] on li "Intelligent feature detection that identifies testable components and user flows" at bounding box center [456, 96] width 320 height 14
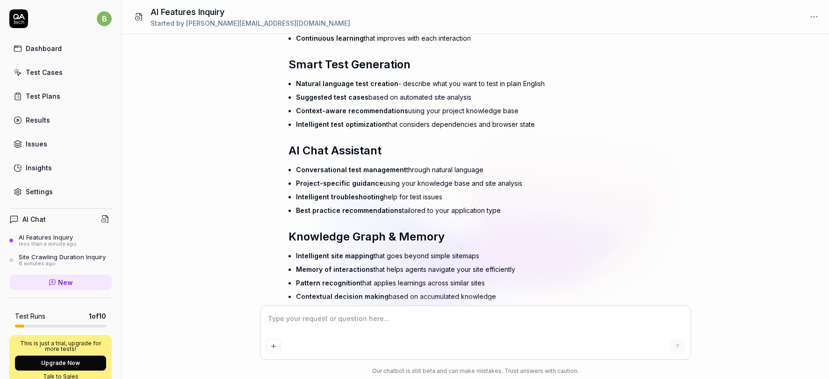
scroll to position [465, 0]
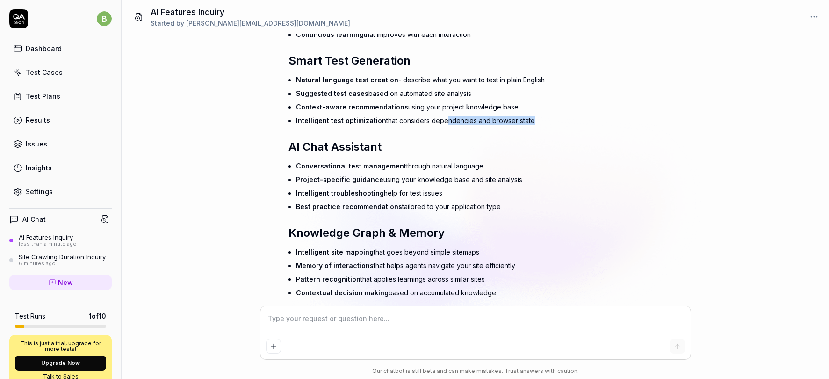
drag, startPoint x: 440, startPoint y: 123, endPoint x: 526, endPoint y: 123, distance: 86.1
click at [526, 123] on li "Intelligent test optimization that considers dependencies and browser state" at bounding box center [456, 121] width 320 height 14
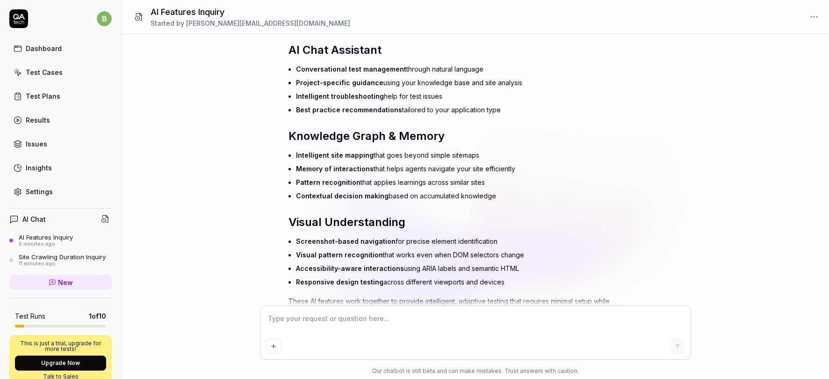
scroll to position [603, 0]
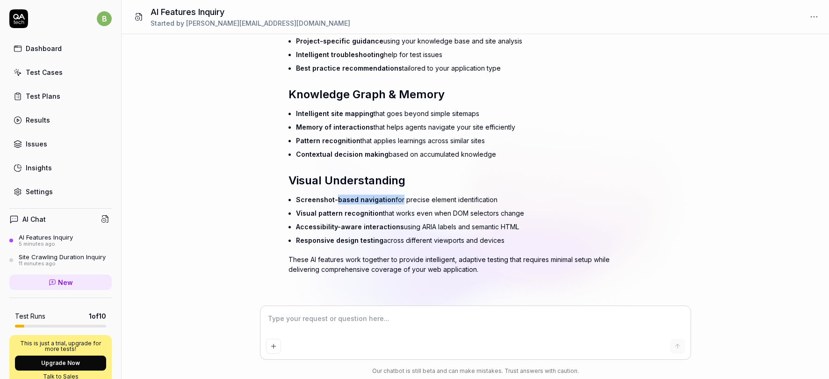
drag, startPoint x: 334, startPoint y: 199, endPoint x: 397, endPoint y: 196, distance: 63.2
click at [397, 196] on li "Screenshot-based navigation for precise element identification" at bounding box center [456, 200] width 320 height 14
drag, startPoint x: 410, startPoint y: 201, endPoint x: 466, endPoint y: 203, distance: 56.2
click at [466, 203] on li "Screenshot-based navigation for precise element identification" at bounding box center [456, 200] width 320 height 14
click at [406, 214] on li "Visual pattern recognition that works even when DOM selectors change" at bounding box center [456, 213] width 320 height 14
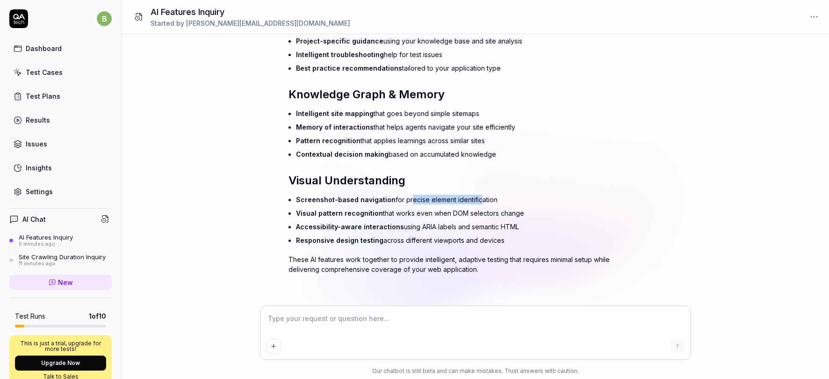
drag, startPoint x: 405, startPoint y: 198, endPoint x: 474, endPoint y: 203, distance: 68.9
click at [474, 203] on li "Screenshot-based navigation for precise element identification" at bounding box center [456, 200] width 320 height 14
drag, startPoint x: 399, startPoint y: 242, endPoint x: 483, endPoint y: 244, distance: 84.2
click at [483, 244] on li "Responsive design testing across different viewports and devices" at bounding box center [456, 240] width 320 height 14
click at [56, 72] on div "Test Cases" at bounding box center [44, 72] width 37 height 10
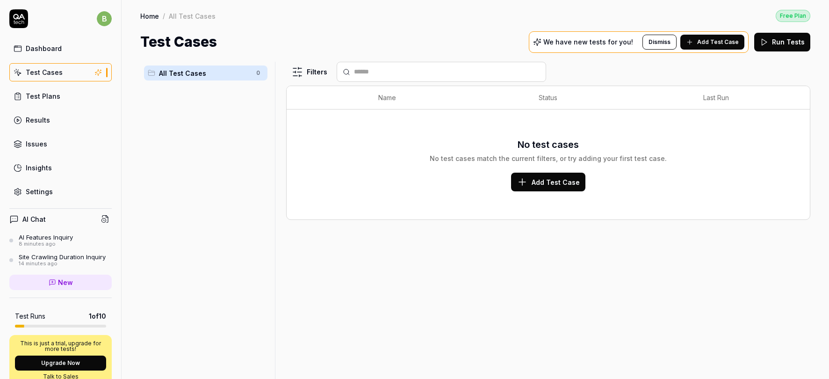
click at [712, 43] on span "Add Test Case" at bounding box center [718, 42] width 42 height 8
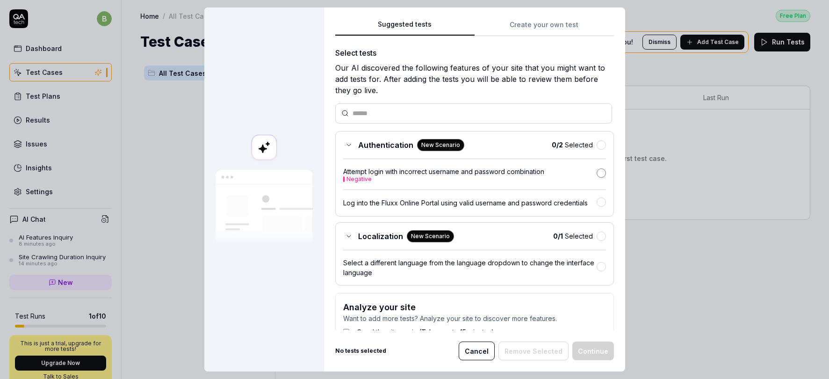
click at [600, 173] on button "button" at bounding box center [601, 172] width 9 height 9
click at [603, 201] on button "button" at bounding box center [601, 201] width 9 height 9
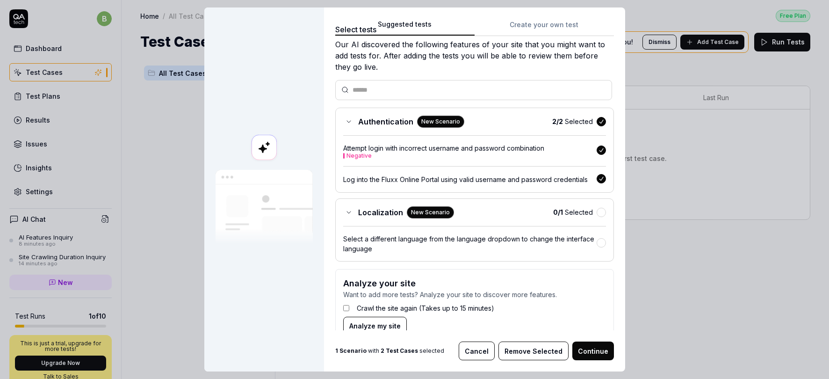
scroll to position [43, 0]
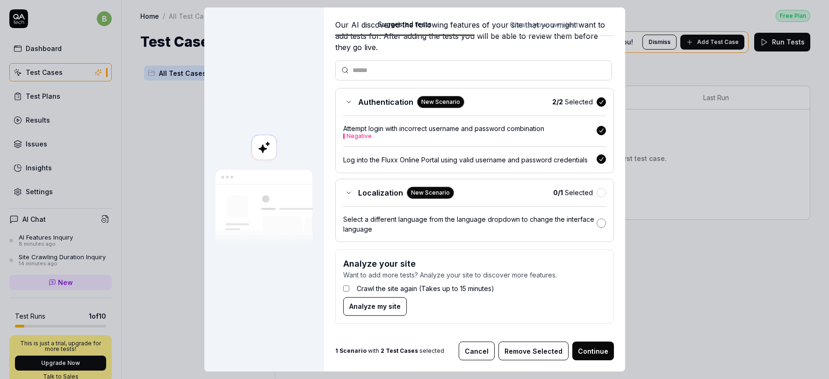
click at [602, 221] on button "button" at bounding box center [601, 222] width 9 height 9
click at [588, 351] on button "Continue" at bounding box center [594, 350] width 42 height 19
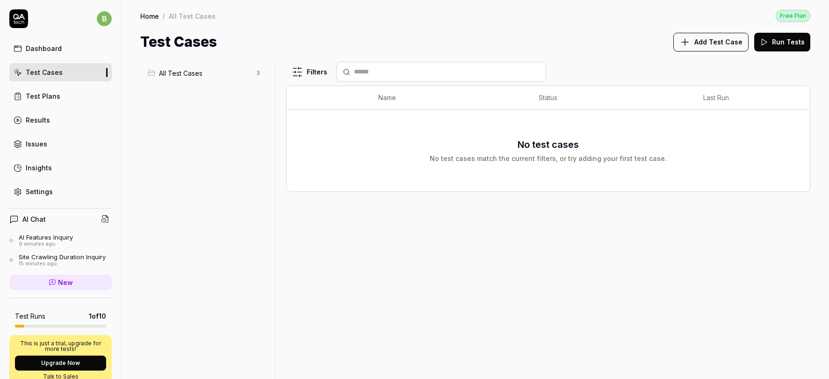
click at [243, 72] on span "All Test Cases" at bounding box center [205, 73] width 92 height 10
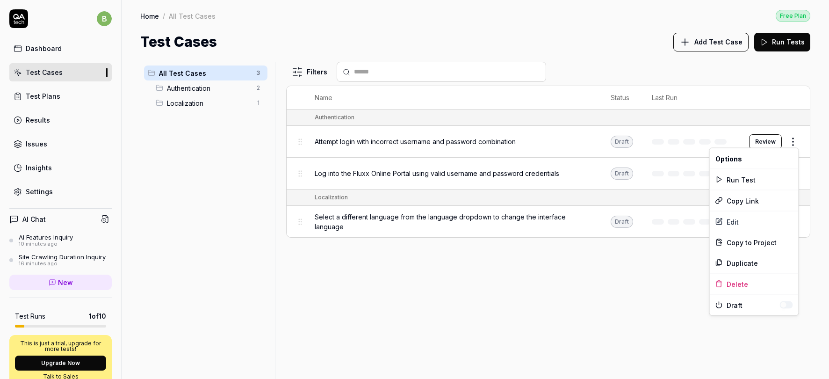
click at [795, 144] on body "b Dashboard Test Cases Test Plans Results Issues Insights Settings AI Chat AI F…" at bounding box center [414, 189] width 829 height 379
click at [734, 226] on div "Edit" at bounding box center [754, 221] width 89 height 21
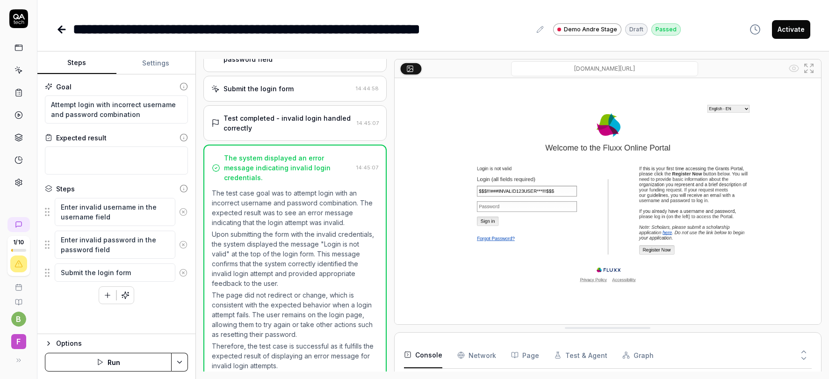
scroll to position [105, 0]
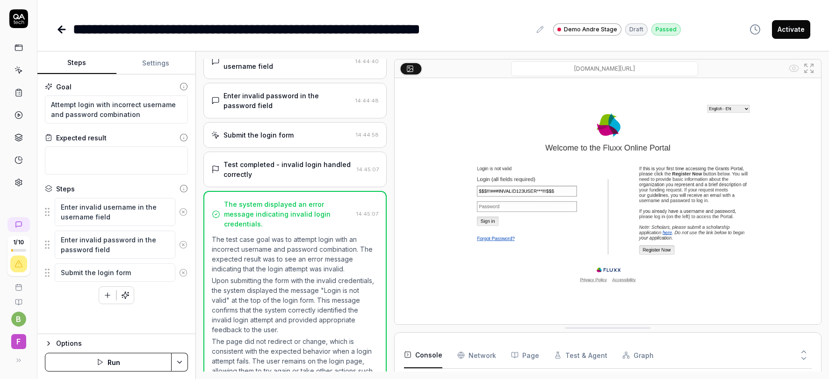
scroll to position [105, 0]
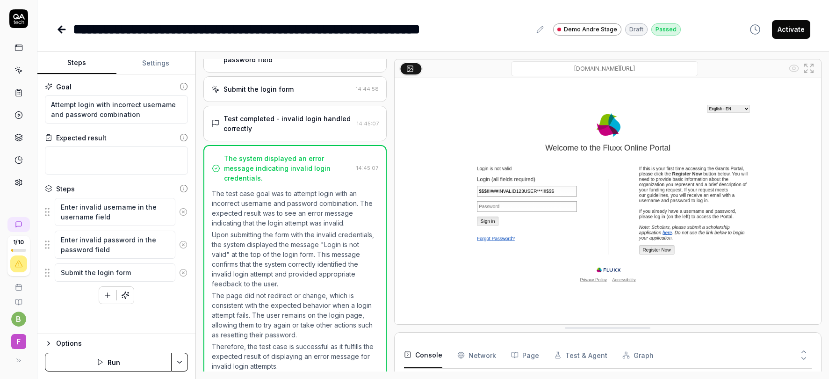
click at [308, 128] on div "Test completed - invalid login handled correctly" at bounding box center [289, 124] width 130 height 20
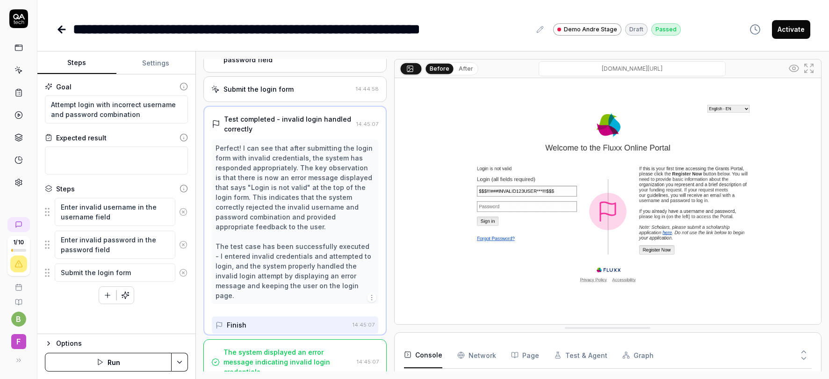
scroll to position [59, 0]
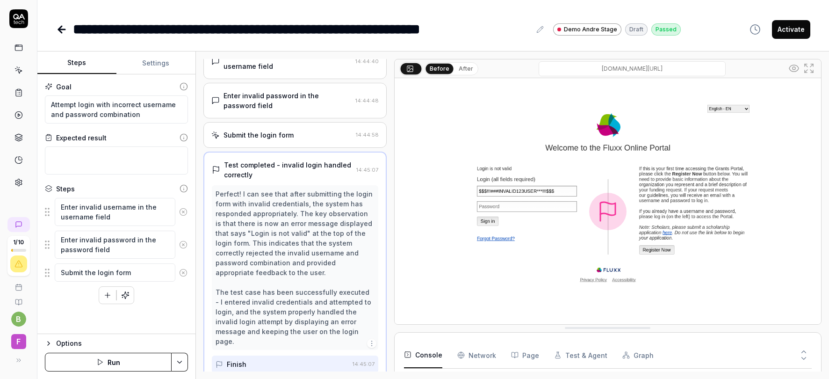
click at [312, 138] on div "Submit the login form" at bounding box center [281, 135] width 141 height 10
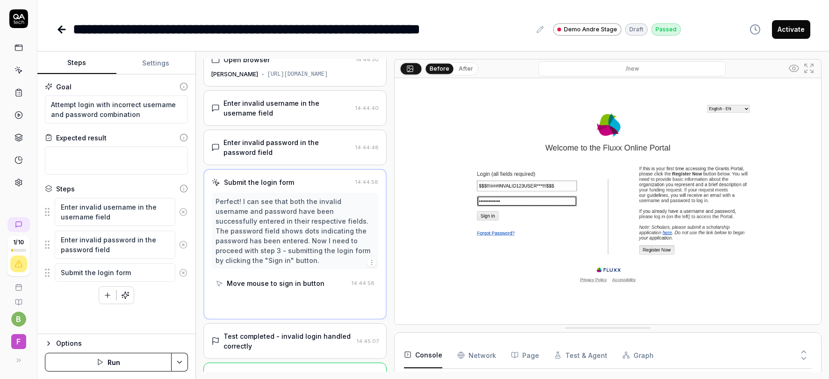
scroll to position [0, 0]
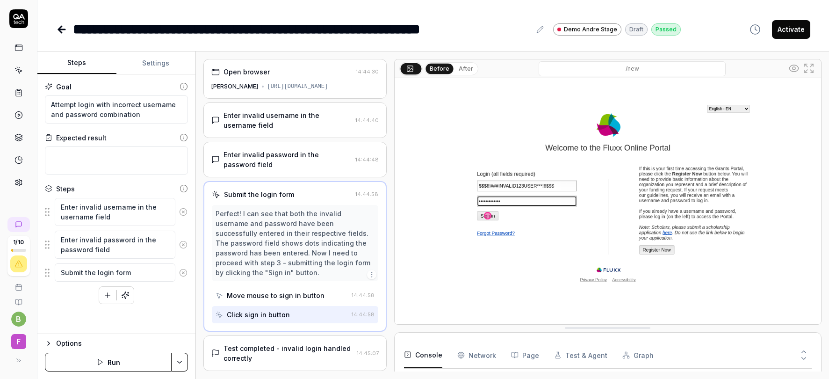
click at [302, 160] on div "Enter invalid password in the password field" at bounding box center [288, 160] width 128 height 20
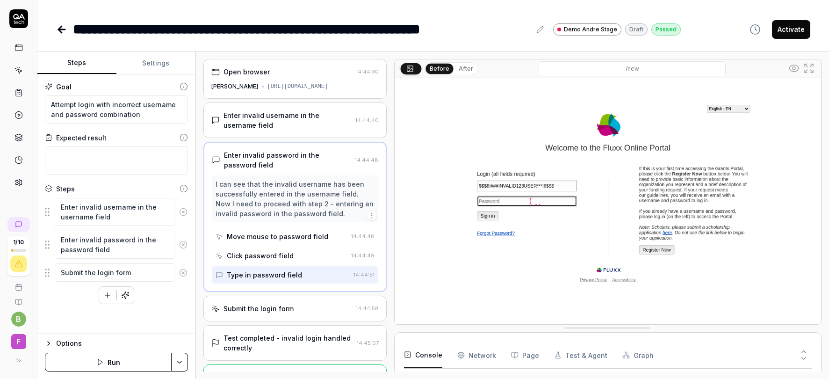
click at [305, 128] on div "Enter invalid username in the username field" at bounding box center [288, 120] width 128 height 20
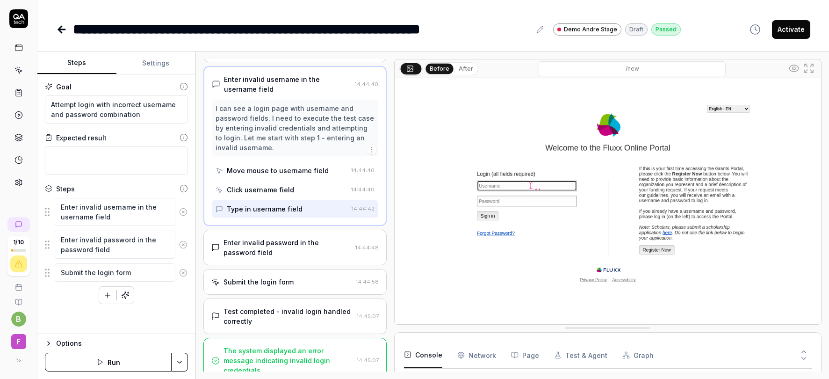
scroll to position [38, 0]
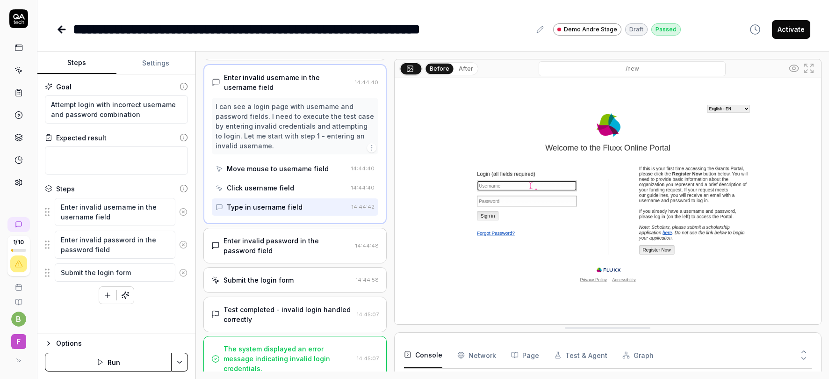
click at [312, 242] on div "Enter invalid password in the password field" at bounding box center [288, 246] width 128 height 20
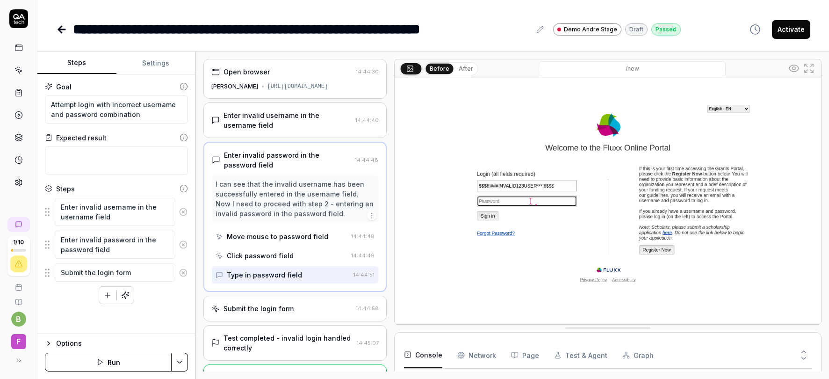
scroll to position [29, 0]
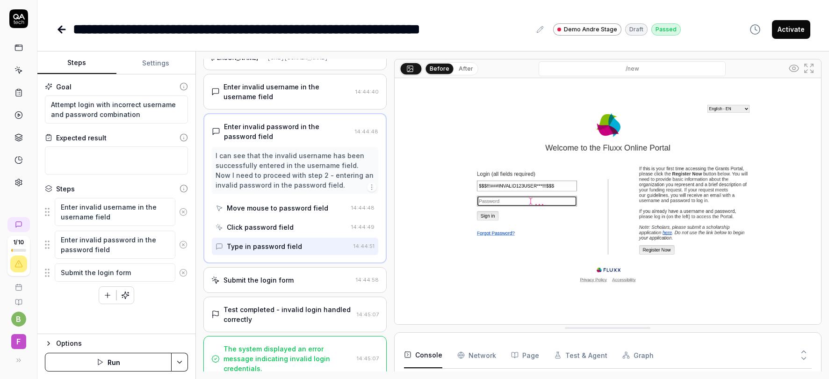
click at [309, 283] on div "Submit the login form" at bounding box center [281, 280] width 141 height 10
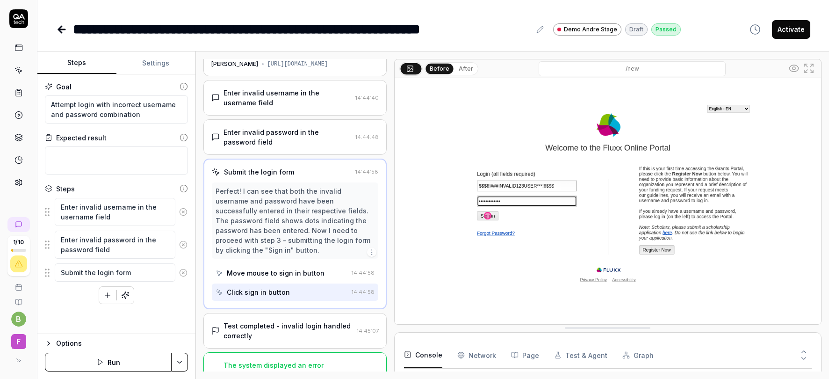
scroll to position [29, 0]
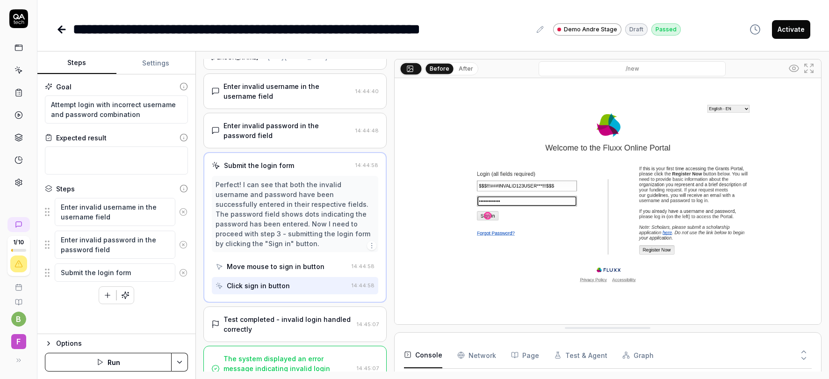
click at [302, 314] on div "Test completed - invalid login handled correctly" at bounding box center [289, 324] width 130 height 20
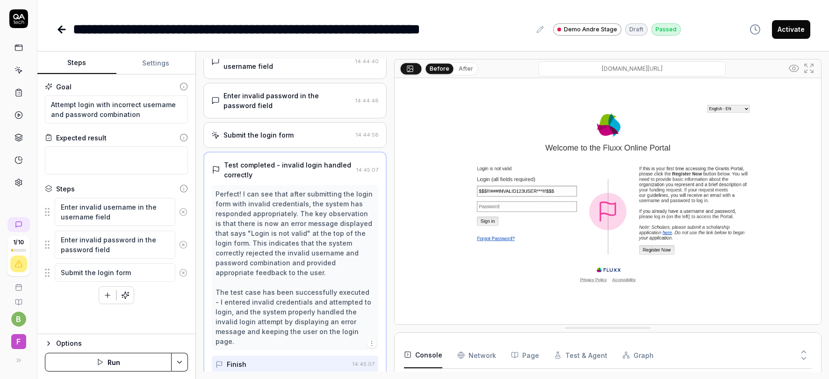
scroll to position [98, 0]
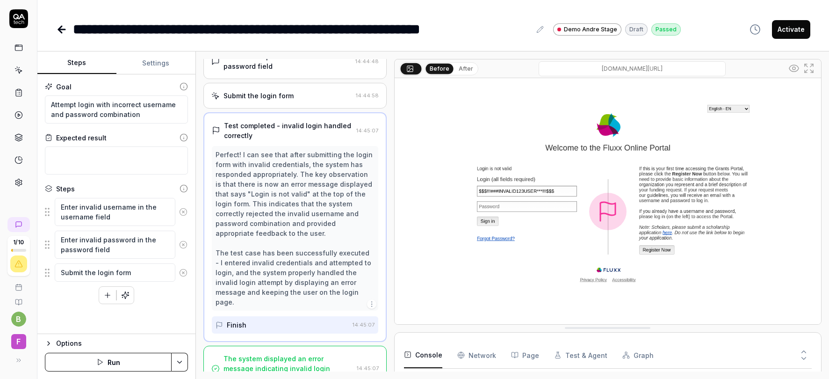
click at [369, 300] on icon "button" at bounding box center [371, 303] width 7 height 7
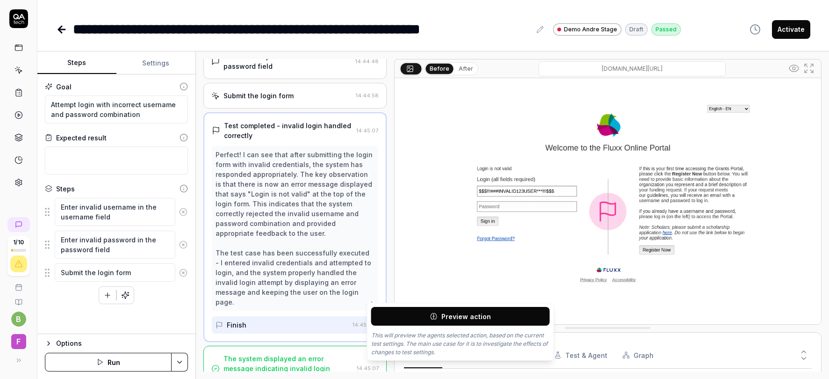
click at [451, 319] on span "Preview action" at bounding box center [467, 317] width 50 height 10
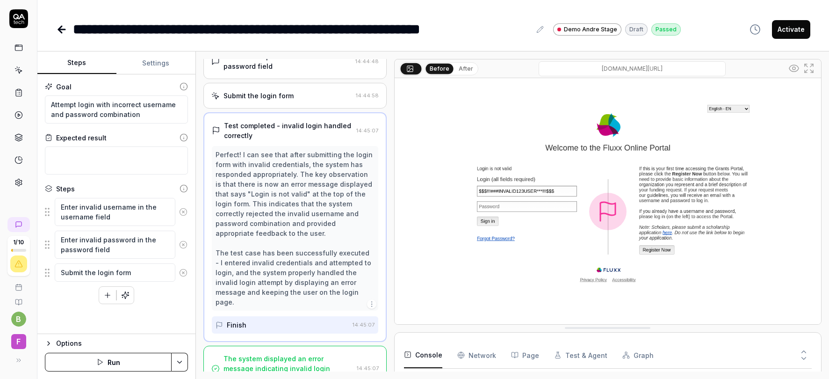
click at [698, 35] on div "**********" at bounding box center [433, 29] width 755 height 21
click at [480, 354] on Requests "Network" at bounding box center [477, 355] width 39 height 26
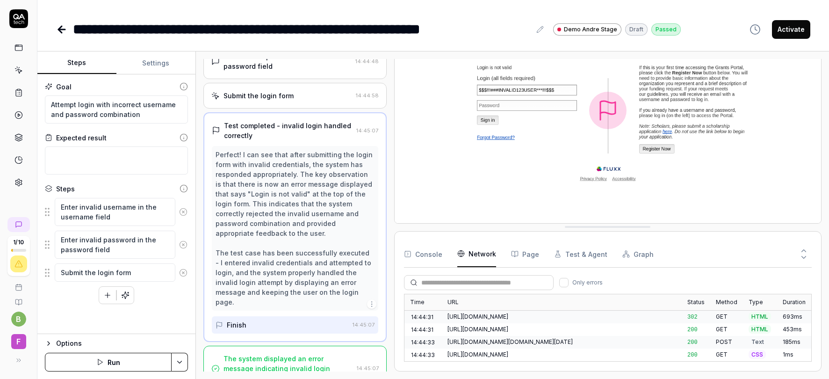
click at [623, 248] on button "Graph" at bounding box center [638, 254] width 31 height 26
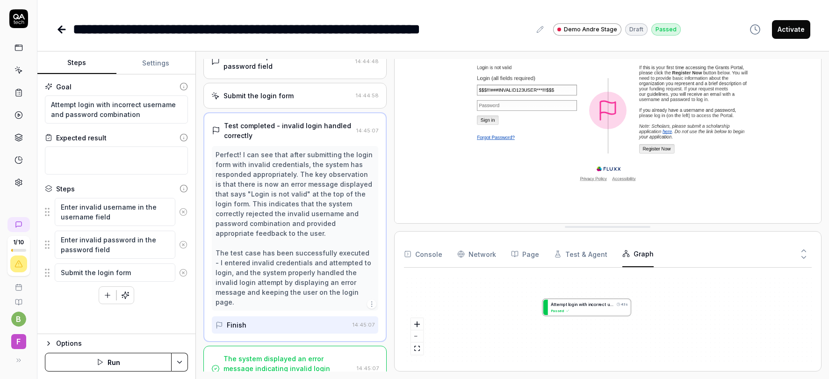
drag, startPoint x: 667, startPoint y: 305, endPoint x: 650, endPoint y: 309, distance: 16.9
click at [650, 309] on div "A t t e m p t l o g i n w i t h i n c o r r e c t u s e r n a m e a n d p a s s…" at bounding box center [608, 318] width 408 height 87
click at [583, 265] on button "Test & Agent" at bounding box center [580, 254] width 53 height 26
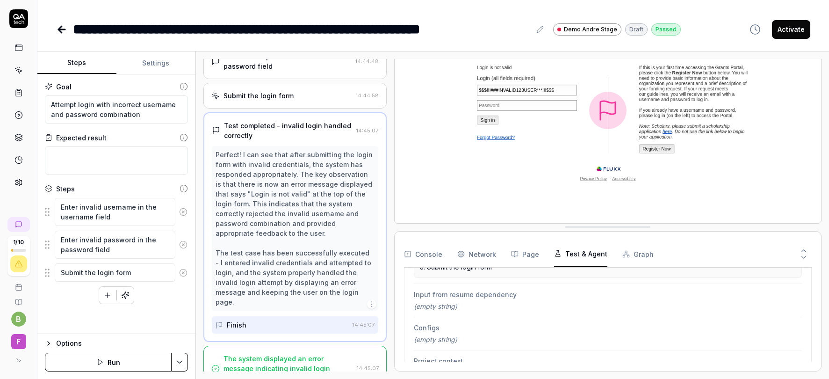
scroll to position [245, 0]
click at [59, 29] on icon at bounding box center [61, 29] width 7 height 0
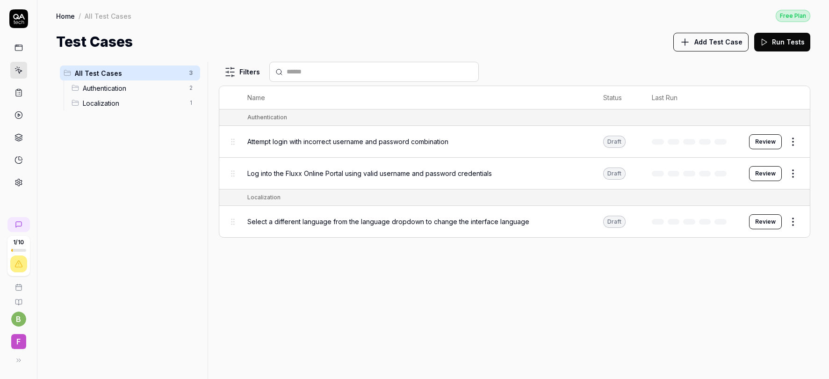
click at [798, 174] on html "1 / 10 b F Home / All Test Cases Free Plan Home / All Test Cases Free Plan Test…" at bounding box center [414, 189] width 829 height 379
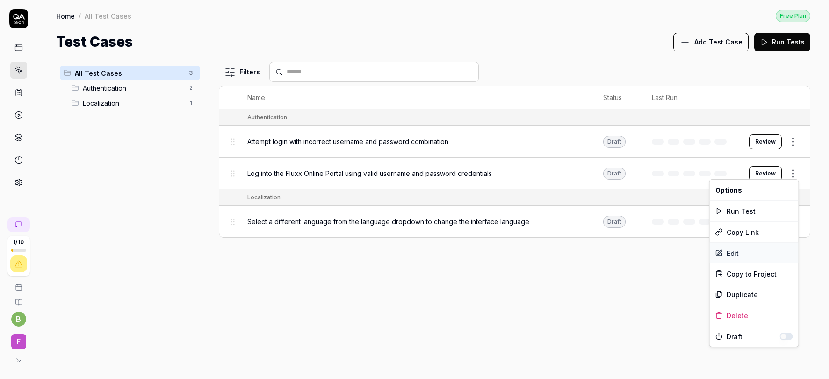
click at [737, 252] on div "Edit" at bounding box center [754, 253] width 89 height 21
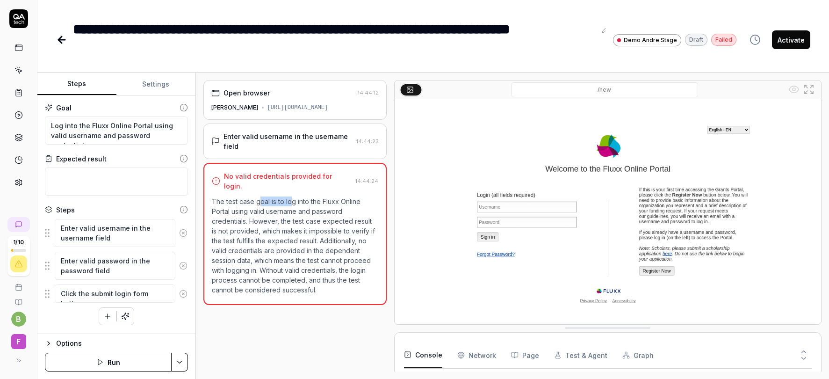
type textarea "*"
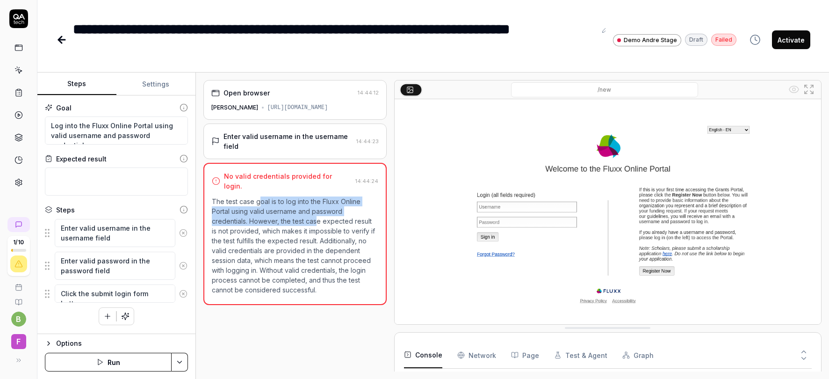
drag, startPoint x: 260, startPoint y: 192, endPoint x: 315, endPoint y: 210, distance: 58.1
click at [315, 210] on p "The test case goal is to log into the Fluxx Online Portal using valid username …" at bounding box center [295, 245] width 167 height 98
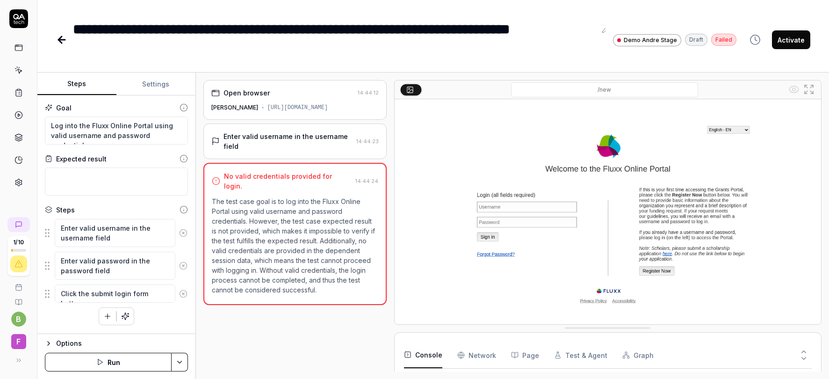
click at [283, 151] on div "Enter valid username in the username field" at bounding box center [288, 141] width 129 height 20
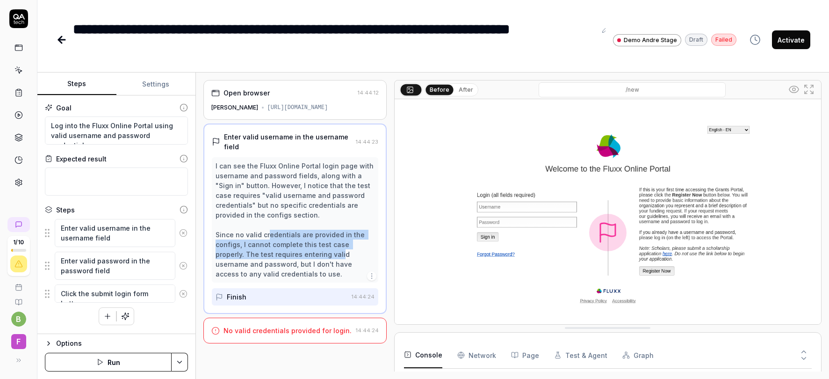
drag, startPoint x: 268, startPoint y: 237, endPoint x: 309, endPoint y: 252, distance: 44.4
click at [309, 252] on div "I can see the Fluxx Online Portal login page with username and password fields,…" at bounding box center [295, 220] width 159 height 118
click at [64, 40] on icon at bounding box center [61, 40] width 7 height 0
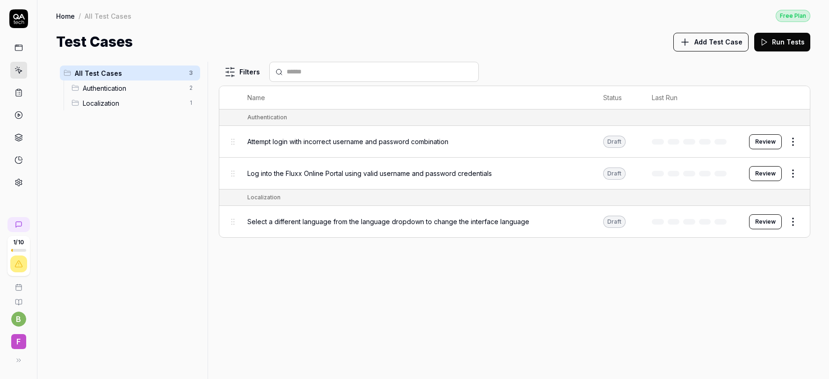
click at [783, 39] on button "Run Tests" at bounding box center [783, 42] width 56 height 19
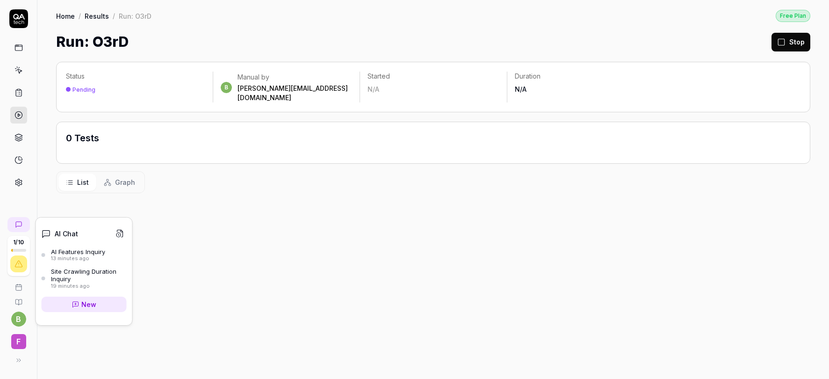
click at [94, 303] on span "New" at bounding box center [88, 304] width 15 height 10
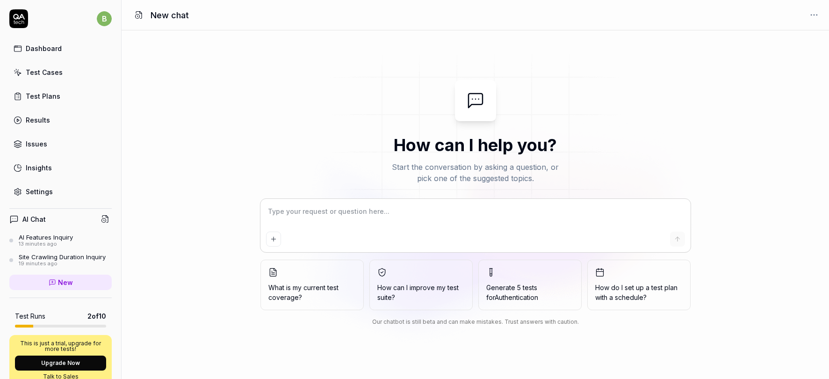
click at [357, 209] on textarea at bounding box center [475, 215] width 419 height 23
click at [314, 208] on textarea at bounding box center [475, 215] width 419 height 23
type textarea "*"
click at [296, 208] on textarea at bounding box center [475, 215] width 419 height 23
type textarea "C"
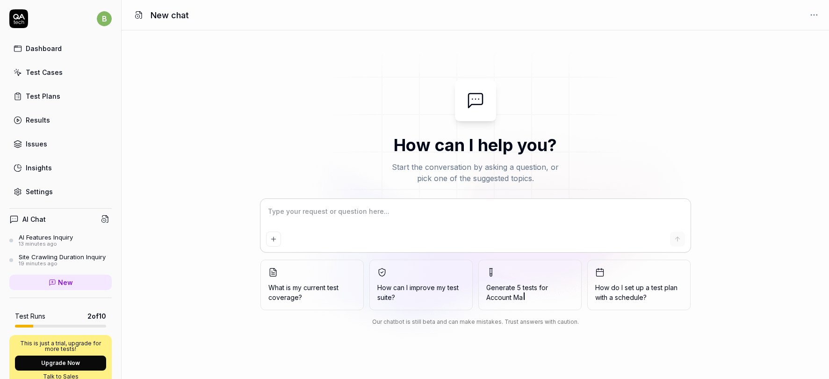
type textarea "*"
type textarea "Ca"
type textarea "*"
type textarea "Can"
type textarea "*"
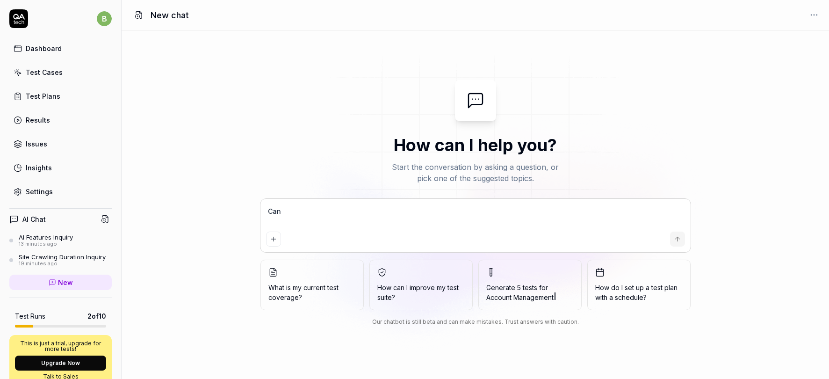
type textarea "Can"
type textarea "*"
type textarea "Can I"
type textarea "*"
type textarea "Can I"
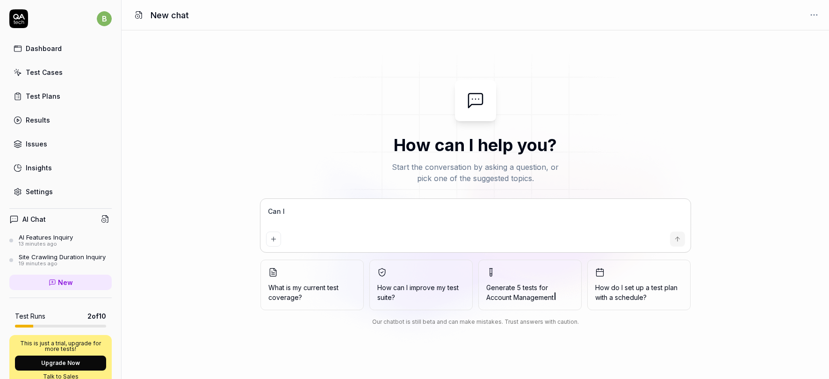
type textarea "*"
type textarea "Can I i"
type textarea "*"
type textarea "Can I im"
type textarea "*"
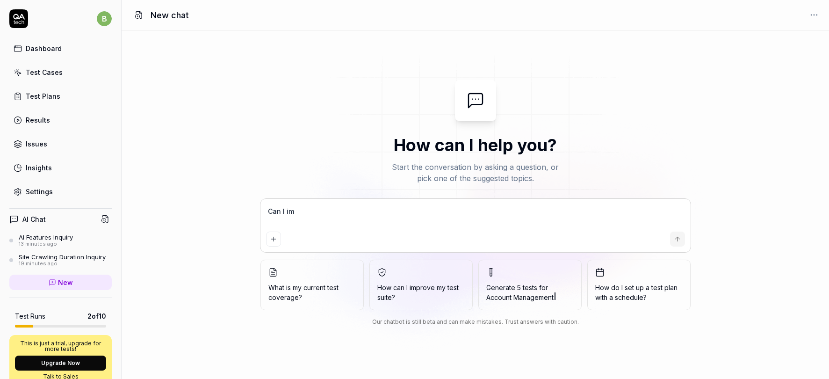
type textarea "Can I imp"
type textarea "*"
type textarea "Can I impo"
type textarea "*"
type textarea "Can I impor"
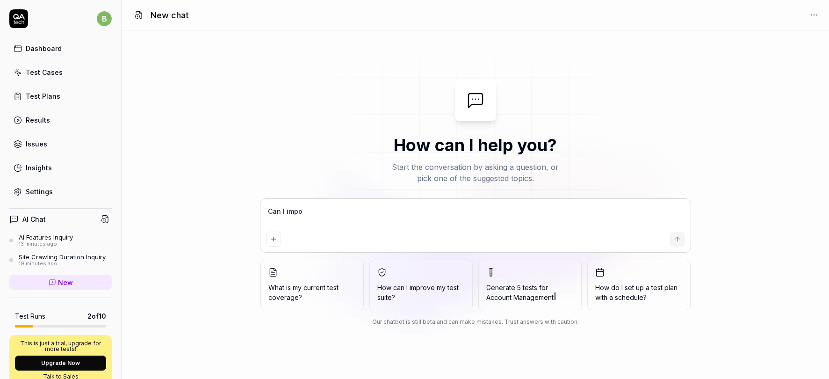
type textarea "*"
type textarea "Can I import"
type textarea "*"
type textarea "Can I import"
type textarea "*"
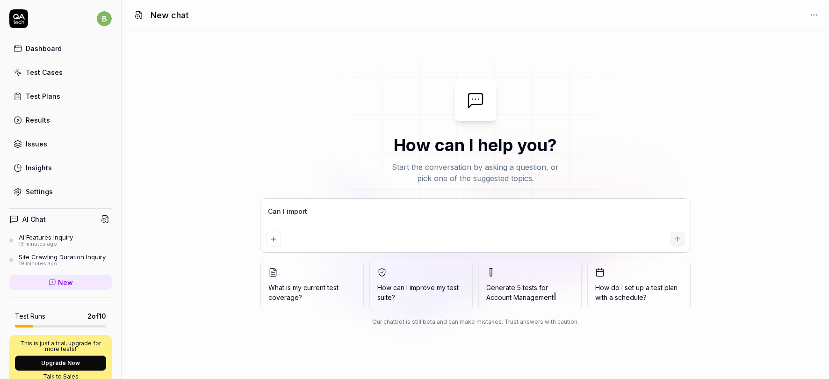
type textarea "Can I import S"
type textarea "*"
type textarea "Can I import Se"
type textarea "*"
type textarea "Can I import Sel"
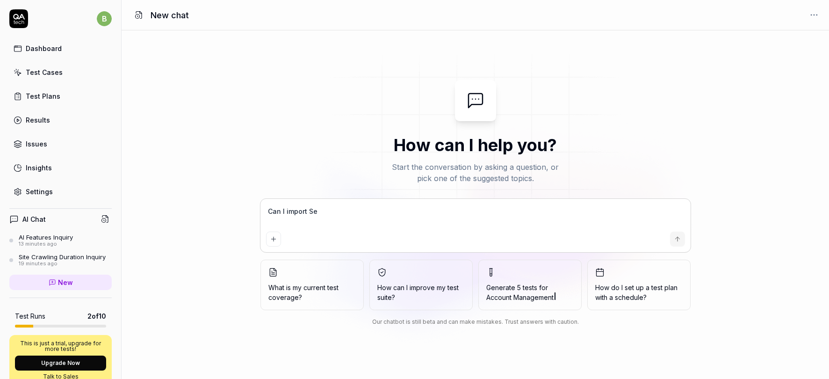
type textarea "*"
type textarea "Can I import Sele"
type textarea "*"
type textarea "Can I import Selen"
type textarea "*"
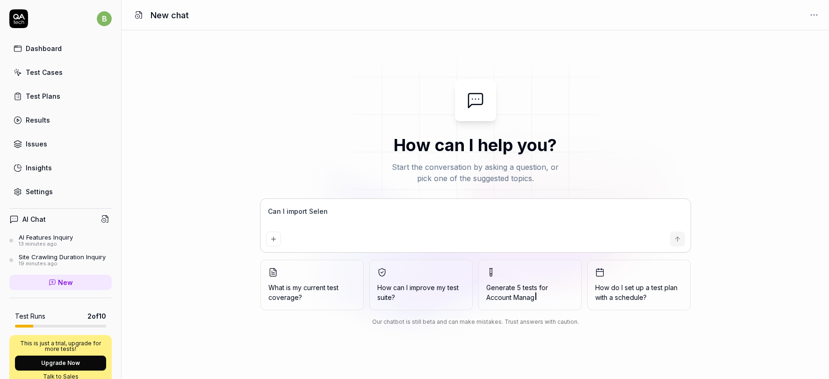
type textarea "Can I import Seleni"
type textarea "*"
type textarea "Can I import Seleniu"
type textarea "*"
type textarea "Can I import Selenium"
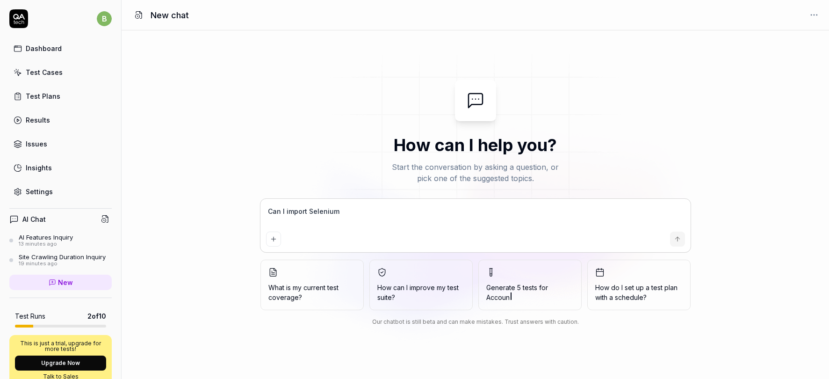
type textarea "*"
type textarea "Can I import Selenium"
type textarea "*"
type textarea "Can I import Selenium t"
type textarea "*"
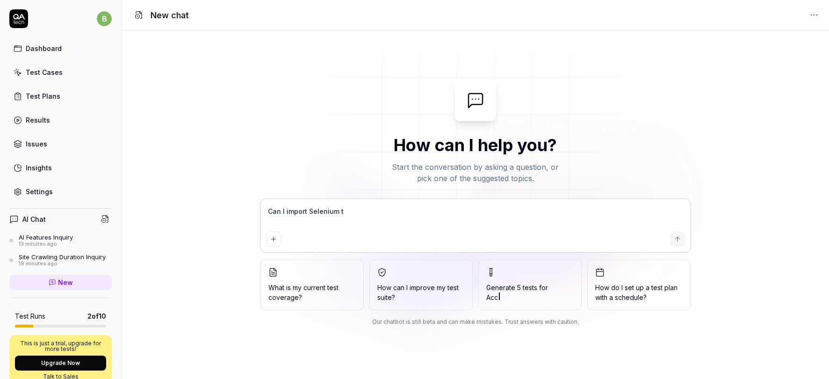
type textarea "Can I import Selenium te"
type textarea "*"
type textarea "Can I import Selenium tes"
type textarea "*"
type textarea "Can I import Selenium test"
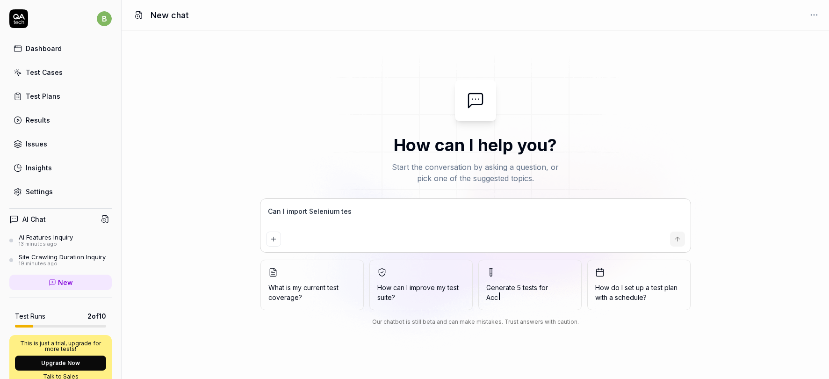
type textarea "*"
type textarea "Can I import Selenium tests"
type textarea "*"
type textarea "Can I import Selenium tests?"
type textarea "*"
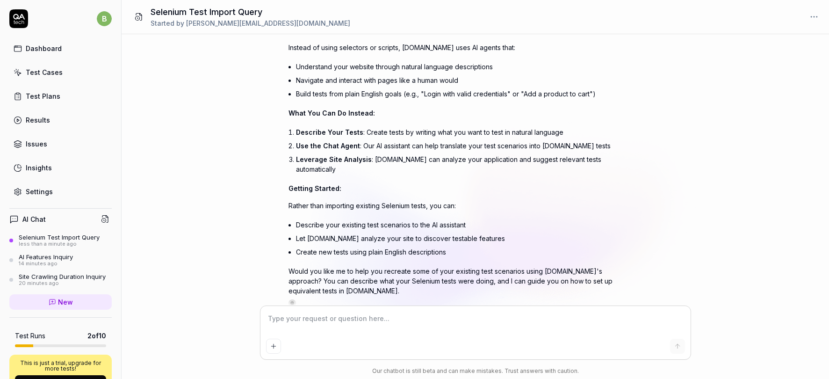
type textarea "*"
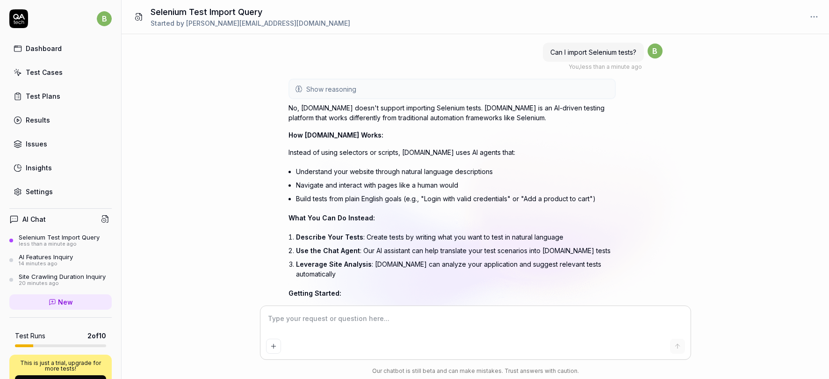
scroll to position [116, 0]
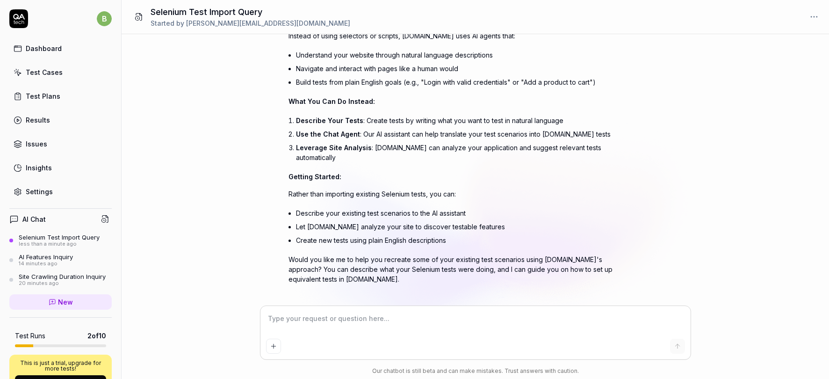
click at [332, 320] on textarea at bounding box center [475, 323] width 419 height 23
type textarea "C"
type textarea "*"
type textarea "Ca"
type textarea "*"
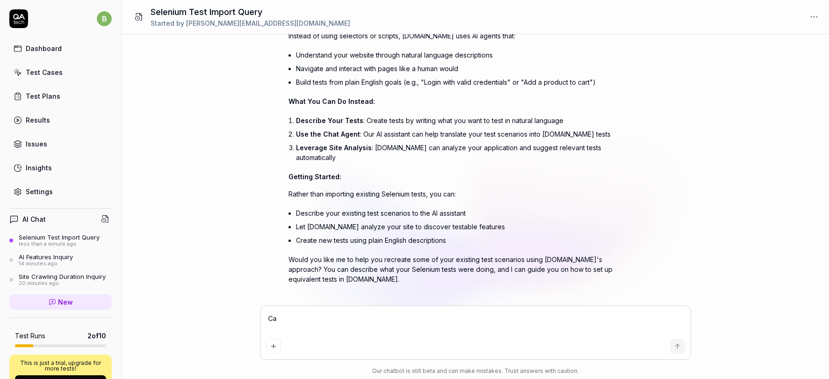
type textarea "Can"
type textarea "*"
type textarea "Can"
type textarea "*"
type textarea "Can I"
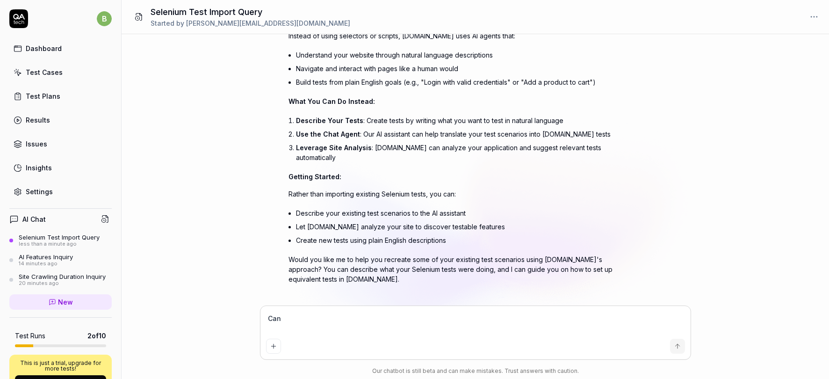
type textarea "*"
type textarea "Can I"
type textarea "*"
type textarea "Can I e"
type textarea "*"
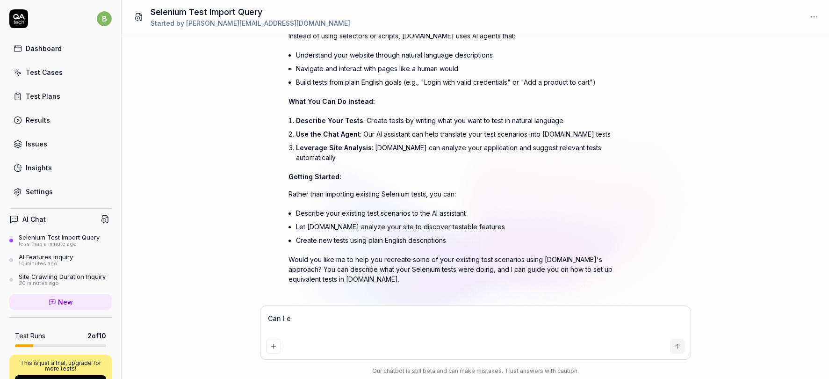
type textarea "Can I ex"
type textarea "*"
type textarea "Can I exp"
type textarea "*"
type textarea "Can I expo"
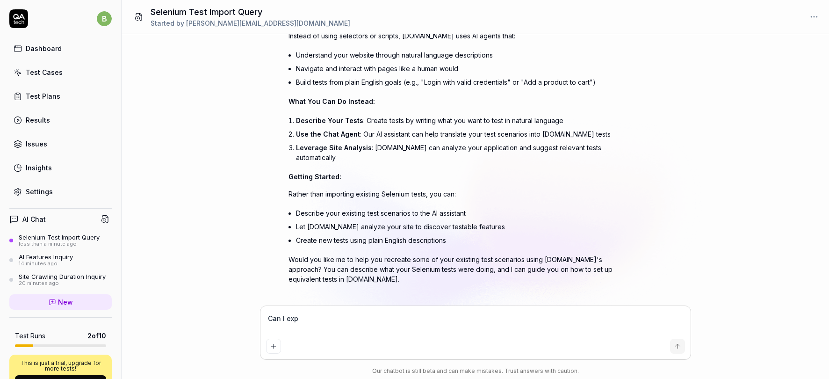
type textarea "*"
type textarea "Can I expor"
type textarea "*"
type textarea "Can I export"
type textarea "*"
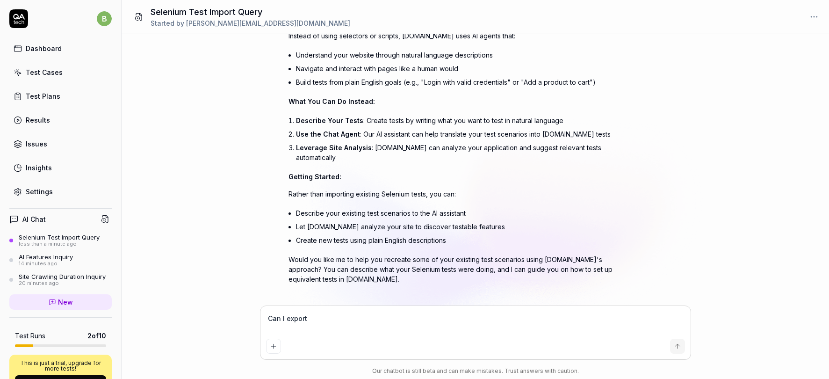
type textarea "Can I export"
type textarea "*"
type textarea "Can I export t"
type textarea "*"
type textarea "Can I export te"
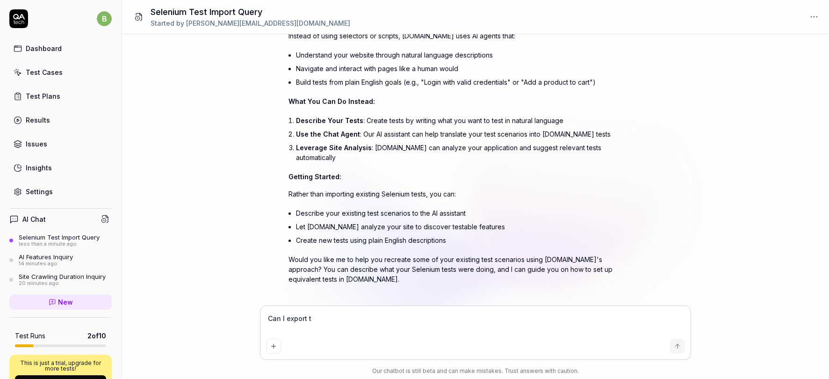
type textarea "*"
type textarea "Can I export tes"
type textarea "*"
type textarea "Can I export test"
type textarea "*"
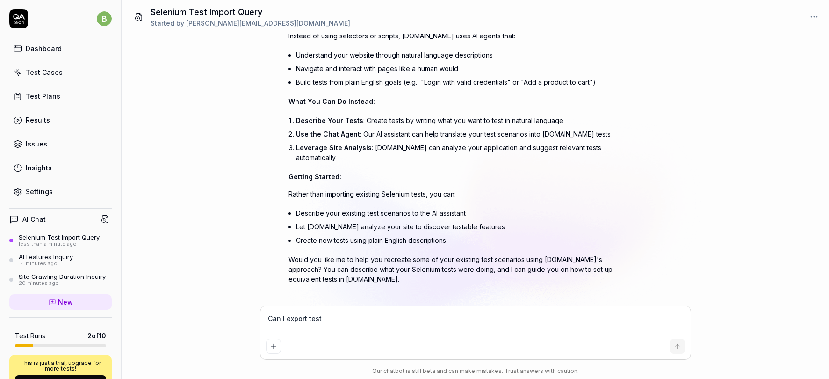
type textarea "Can I export tests"
type textarea "*"
type textarea "Can I export tests"
type textarea "*"
type textarea "Can I export tests f"
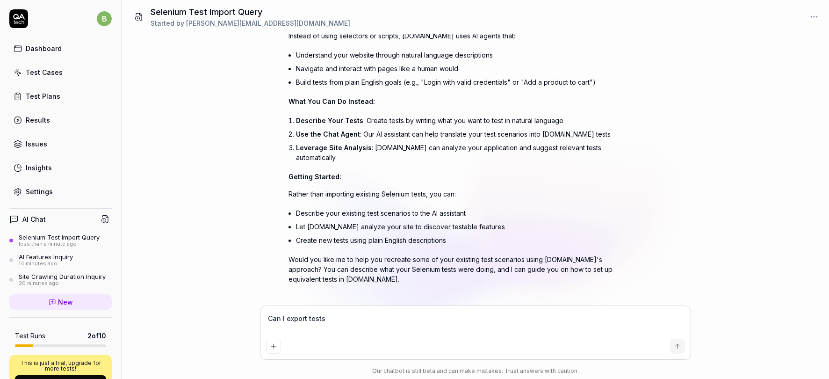
type textarea "*"
type textarea "Can I export tests fr"
type textarea "*"
type textarea "Can I export tests fro"
type textarea "*"
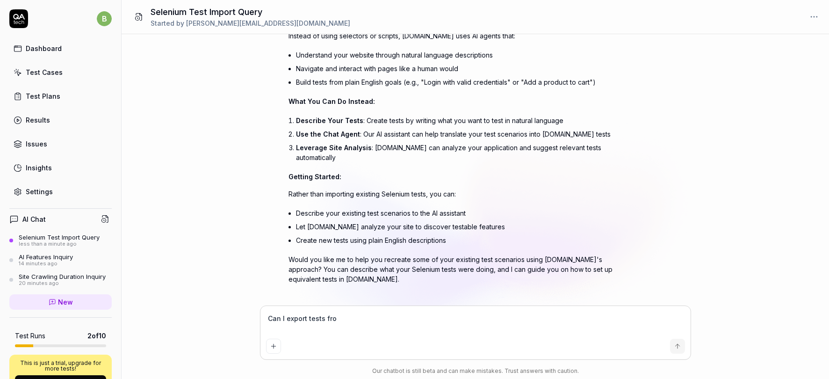
type textarea "Can I export tests from"
type textarea "*"
type textarea "Can I export tests from"
type textarea "*"
type textarea "Can I export tests from t"
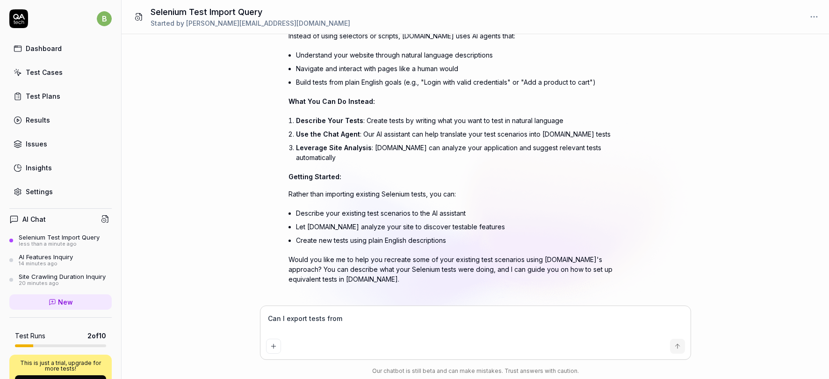
type textarea "*"
type textarea "Can I export tests from th"
type textarea "*"
type textarea "Can I export tests from thi"
type textarea "*"
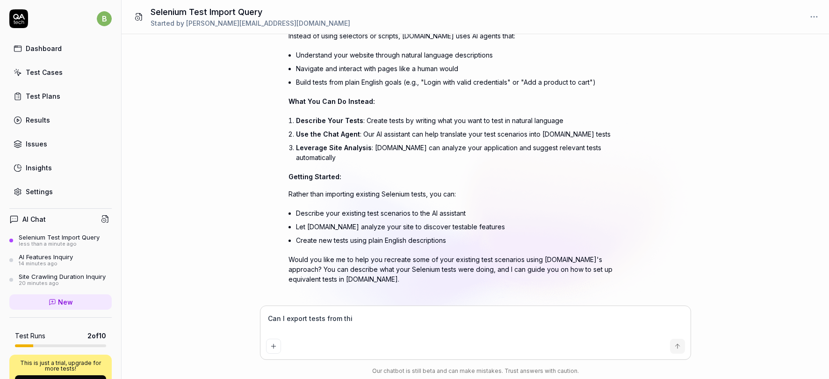
type textarea "Can I export tests from this"
type textarea "*"
type textarea "Can I export tests from this"
type textarea "*"
type textarea "Can I export tests from this t"
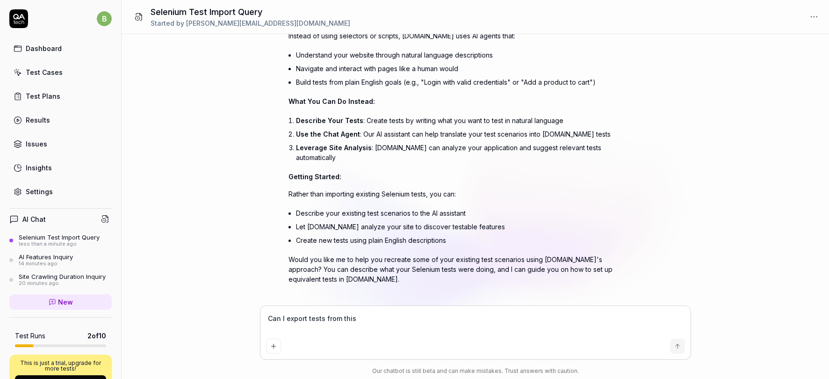
type textarea "*"
type textarea "Can I export tests from this to"
type textarea "*"
type textarea "Can I export tests from this too"
type textarea "*"
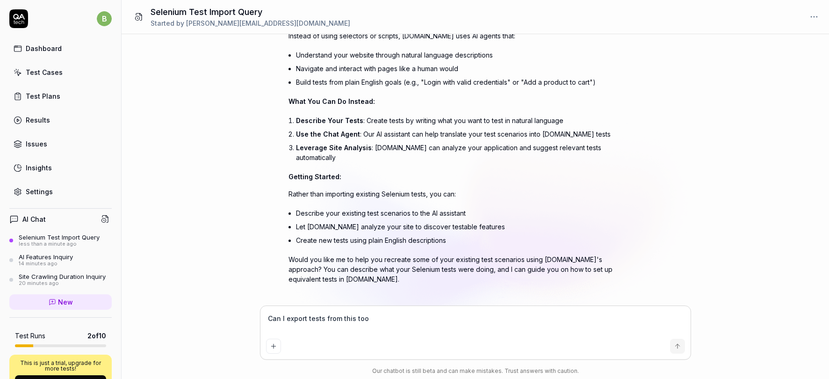
type textarea "Can I export tests from this tool"
type textarea "*"
type textarea "Can I export tests from this tool"
type textarea "*"
type textarea "Can I export tests from this tool t"
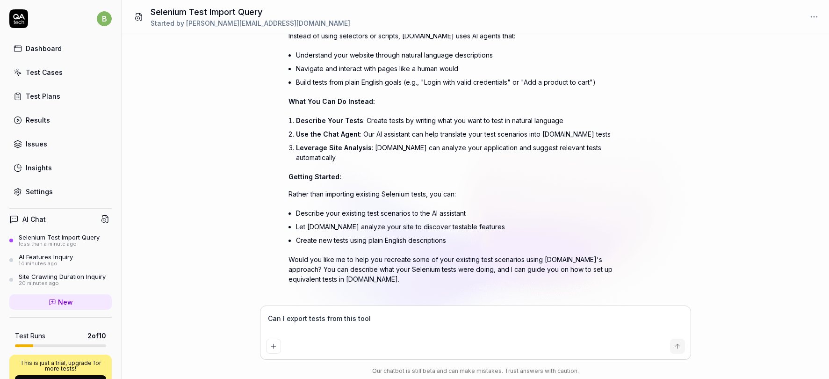
type textarea "*"
type textarea "Can I export tests from this tool to"
type textarea "*"
type textarea "Can I export tests from this tool to"
type textarea "*"
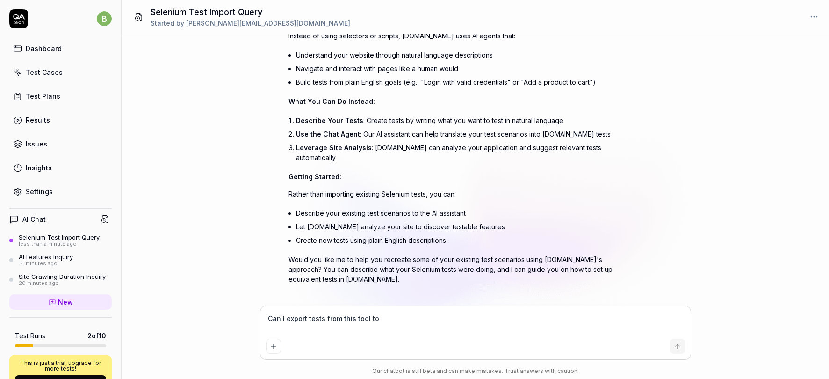
type textarea "Can I export tests from this tool to a"
type textarea "*"
type textarea "Can I export tests from this tool to an"
type textarea "*"
type textarea "Can I export tests from this tool to ano"
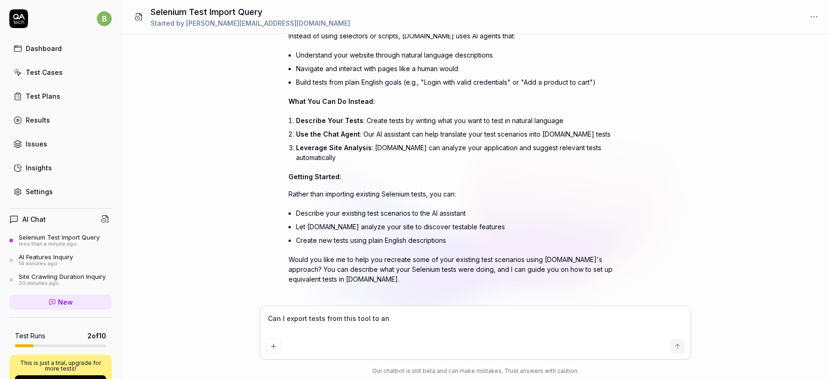
type textarea "*"
type textarea "Can I export tests from this tool to anot"
type textarea "*"
type textarea "Can I export tests from this tool to anoth"
type textarea "*"
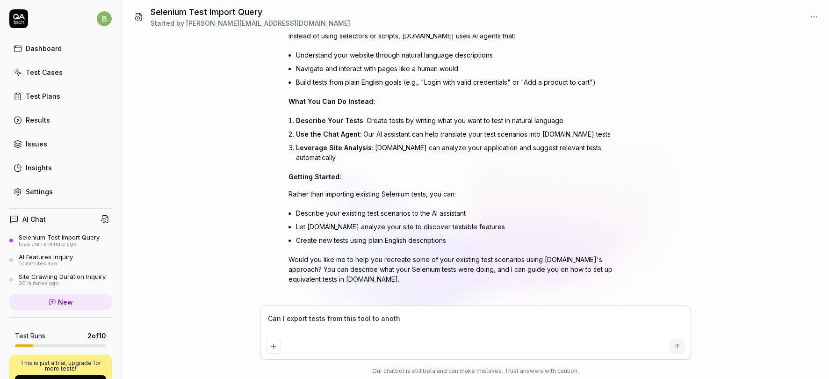
type textarea "Can I export tests from this tool to anothe"
type textarea "*"
type textarea "Can I export tests from this tool to another"
type textarea "*"
type textarea "Can I export tests from this tool to another"
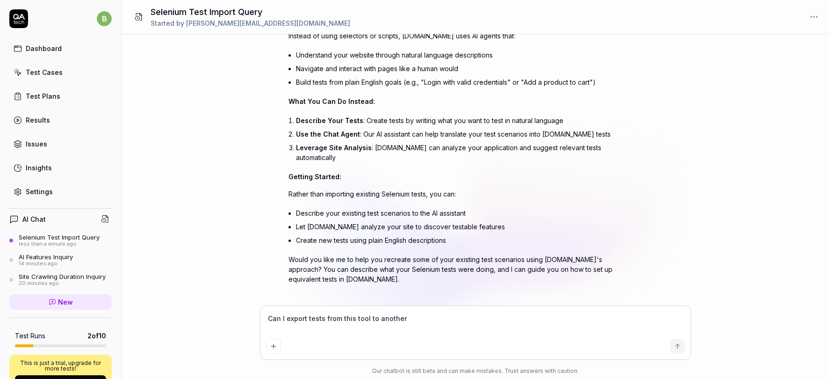
type textarea "*"
type textarea "Can I export tests from this tool to another t"
type textarea "*"
type textarea "Can I export tests from this tool to another to"
type textarea "*"
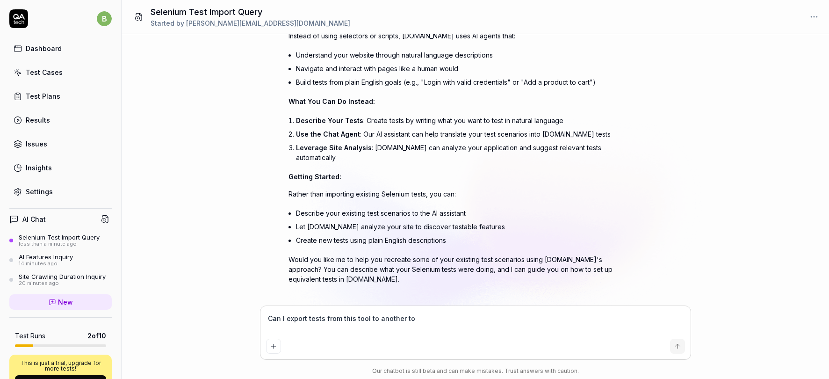
type textarea "Can I export tests from this tool to another too"
type textarea "*"
type textarea "Can I export tests from this tool to another tool"
type textarea "*"
type textarea "Can I export tests from this tool to another tool?"
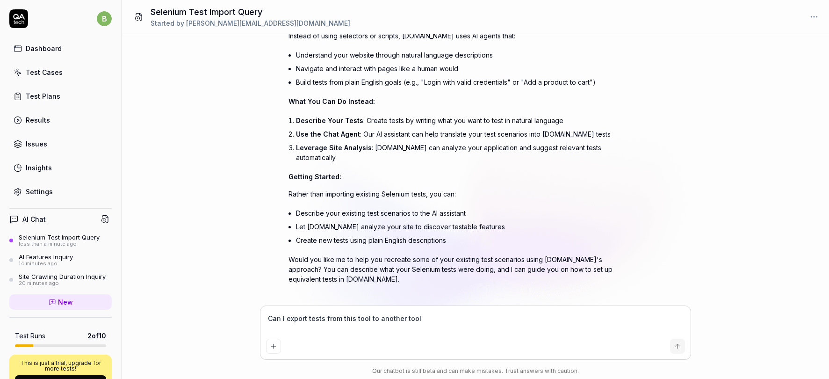
type textarea "*"
drag, startPoint x: 326, startPoint y: 319, endPoint x: 443, endPoint y: 321, distance: 117.0
click at [443, 321] on textarea "Can I export tests from this tool to another tool?" at bounding box center [475, 323] width 419 height 23
type textarea "Can I export tests f"
type textarea "*"
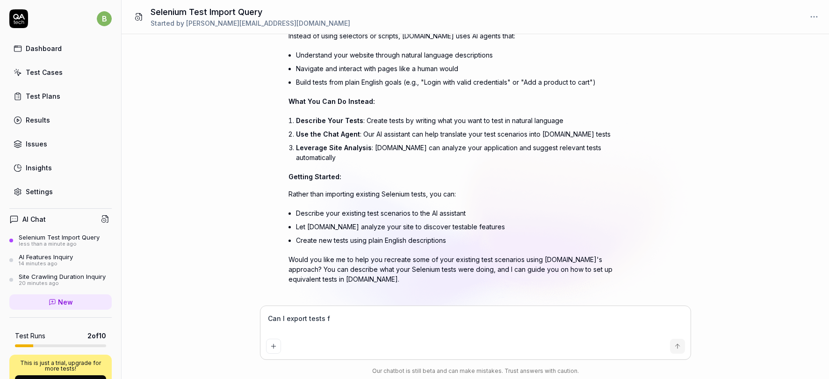
type textarea "Can I export tests fr"
type textarea "*"
type textarea "Can I export tests fro"
type textarea "*"
type textarea "Can I export tests from"
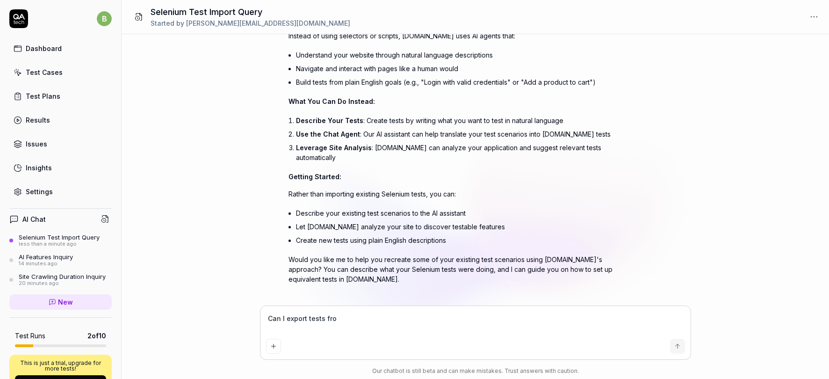
type textarea "*"
type textarea "Can I export tests from"
type textarea "*"
type textarea "Can I export tests from t"
type textarea "*"
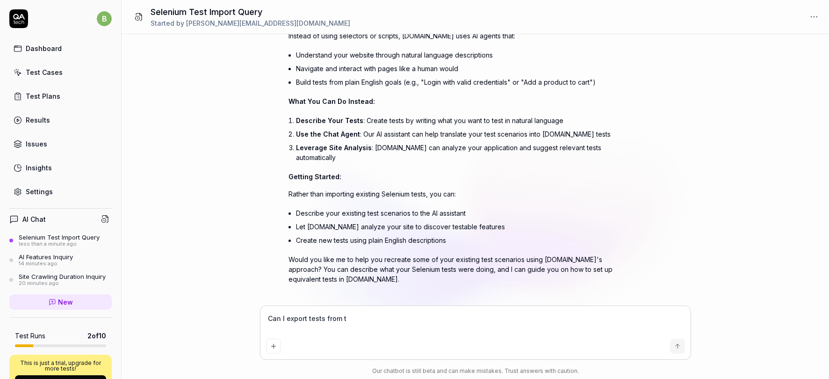
type textarea "Can I export tests from th"
type textarea "*"
type textarea "Can I export tests from ths"
type textarea "*"
type textarea "Can I export tests from [GEOGRAPHIC_DATA]"
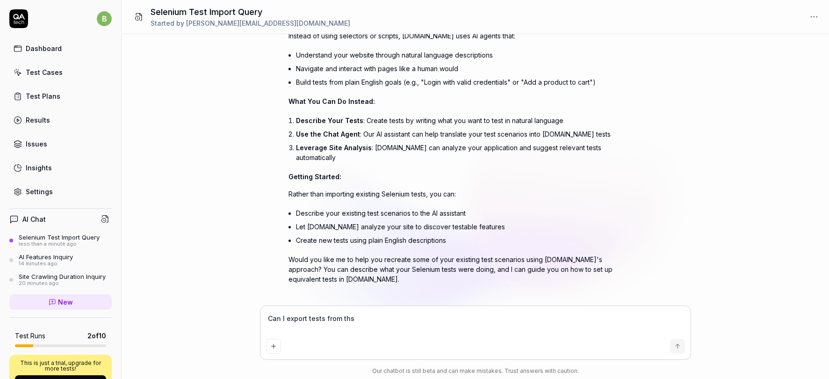
type textarea "*"
type textarea "Can I export tests from [GEOGRAPHIC_DATA]"
type textarea "*"
type textarea "Can I export tests from thsi t"
type textarea "*"
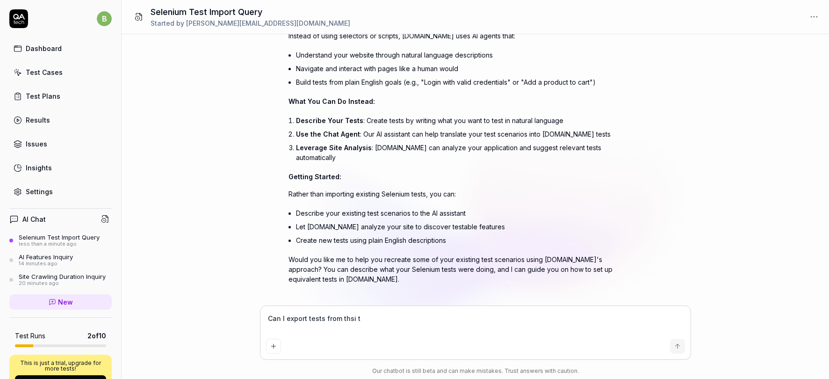
type textarea "Can I export tests from [GEOGRAPHIC_DATA]"
type textarea "*"
type textarea "Can I export tests from [GEOGRAPHIC_DATA]"
type textarea "*"
type textarea "Can I export tests from ths"
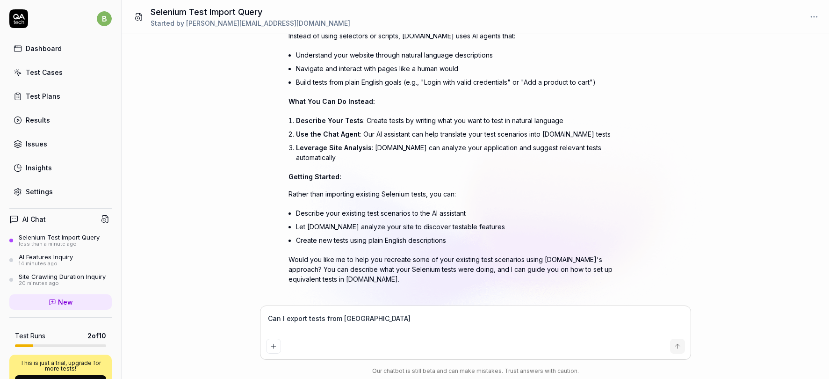
type textarea "*"
type textarea "Can I export tests from th"
type textarea "*"
type textarea "Can I export tests from thi"
type textarea "*"
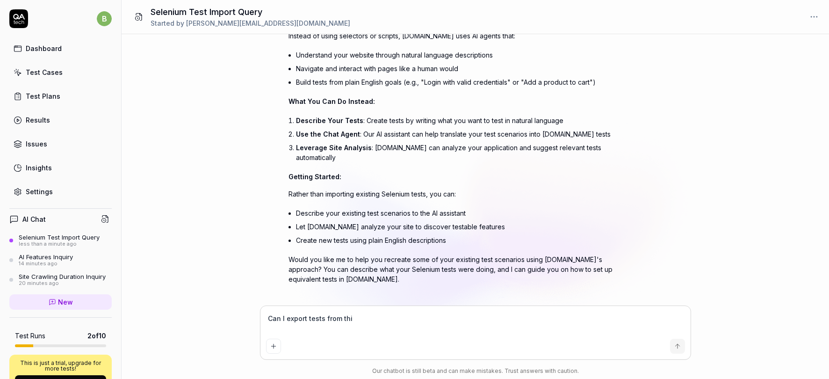
type textarea "Can I export tests from this"
type textarea "*"
type textarea "Can I export tests from this"
type textarea "*"
type textarea "Can I export tests from this t"
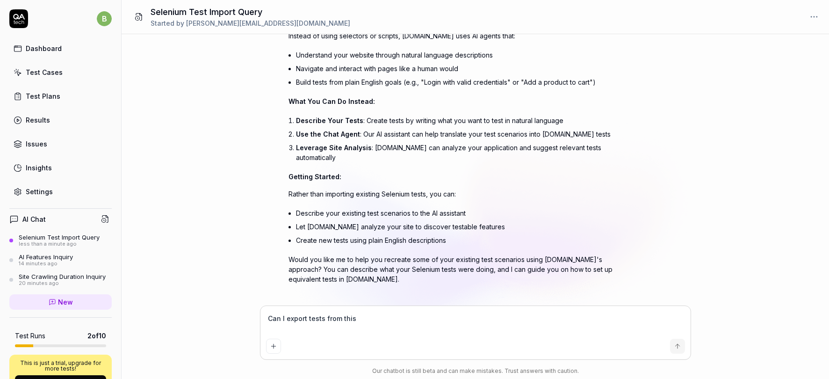
type textarea "*"
type textarea "Can I export tests from this to"
type textarea "*"
type textarea "Can I export tests from this too"
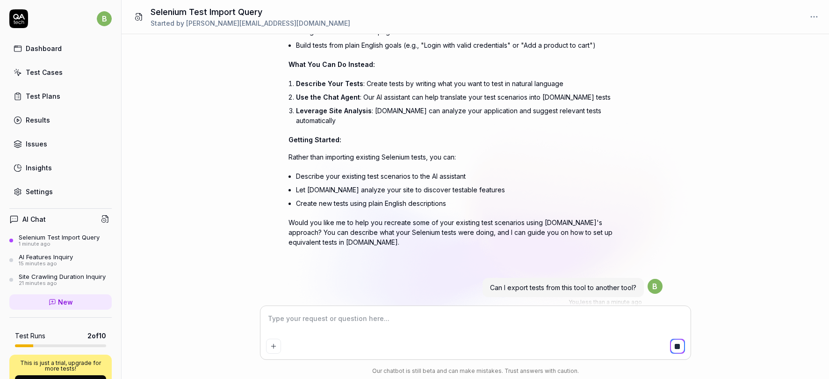
click at [341, 316] on textarea at bounding box center [475, 323] width 419 height 23
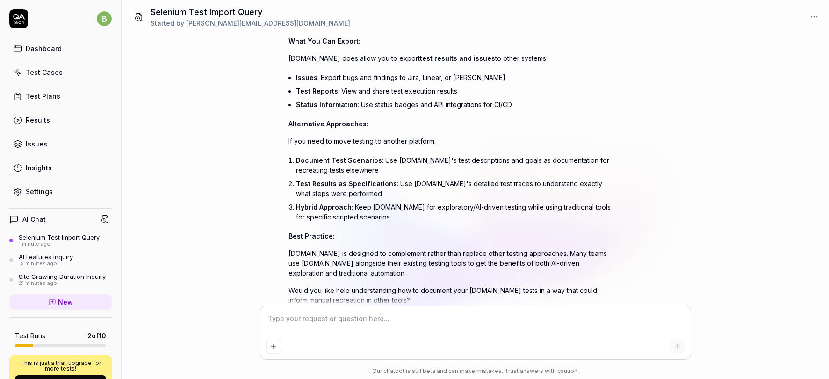
scroll to position [582, 0]
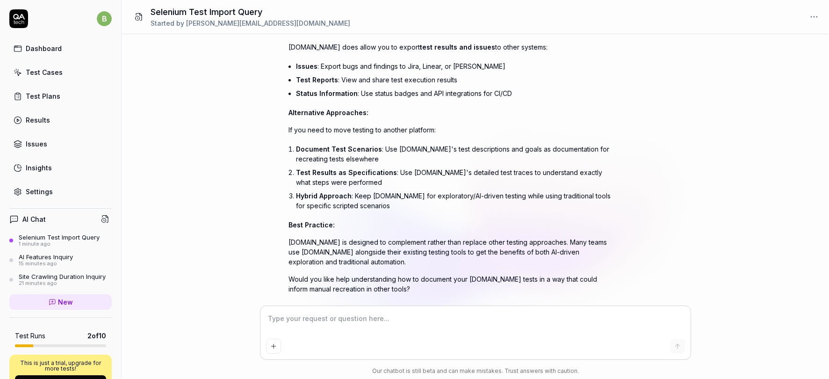
click at [327, 319] on textarea at bounding box center [475, 323] width 419 height 23
drag, startPoint x: 298, startPoint y: 314, endPoint x: 251, endPoint y: 314, distance: 46.3
click at [251, 314] on div "Can I import Selenium tests? You , 1 minute ago b Show reasoning [DOMAIN_NAME] …" at bounding box center [476, 206] width 708 height 345
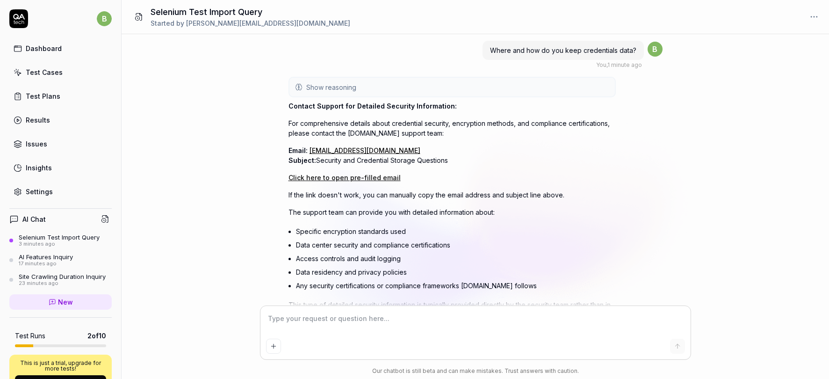
scroll to position [892, 0]
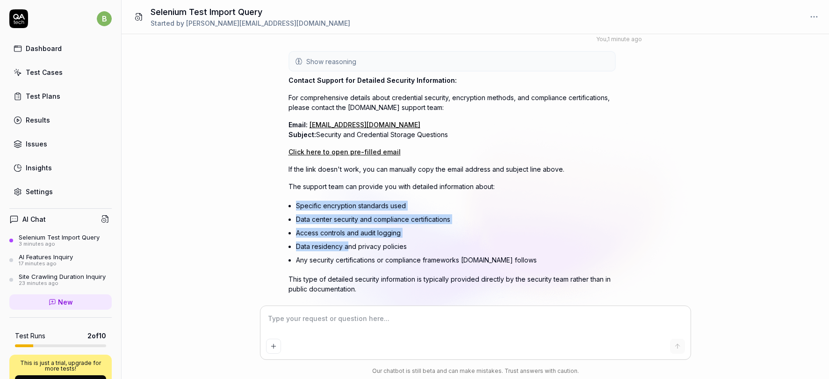
drag, startPoint x: 337, startPoint y: 181, endPoint x: 347, endPoint y: 230, distance: 50.6
click at [347, 230] on ul "Specific encryption standards used Data center security and compliance certific…" at bounding box center [456, 233] width 320 height 68
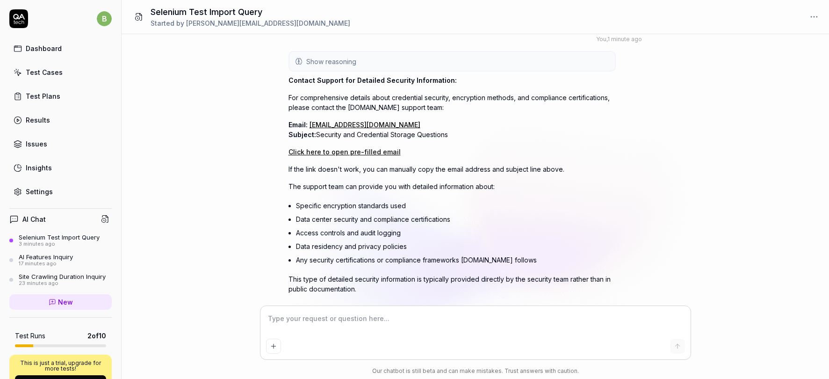
click at [372, 253] on li "Any security certifications or compliance frameworks [DOMAIN_NAME] follows" at bounding box center [456, 260] width 320 height 14
click at [30, 167] on div "Insights" at bounding box center [39, 168] width 26 height 10
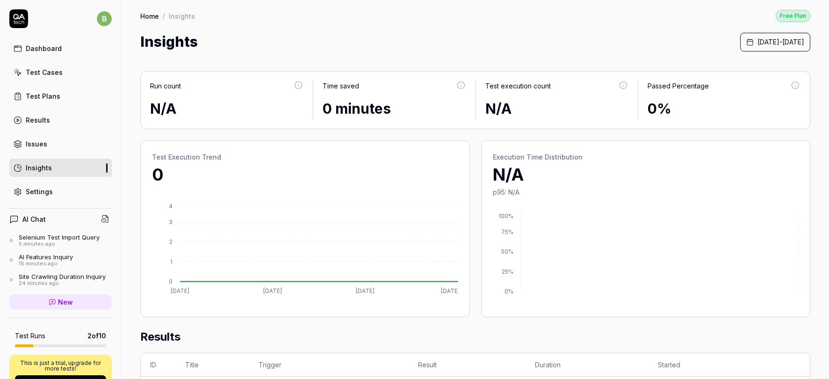
click at [62, 68] on link "Test Cases" at bounding box center [60, 72] width 102 height 18
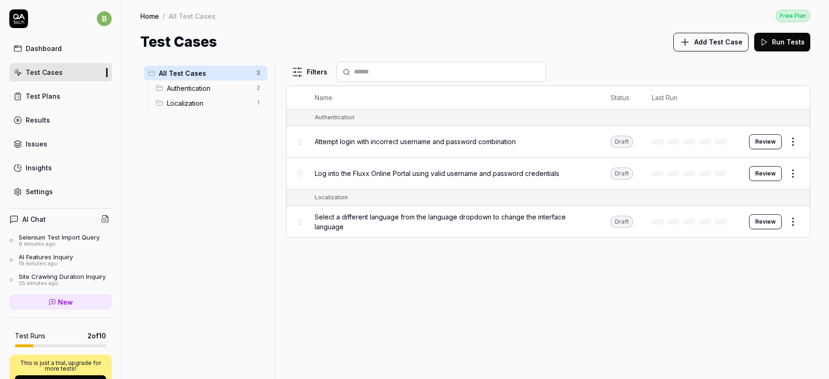
click at [44, 120] on div "Results" at bounding box center [38, 120] width 24 height 10
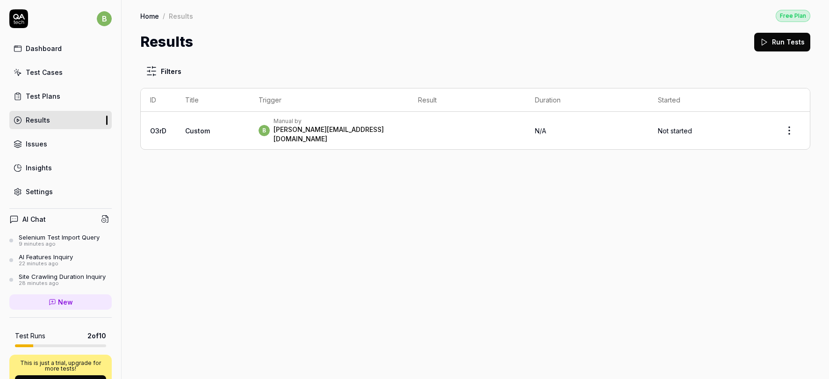
click at [424, 130] on td at bounding box center [467, 130] width 117 height 37
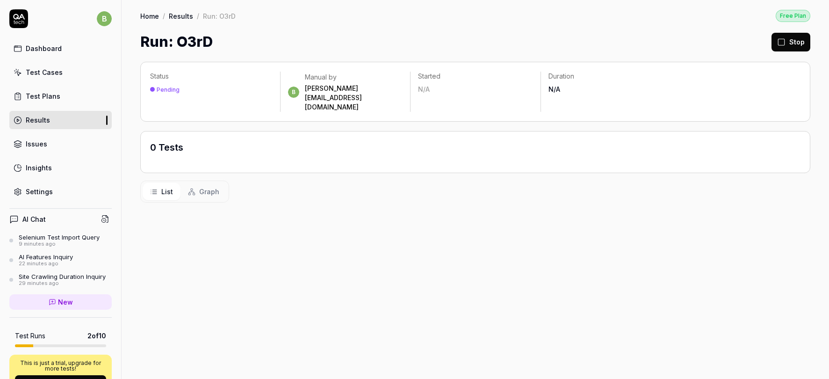
click at [54, 167] on link "Insights" at bounding box center [60, 168] width 102 height 18
